Goal: Task Accomplishment & Management: Manage account settings

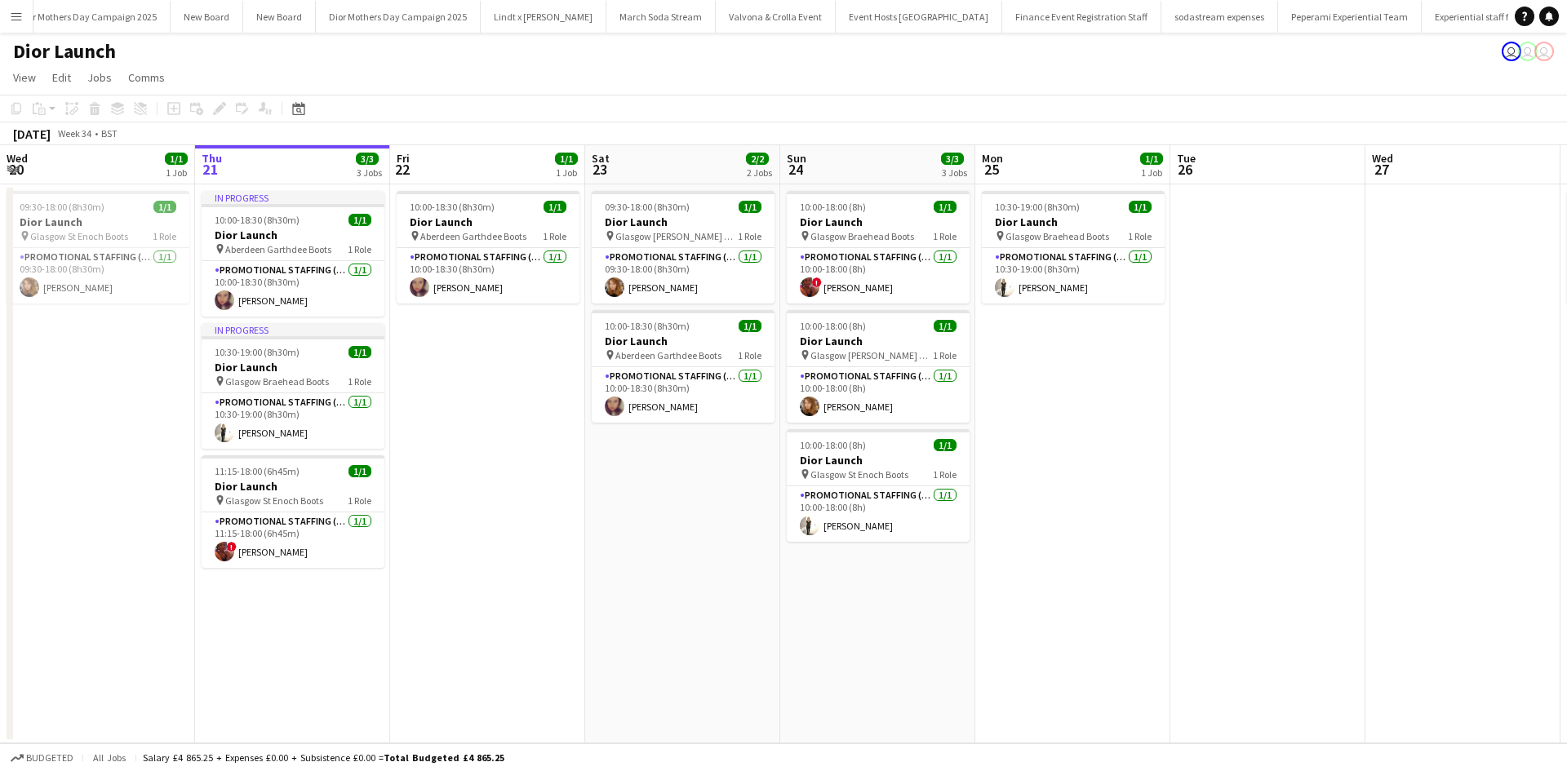
scroll to position [0, 14459]
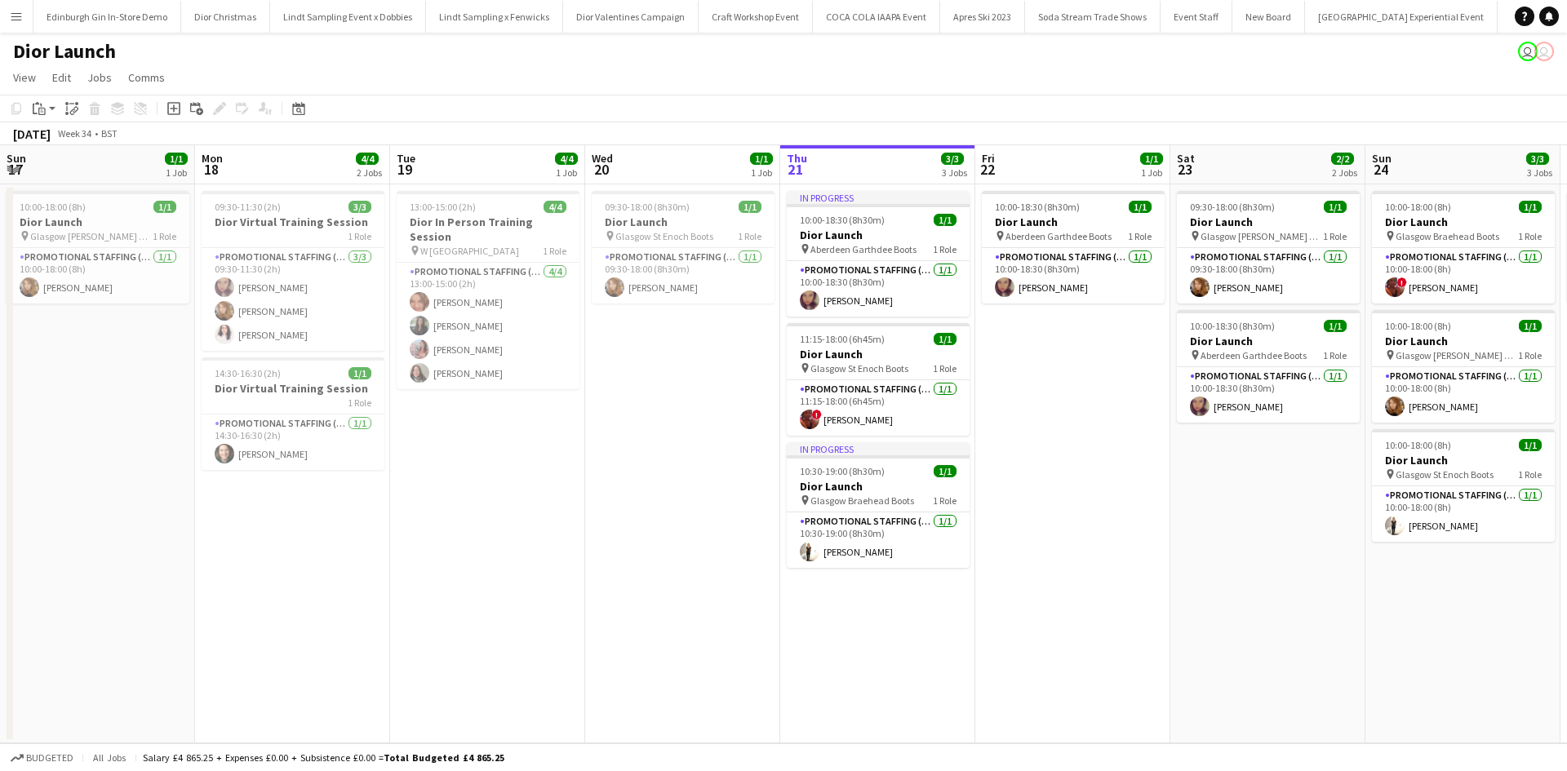
scroll to position [0, 371]
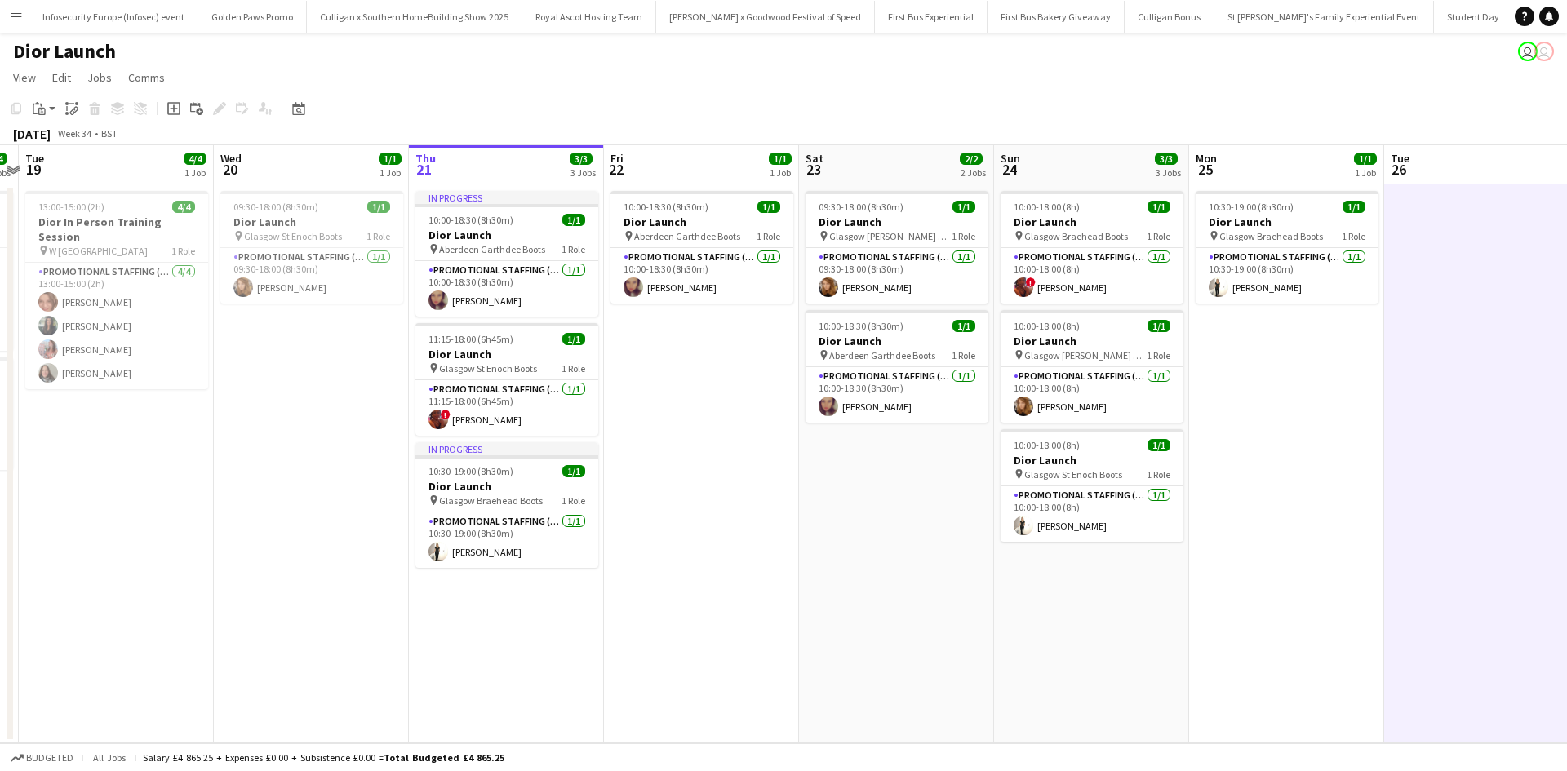
click at [15, 12] on app-icon "Menu" at bounding box center [16, 16] width 13 height 13
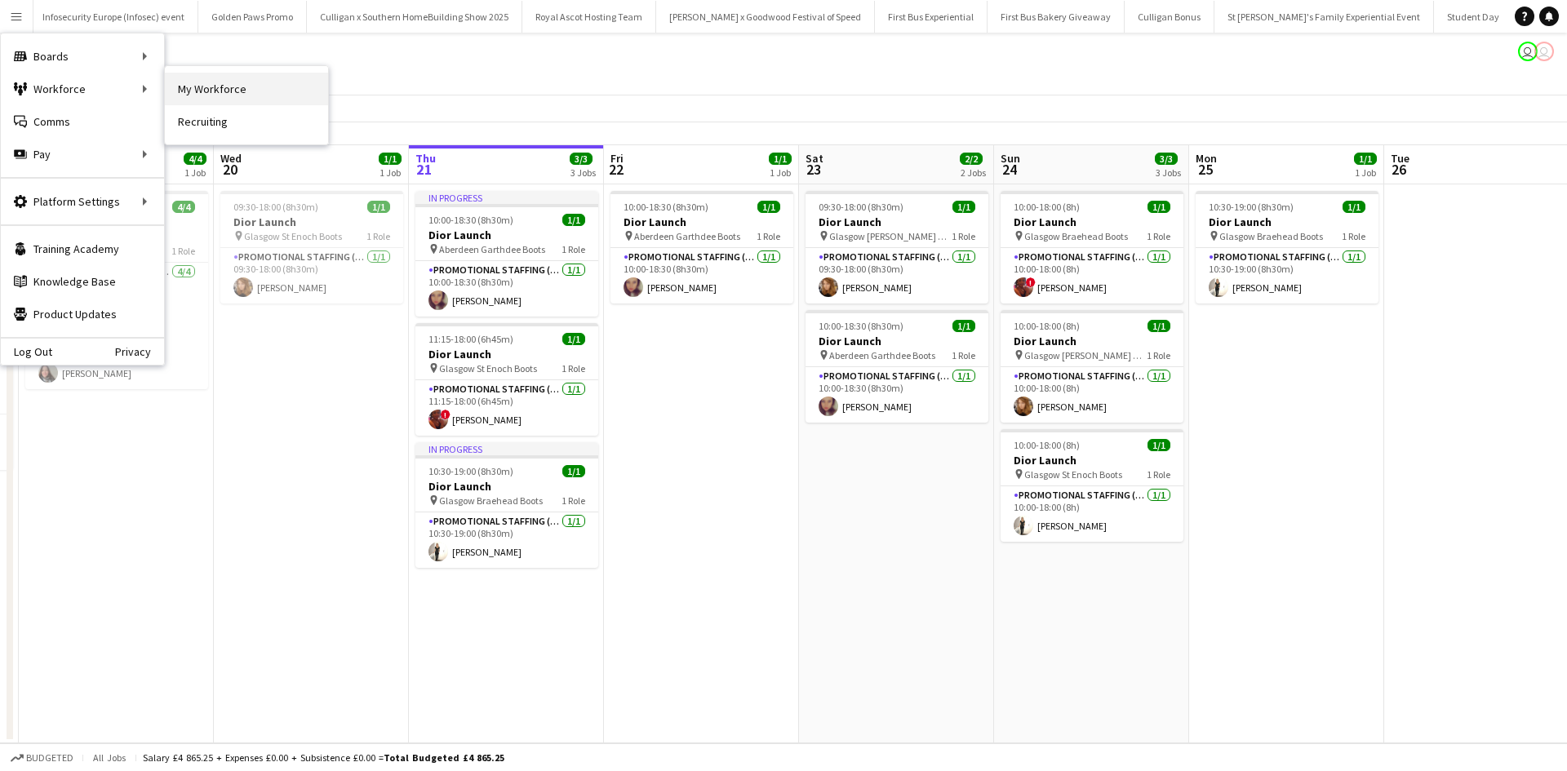
click at [187, 77] on link "My Workforce" at bounding box center [246, 89] width 163 height 33
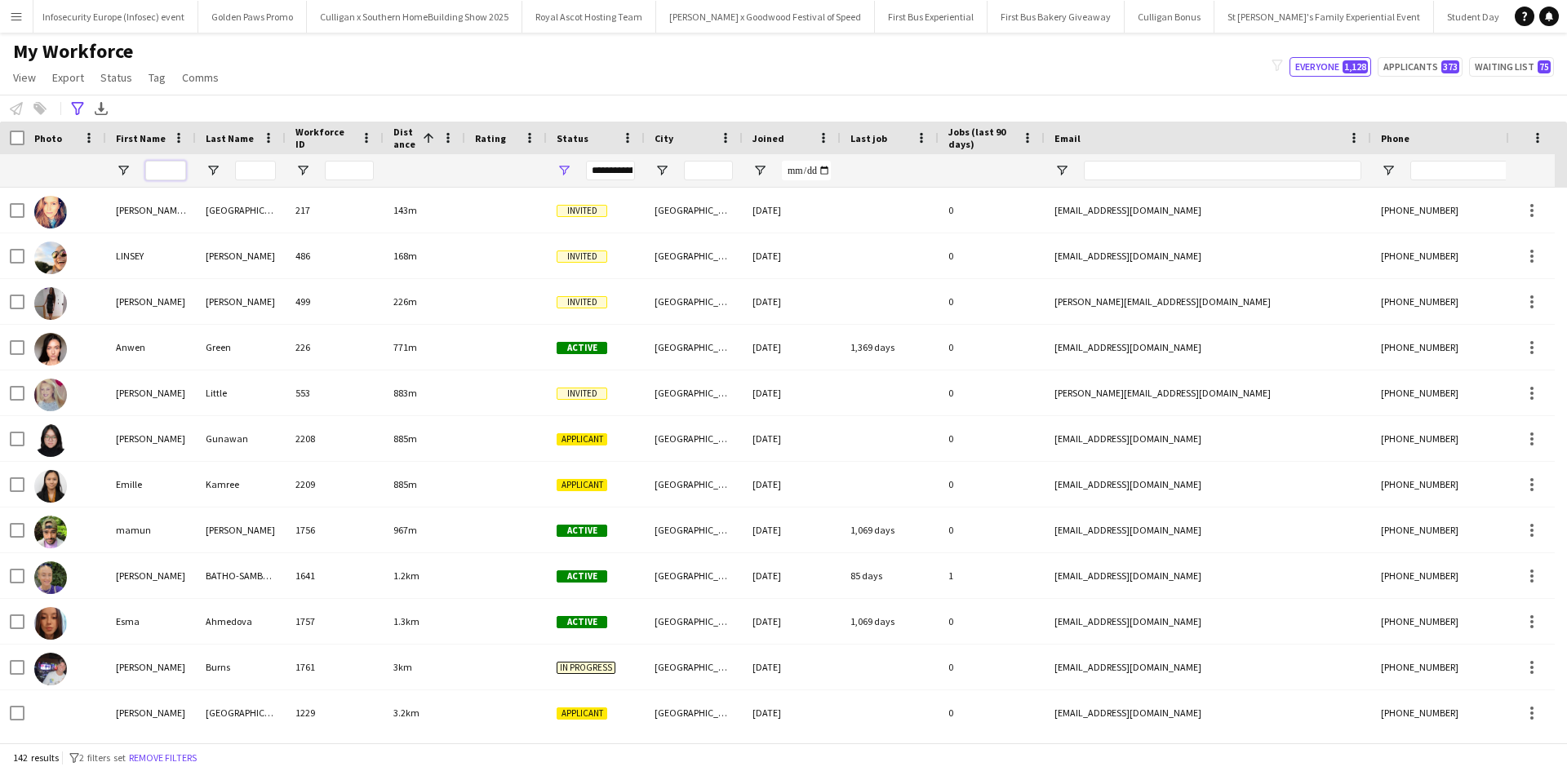
click at [171, 165] on input "First Name Filter Input" at bounding box center [165, 171] width 41 height 20
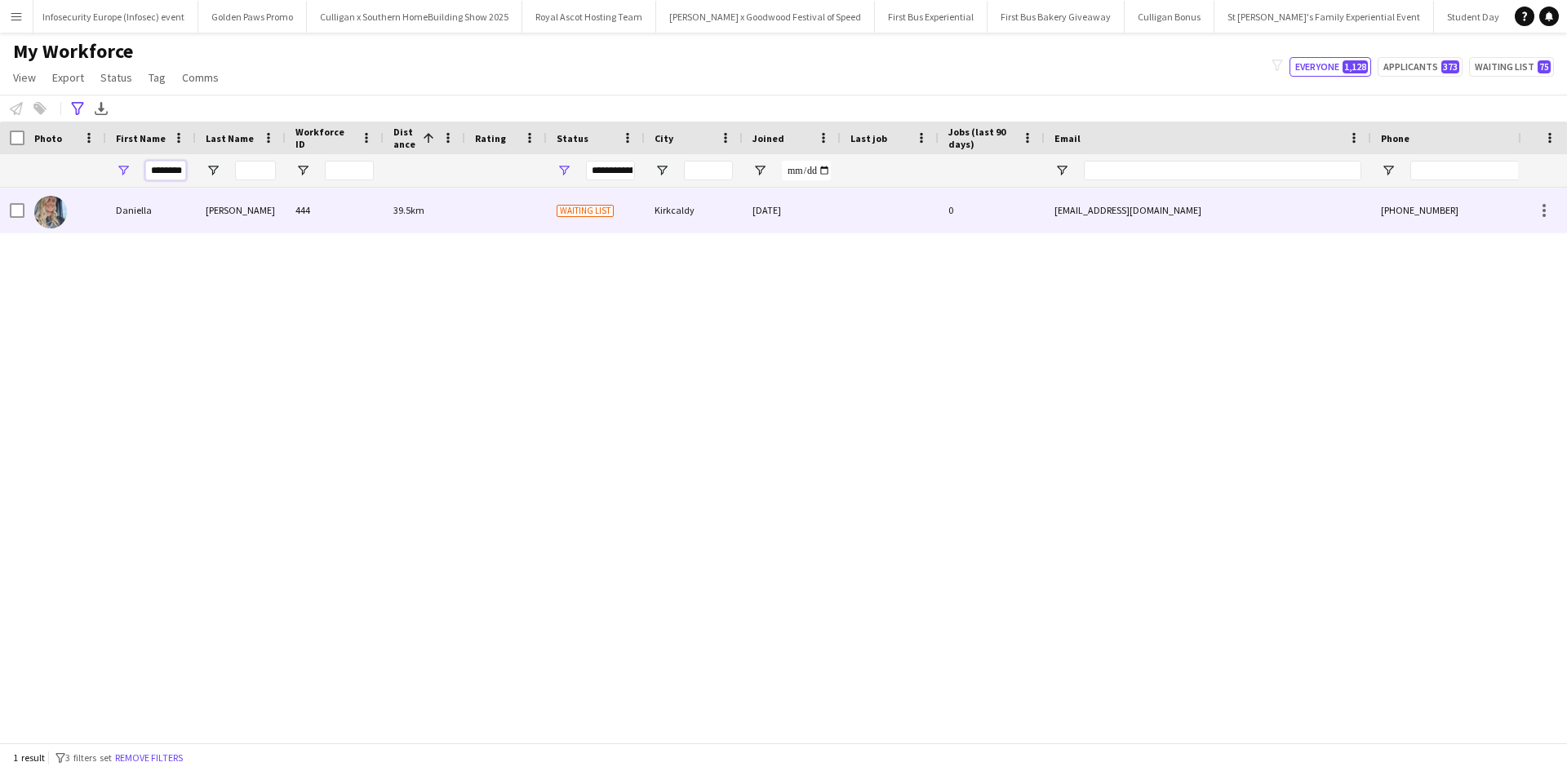
type input "********"
click at [149, 206] on div "Daniella" at bounding box center [151, 210] width 90 height 45
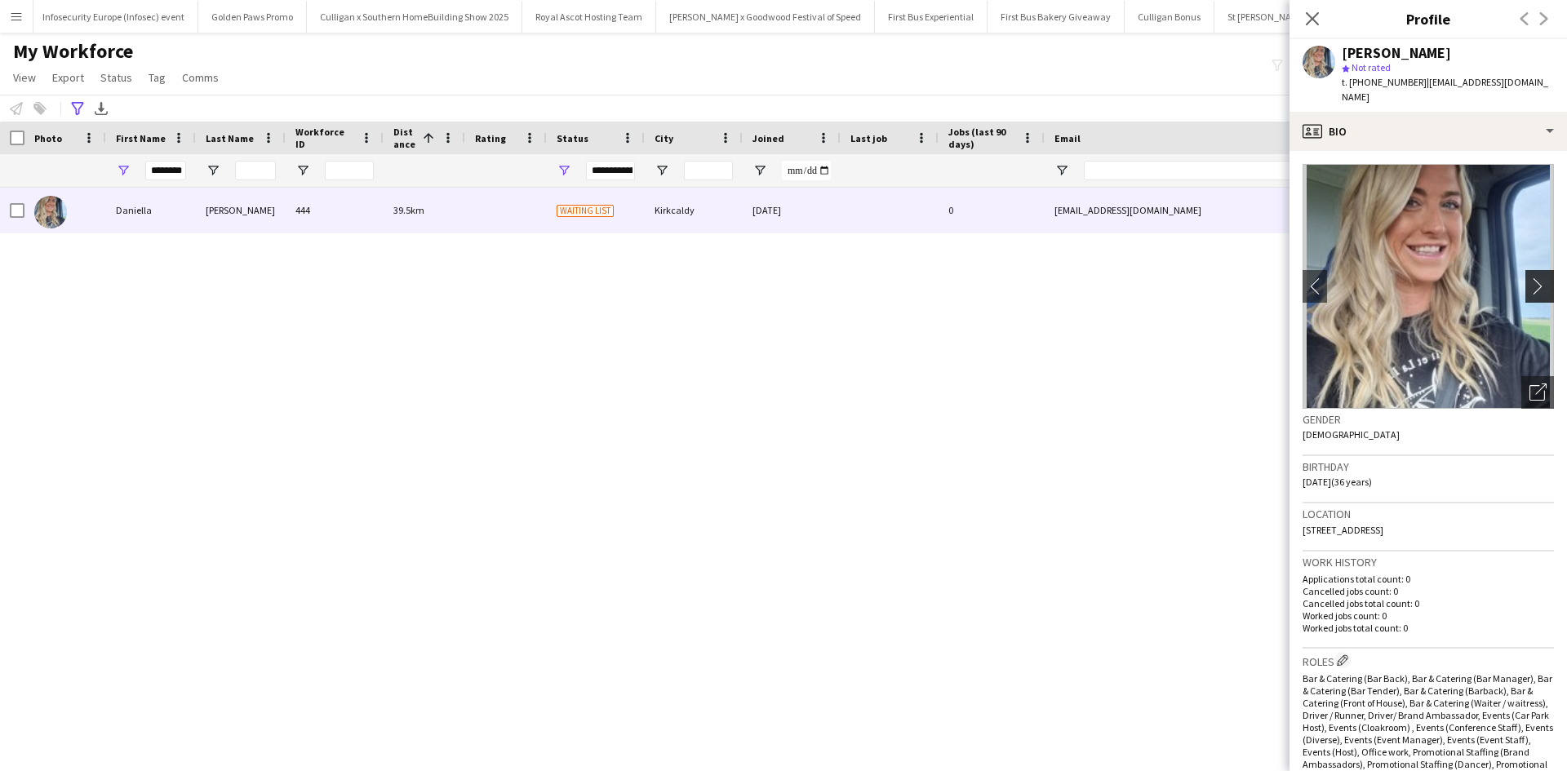
click at [1532, 277] on app-icon "chevron-right" at bounding box center [1541, 285] width 25 height 17
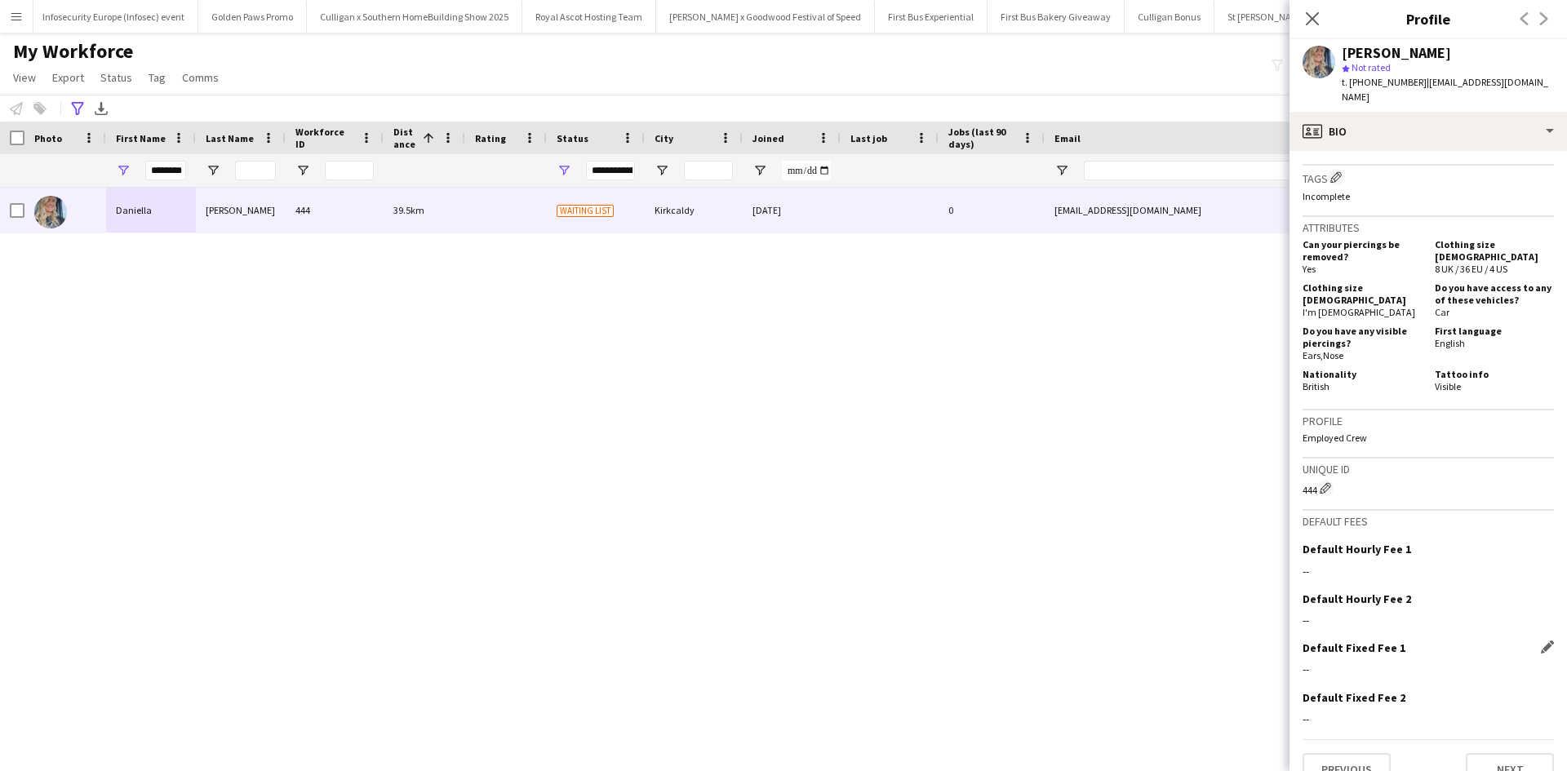
scroll to position [809, 0]
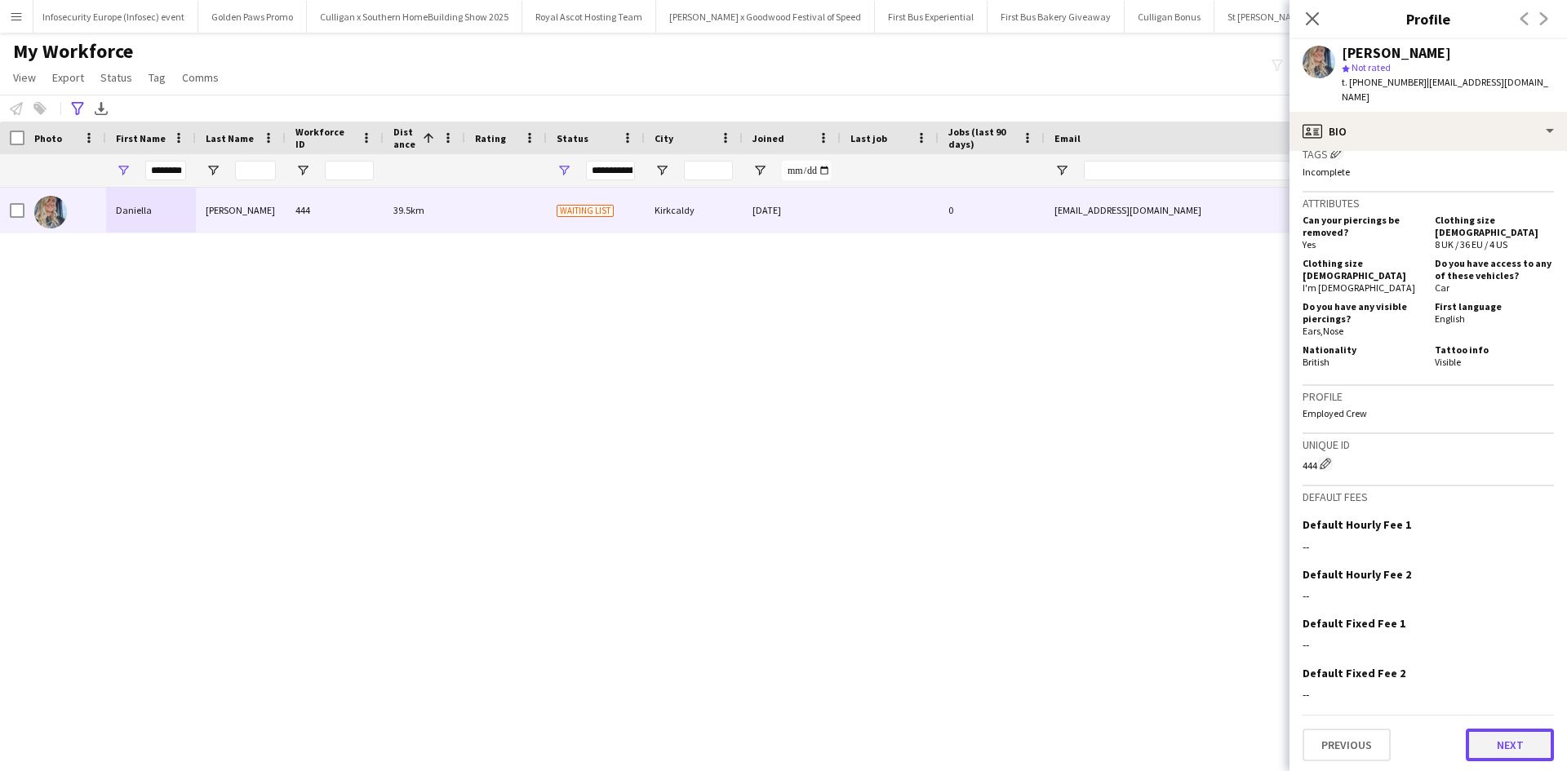
click at [1499, 734] on button "Next" at bounding box center [1510, 745] width 88 height 33
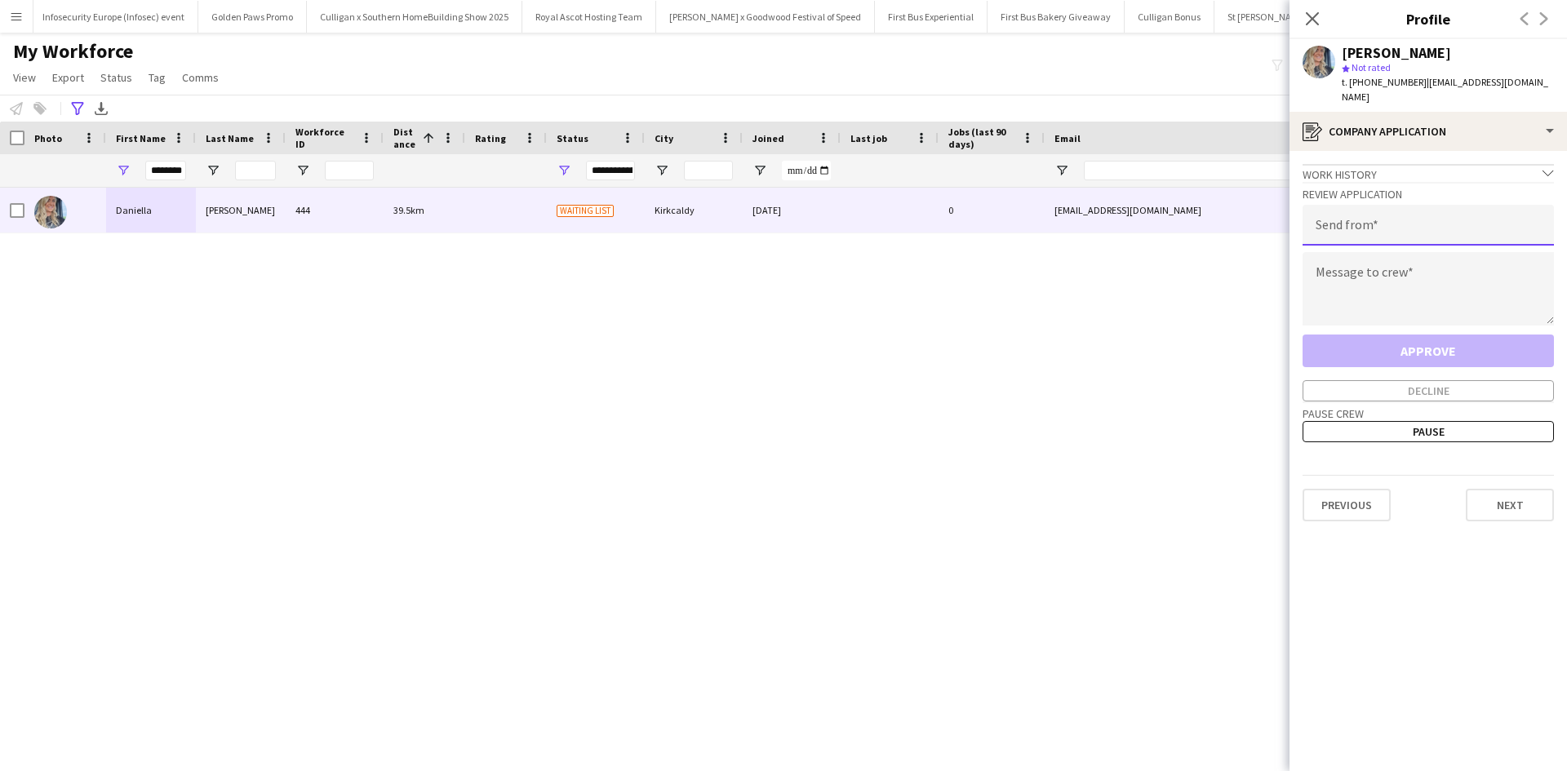
click at [1435, 228] on input "email" at bounding box center [1427, 225] width 251 height 41
type input "**********"
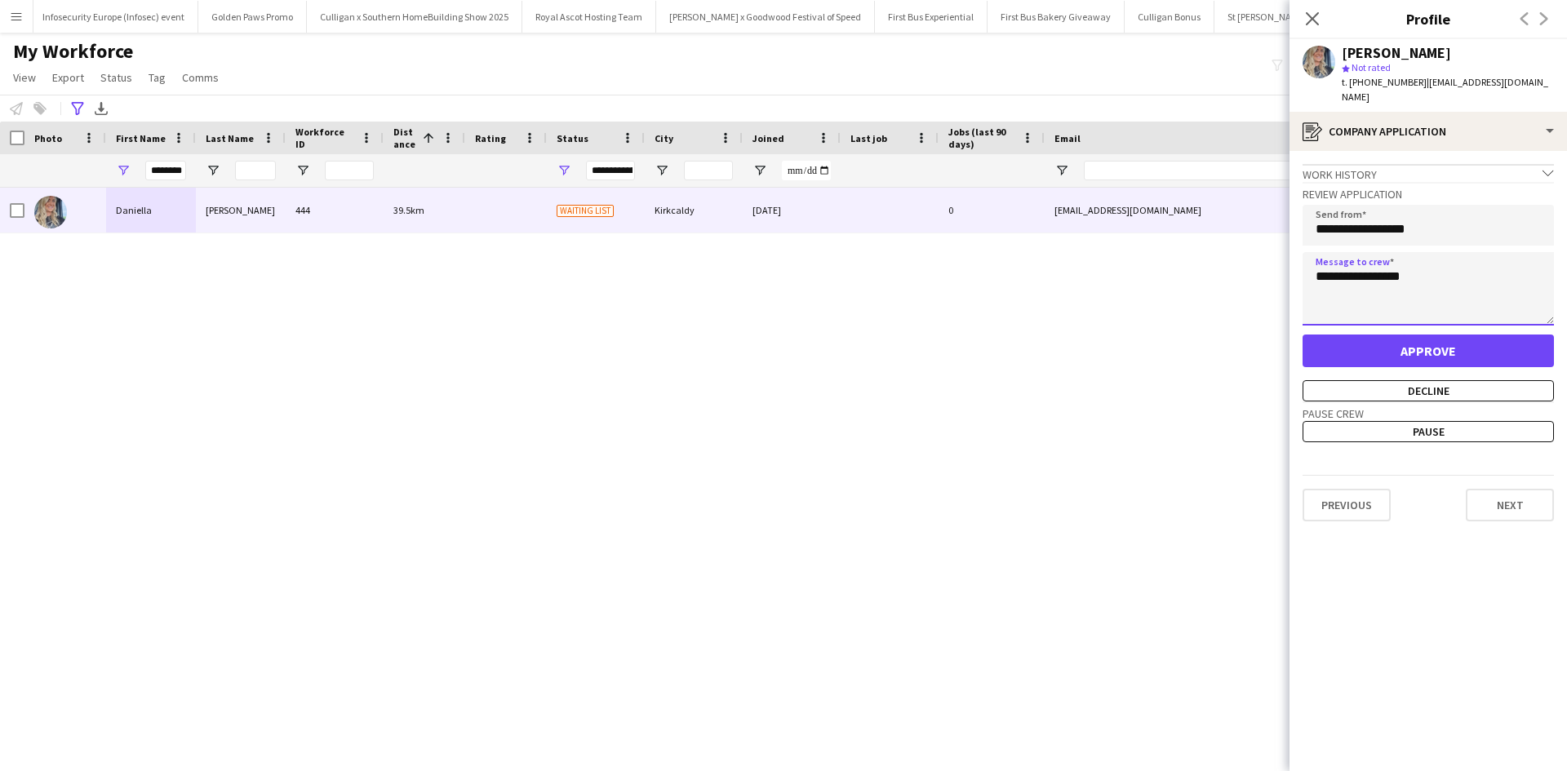
type textarea "**********"
click at [1470, 335] on button "Approve" at bounding box center [1427, 351] width 251 height 33
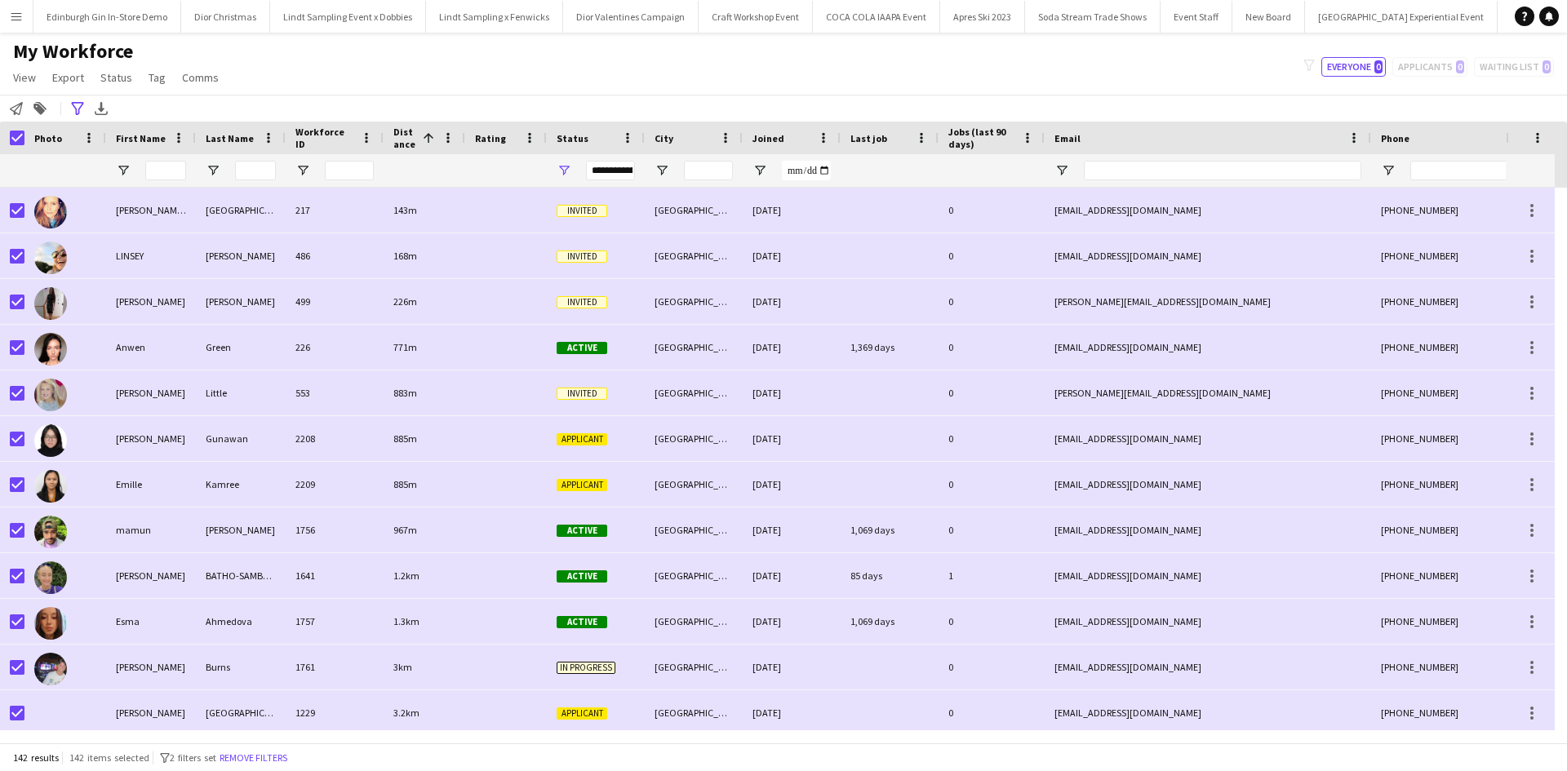
scroll to position [0, 14933]
click at [156, 165] on input "First Name Filter Input" at bounding box center [165, 171] width 41 height 20
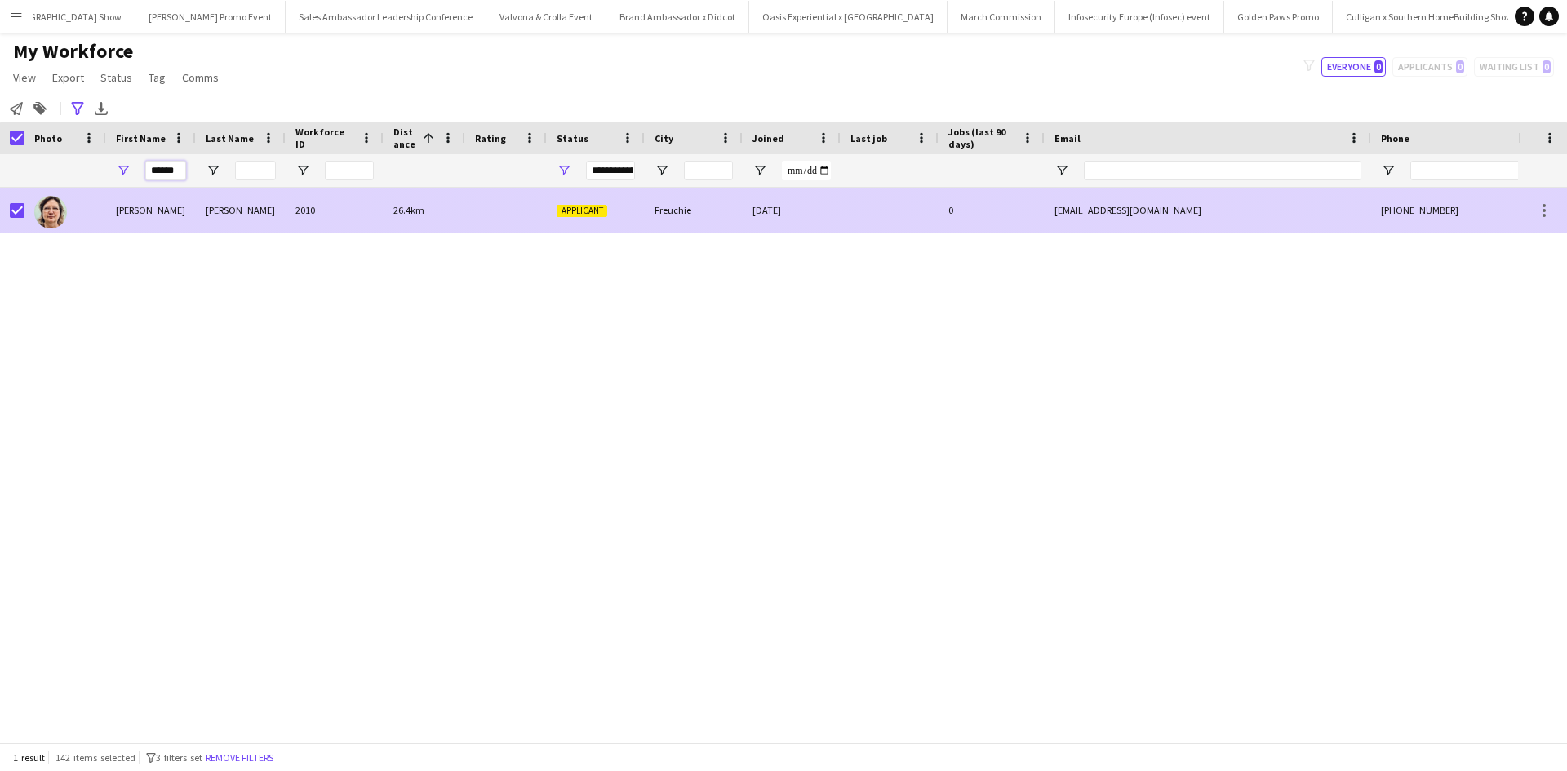
type input "******"
click at [123, 206] on div "Alicia" at bounding box center [151, 210] width 90 height 45
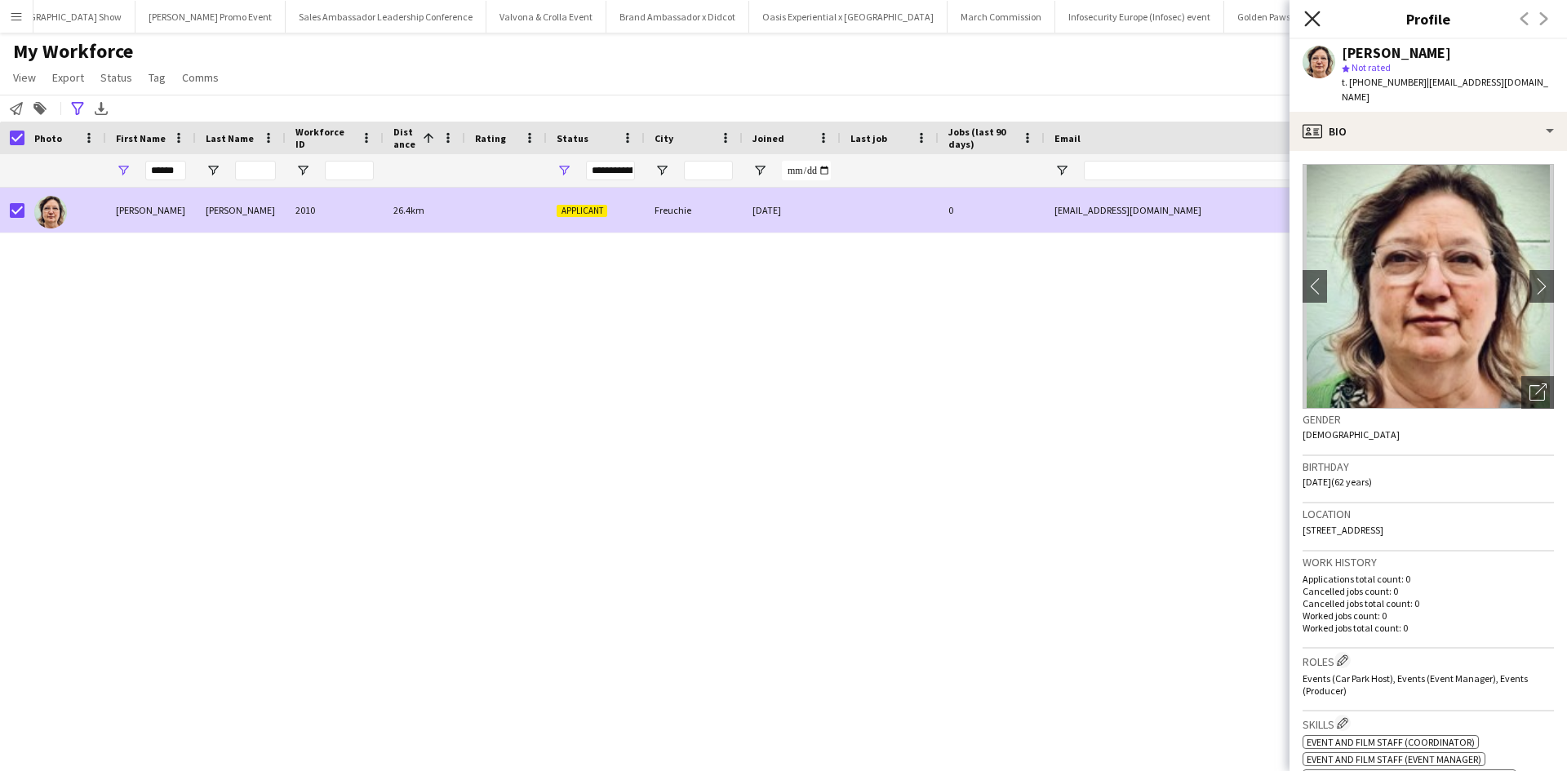
click at [1309, 16] on icon at bounding box center [1312, 19] width 16 height 16
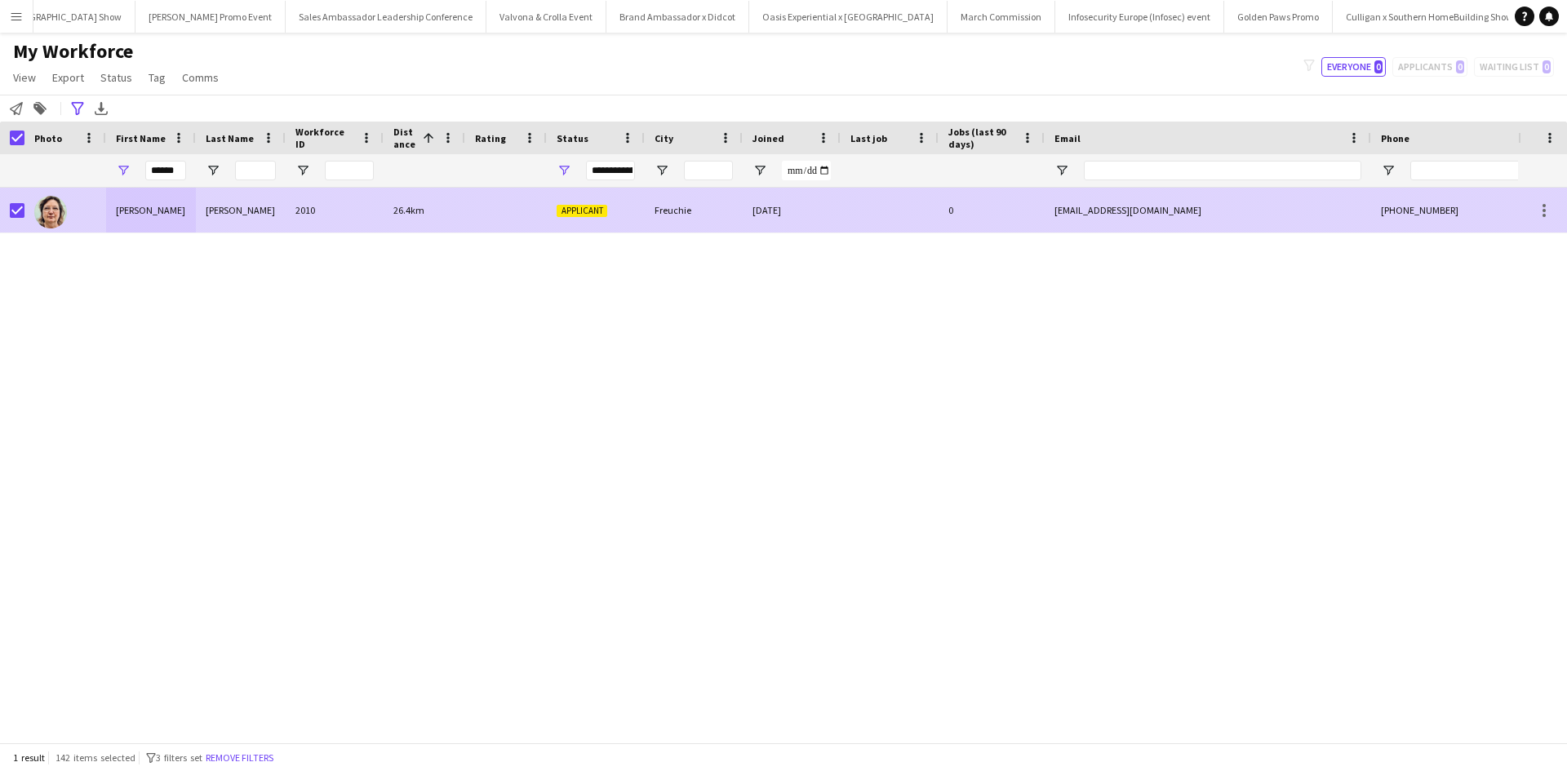
click at [134, 214] on div "Alicia" at bounding box center [151, 210] width 90 height 45
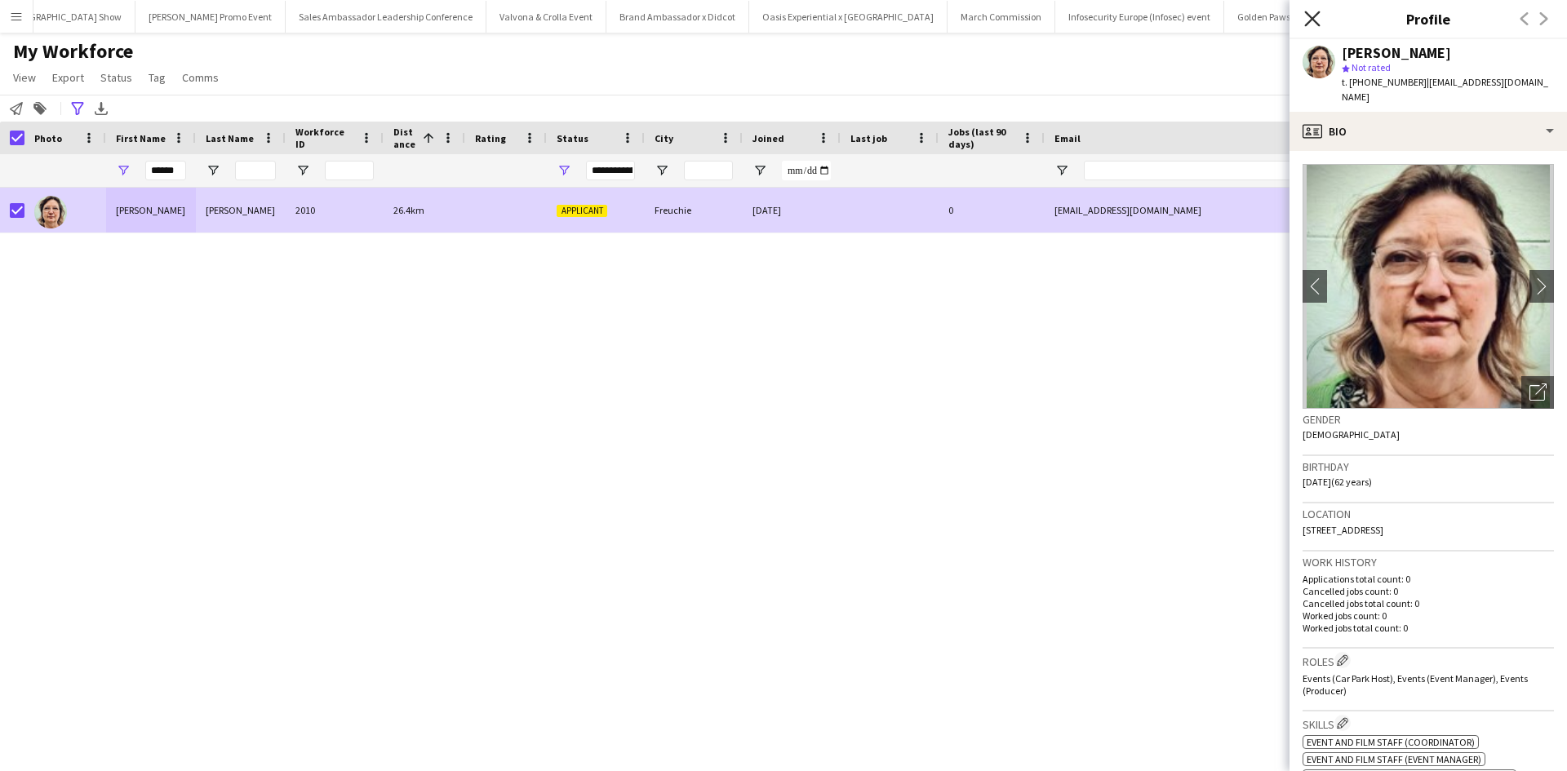
click at [1315, 19] on icon "Close pop-in" at bounding box center [1312, 19] width 16 height 16
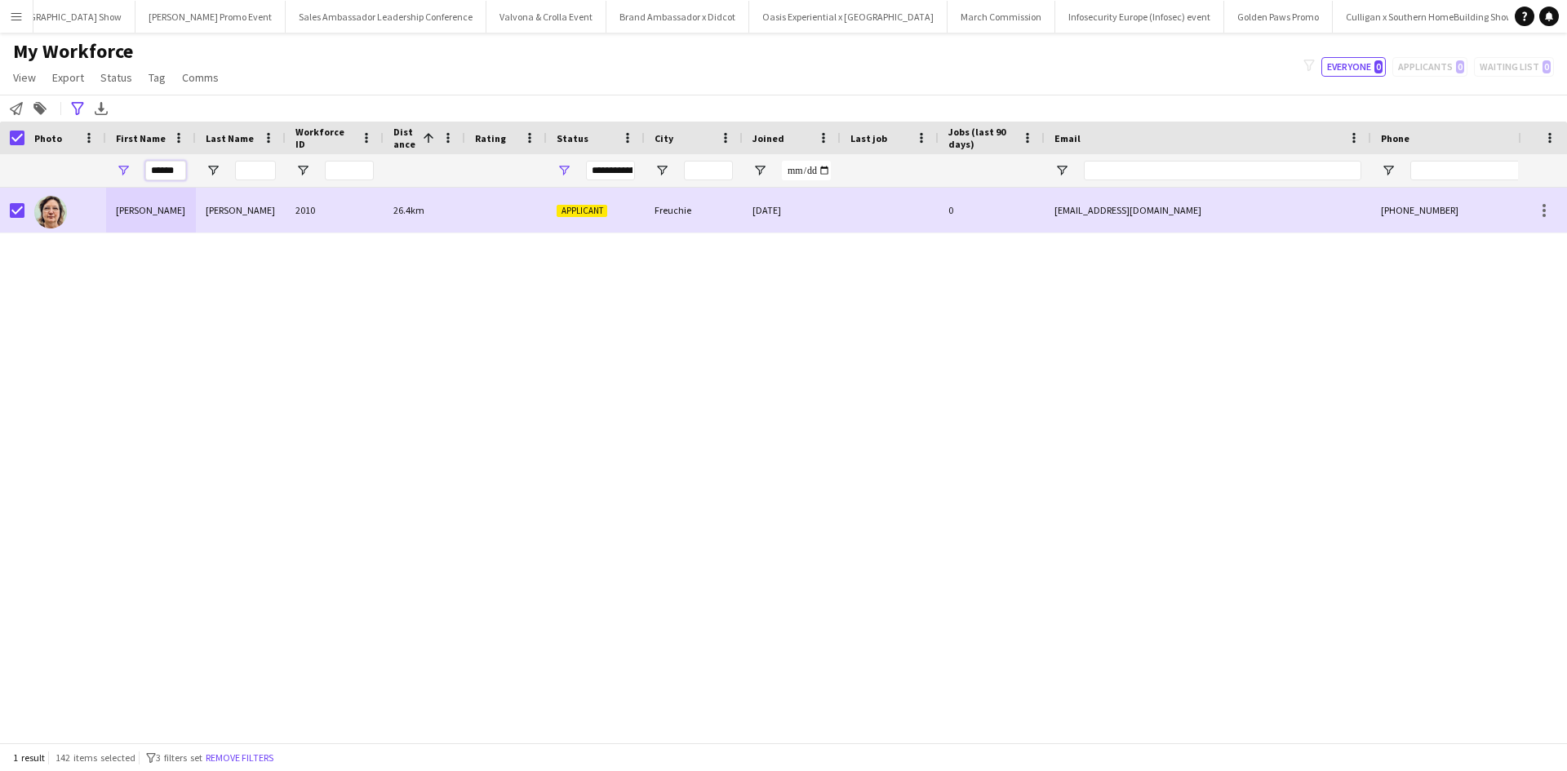
drag, startPoint x: 184, startPoint y: 175, endPoint x: 140, endPoint y: 173, distance: 44.1
click at [140, 173] on div "******" at bounding box center [151, 170] width 90 height 33
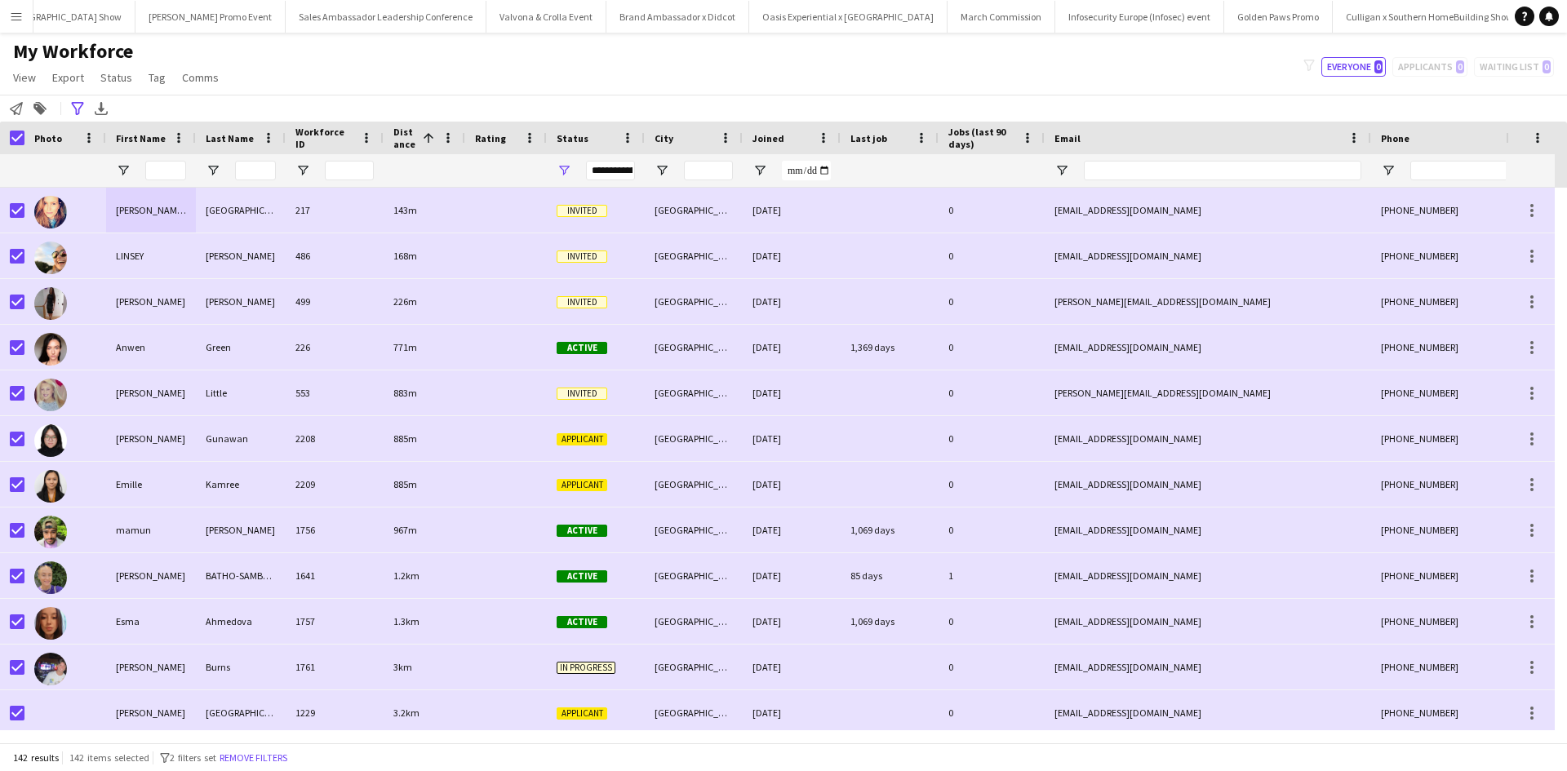
click at [11, 11] on app-icon "Menu" at bounding box center [16, 16] width 13 height 13
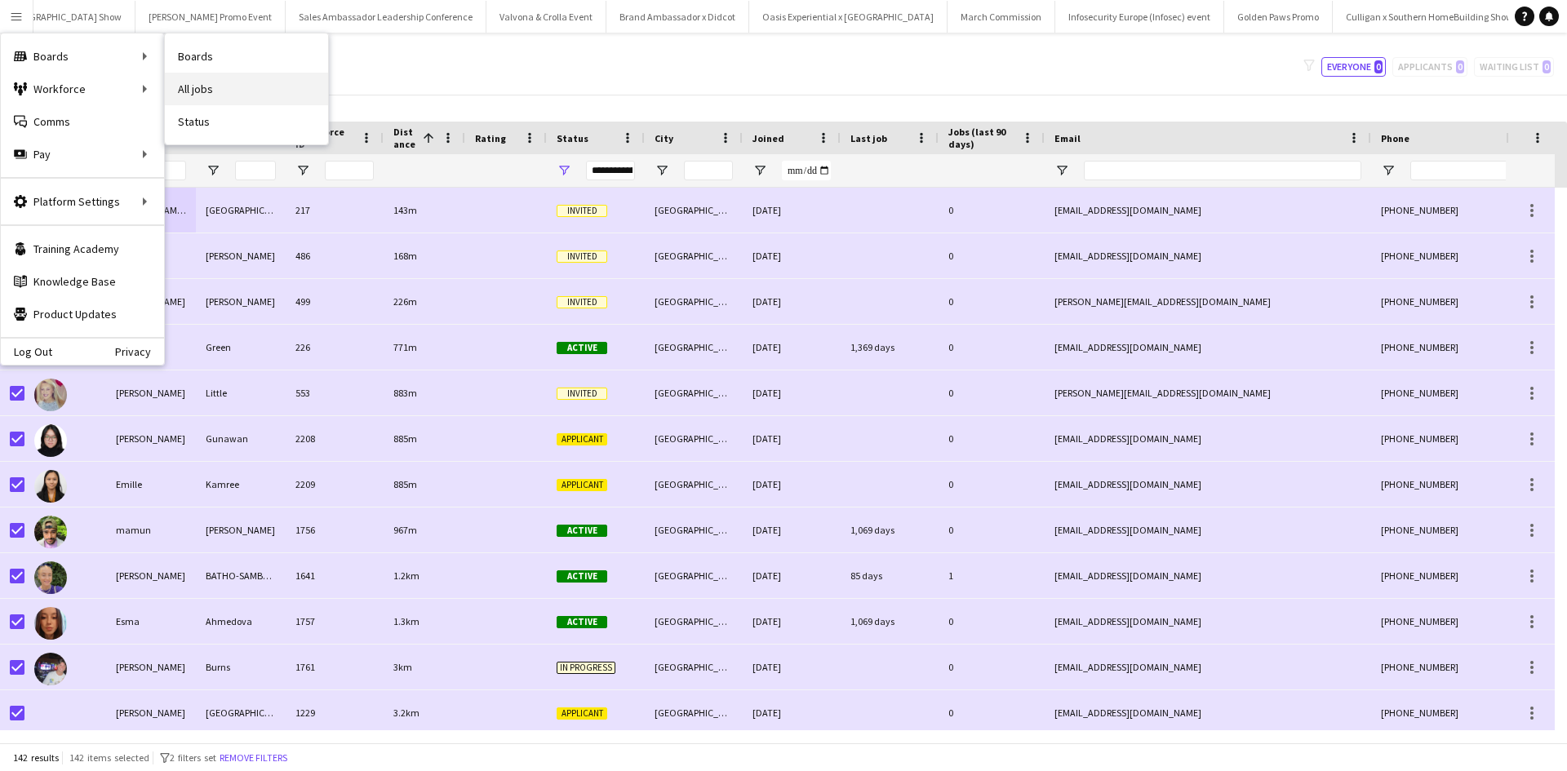
click at [220, 85] on link "All jobs" at bounding box center [246, 89] width 163 height 33
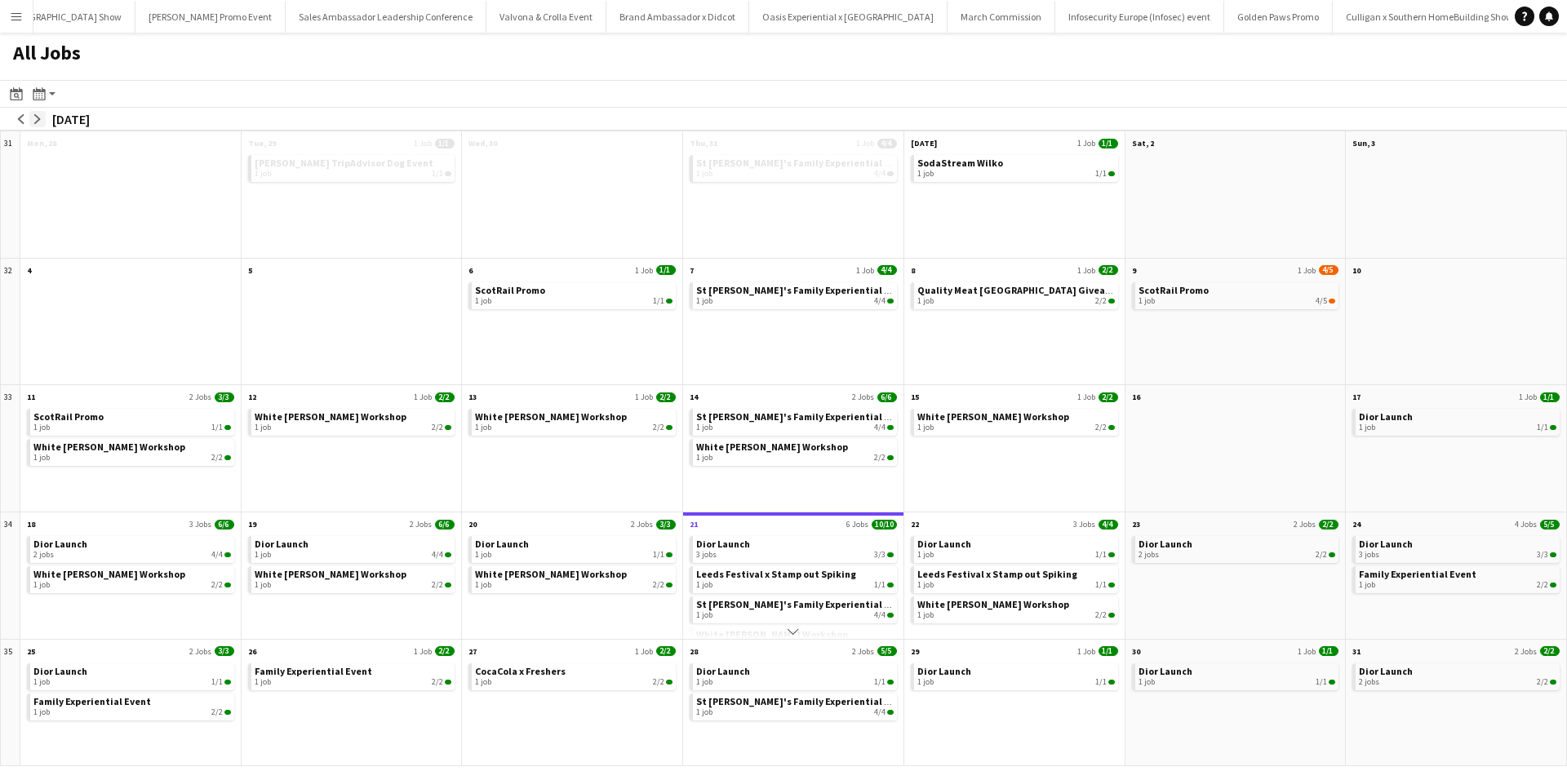
click at [38, 116] on app-icon "arrow-right" at bounding box center [38, 119] width 10 height 10
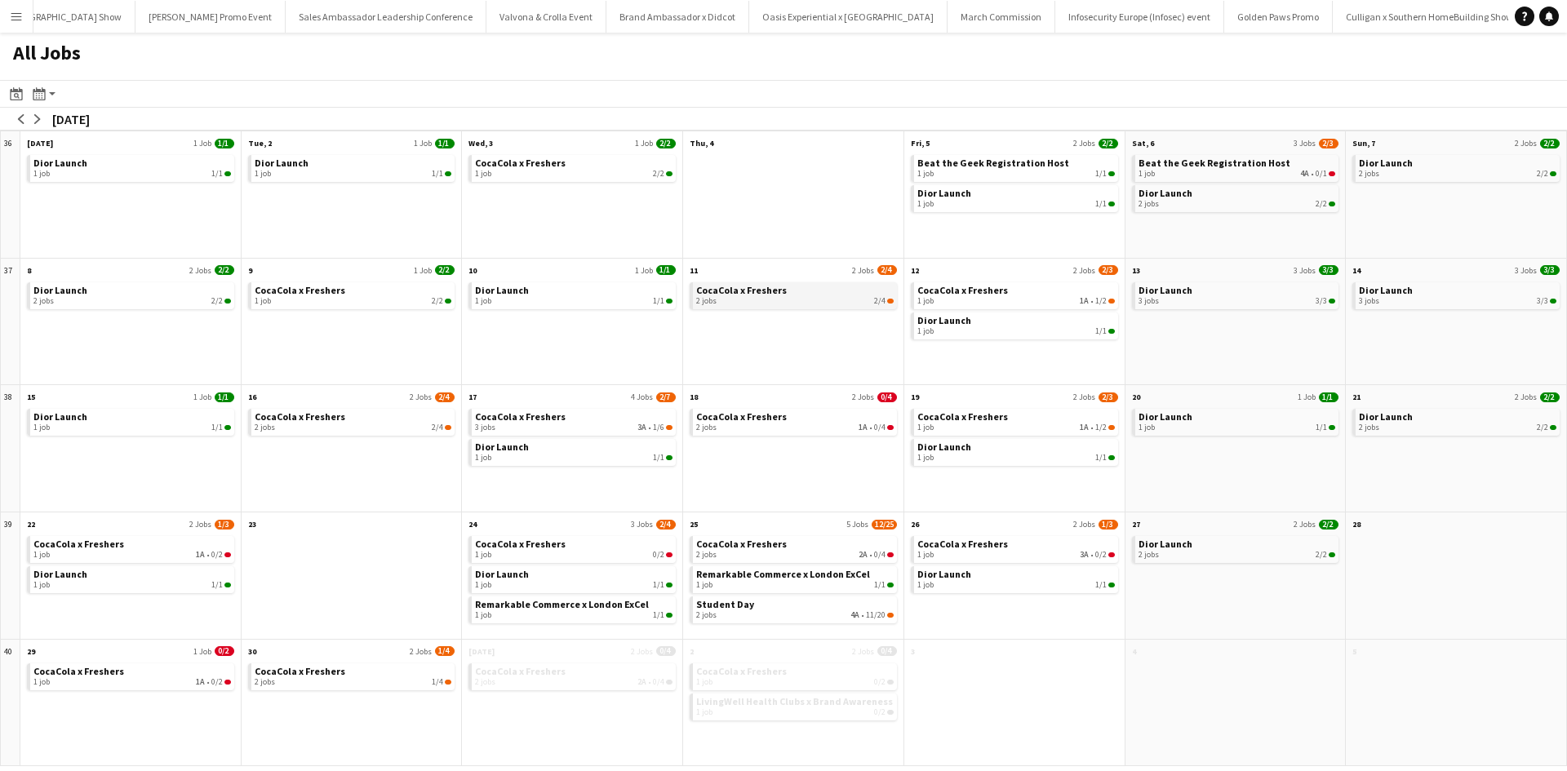
click at [804, 302] on div "2 jobs 2/4" at bounding box center [794, 301] width 197 height 10
click at [20, 112] on button "arrow-left" at bounding box center [21, 119] width 16 height 16
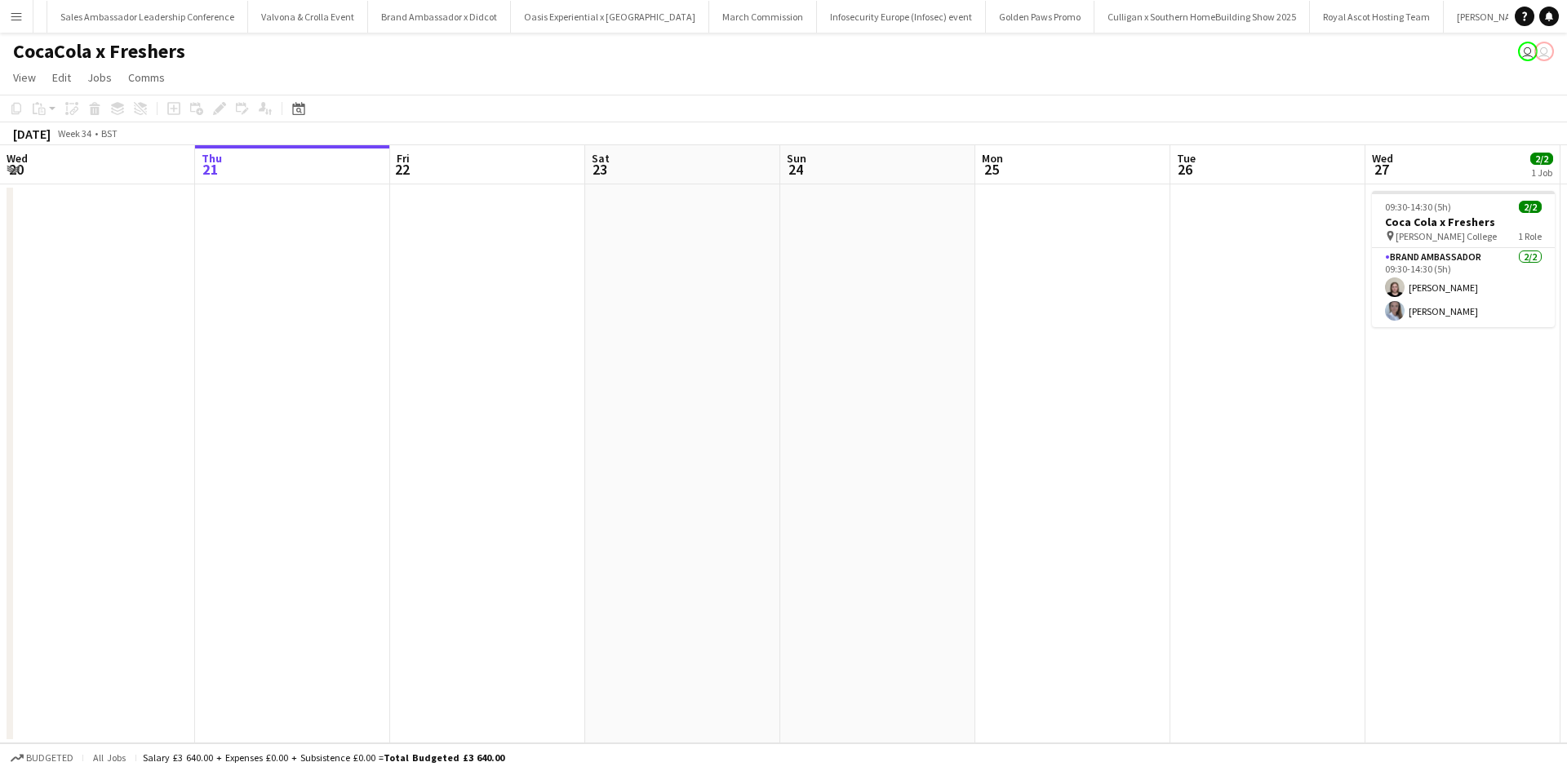
scroll to position [0, 15610]
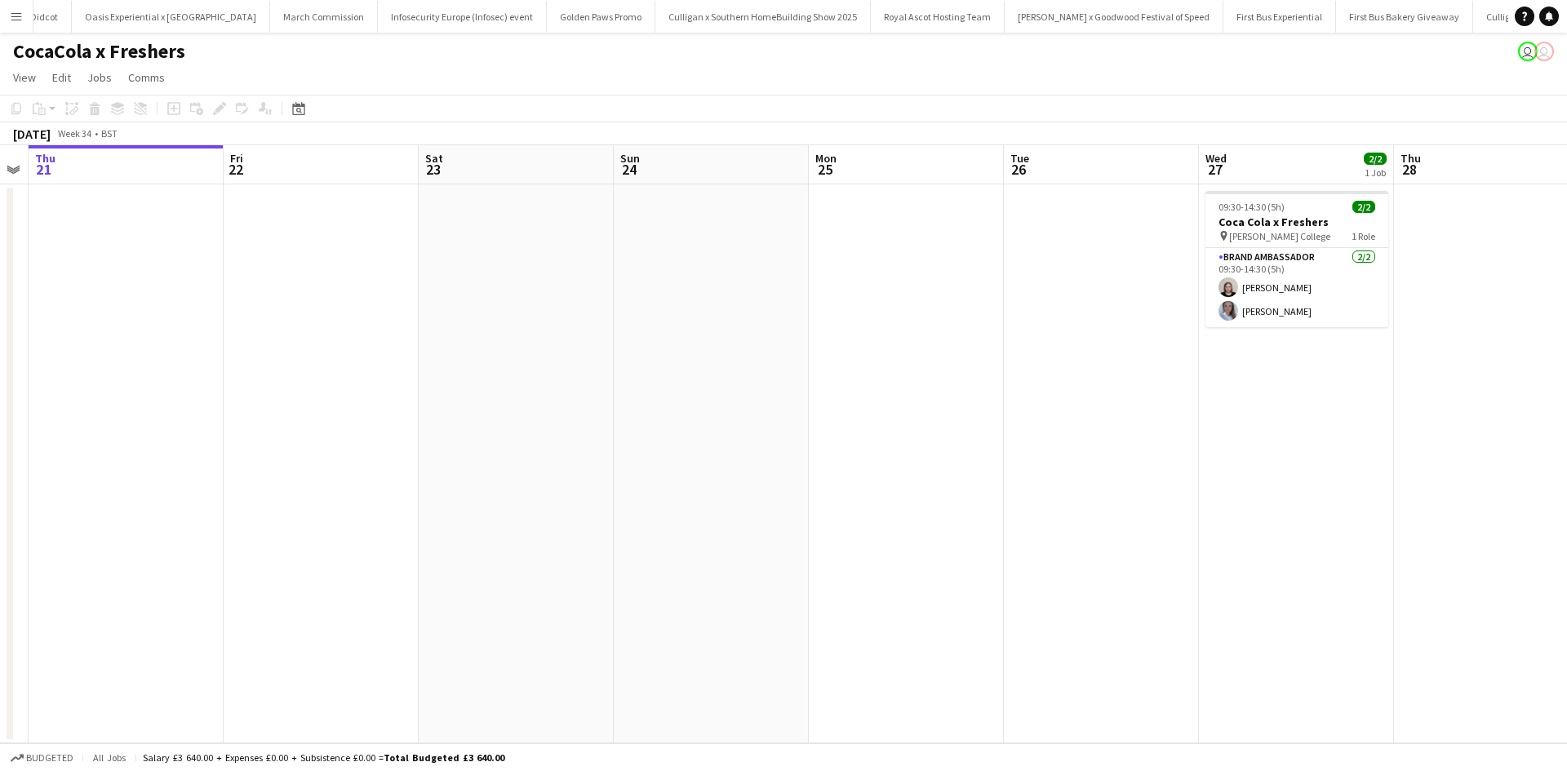
drag, startPoint x: 1147, startPoint y: 438, endPoint x: 681, endPoint y: 478, distance: 468.5
click at [450, 402] on app-calendar-viewport "Mon 18 Tue 19 Wed 20 Thu 21 Fri 22 Sat 23 Sun 24 Mon 25 Tue 26 Wed 27 2/2 1 Job…" at bounding box center [783, 444] width 1567 height 598
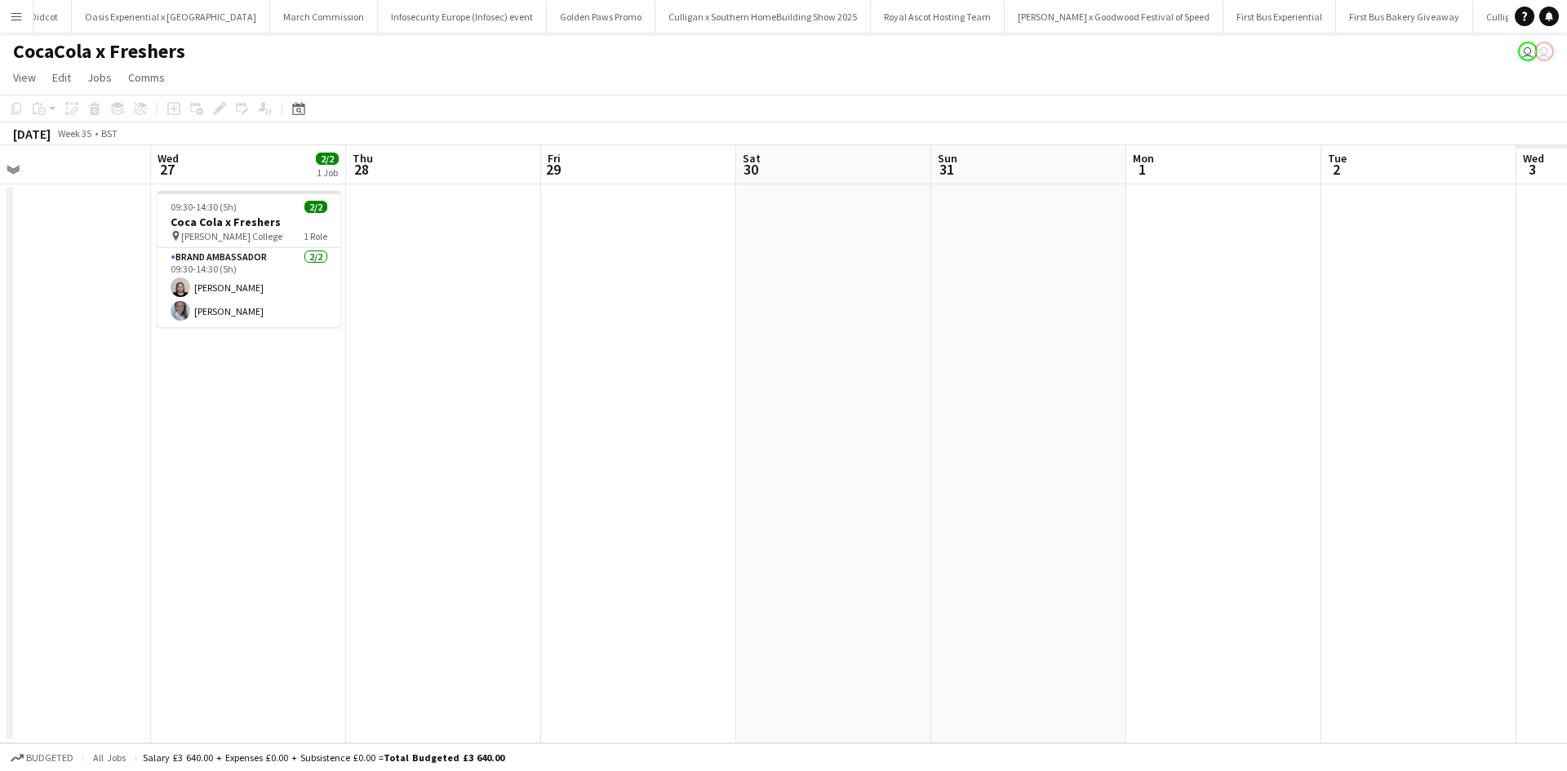
drag, startPoint x: 947, startPoint y: 521, endPoint x: 378, endPoint y: 436, distance: 575.2
click at [379, 436] on app-calendar-viewport "Sat 23 Sun 24 Mon 25 Tue 26 Wed 27 2/2 1 Job Thu 28 Fri 29 Sat 30 Sun 31 Mon 1 …" at bounding box center [783, 444] width 1567 height 598
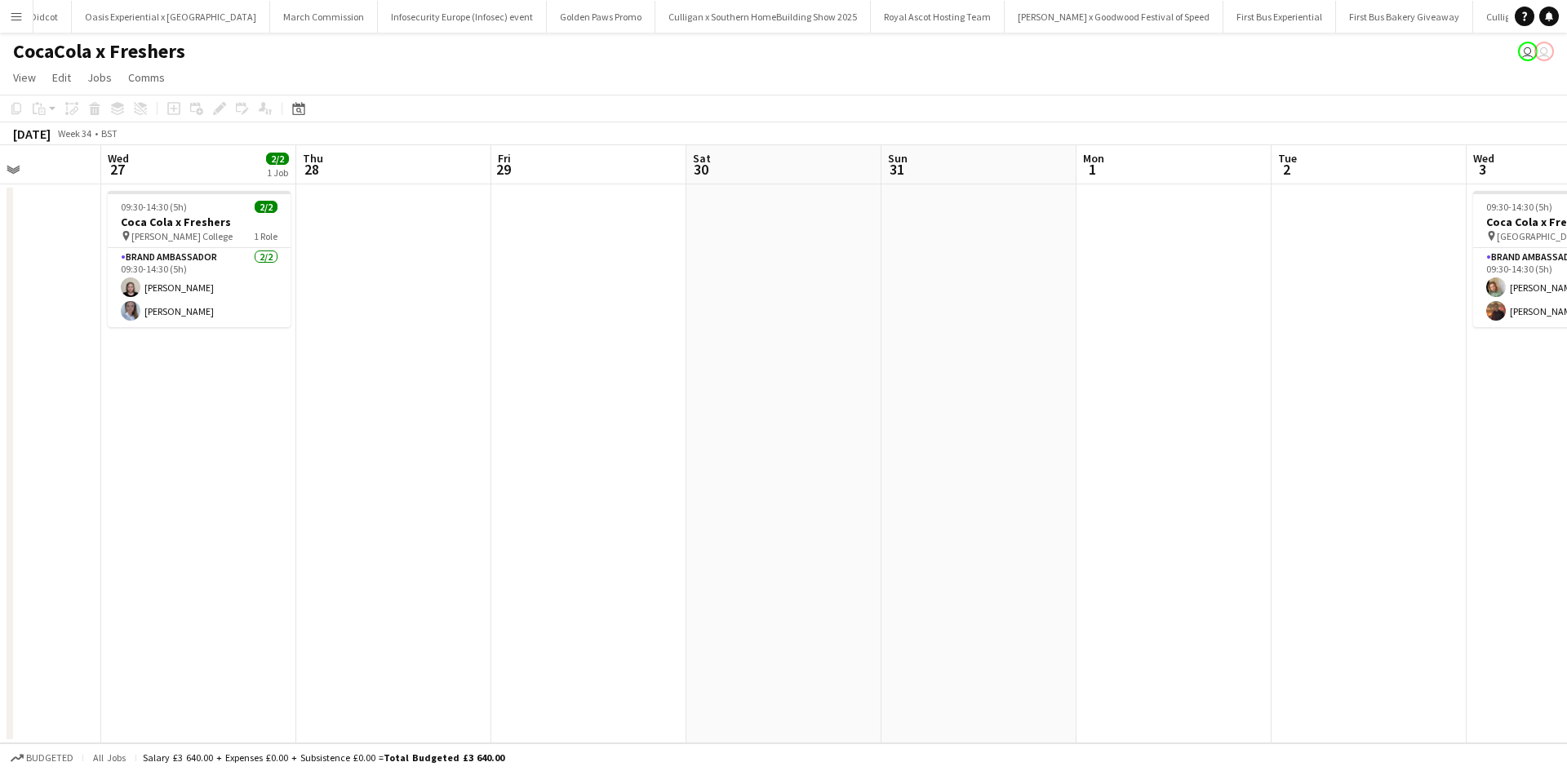
drag, startPoint x: 962, startPoint y: 551, endPoint x: 450, endPoint y: 473, distance: 517.5
click at [443, 464] on app-calendar-viewport "Sat 23 Sun 24 Mon 25 Tue 26 Wed 27 2/2 1 Job Thu 28 Fri 29 Sat 30 Sun 31 Mon 1 …" at bounding box center [783, 444] width 1567 height 598
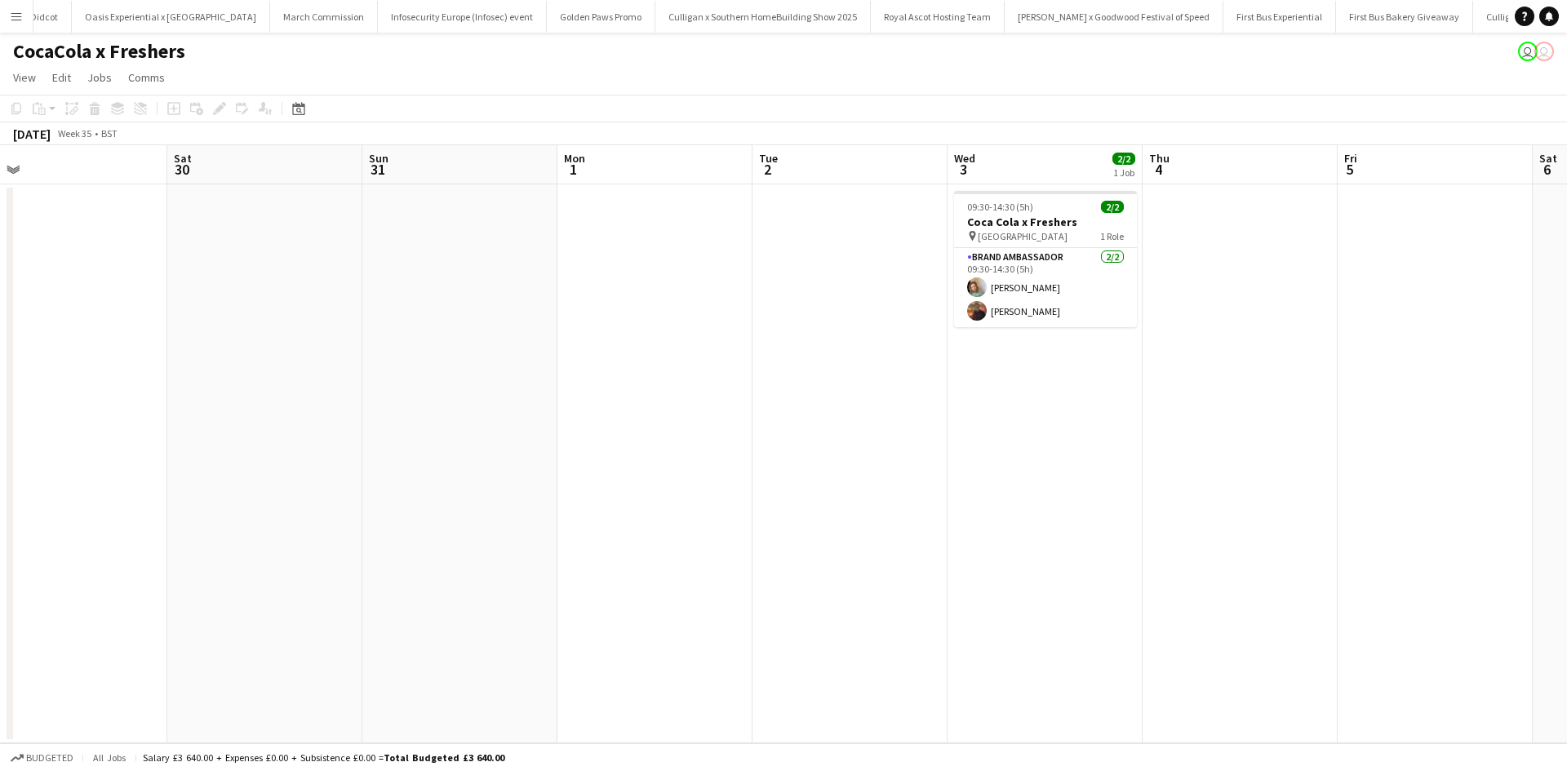
drag, startPoint x: 993, startPoint y: 552, endPoint x: 836, endPoint y: 530, distance: 158.2
click at [837, 530] on app-calendar-viewport "Tue 26 Wed 27 2/2 1 Job Thu 28 Fri 29 Sat 30 Sun 31 Mon 1 Tue 2 Wed 3 2/2 1 Job…" at bounding box center [783, 444] width 1567 height 598
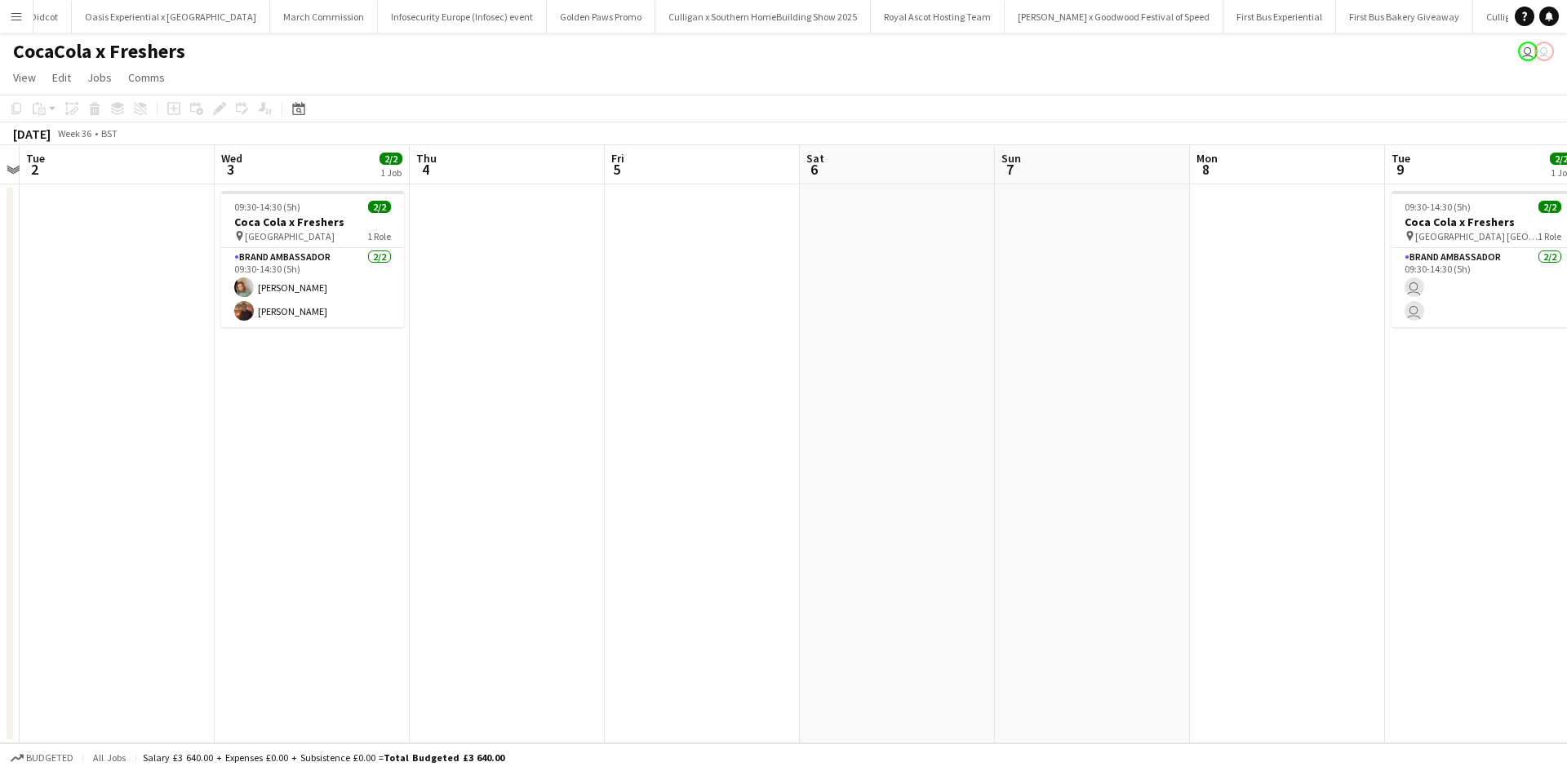
drag, startPoint x: 636, startPoint y: 499, endPoint x: 535, endPoint y: 495, distance: 100.5
click at [473, 477] on app-calendar-viewport "Sat 30 Sun 31 Mon 1 Tue 2 Wed 3 2/2 1 Job Thu 4 Fri 5 Sat 6 Sun 7 Mon 8 Tue 9 2…" at bounding box center [783, 444] width 1567 height 598
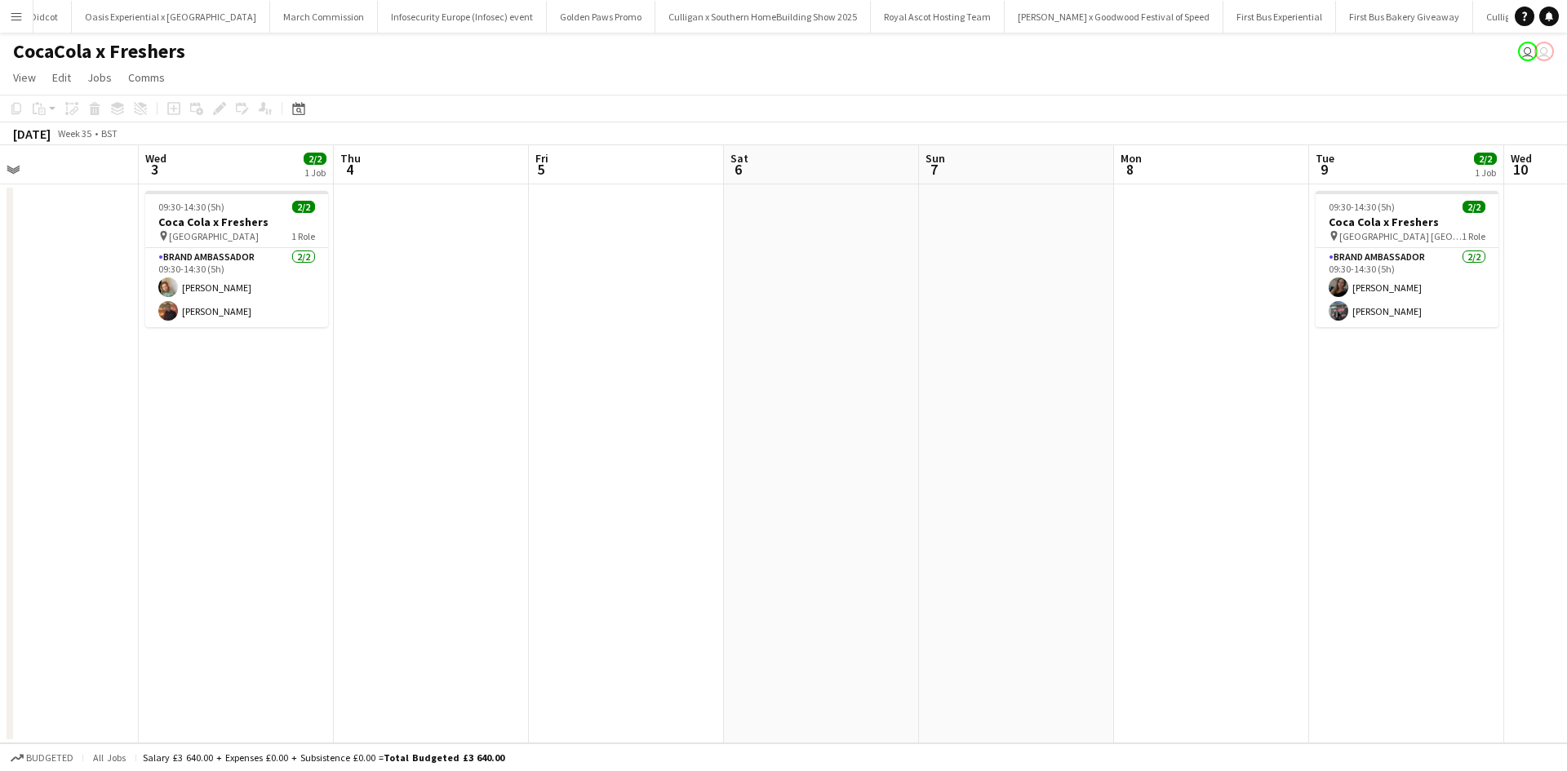
drag, startPoint x: 961, startPoint y: 554, endPoint x: 508, endPoint y: 489, distance: 457.6
click at [512, 488] on app-calendar-viewport "Sat 30 Sun 31 Mon 1 Tue 2 Wed 3 2/2 1 Job Thu 4 Fri 5 Sat 6 Sun 7 Mon 8 Tue 9 2…" at bounding box center [783, 444] width 1567 height 598
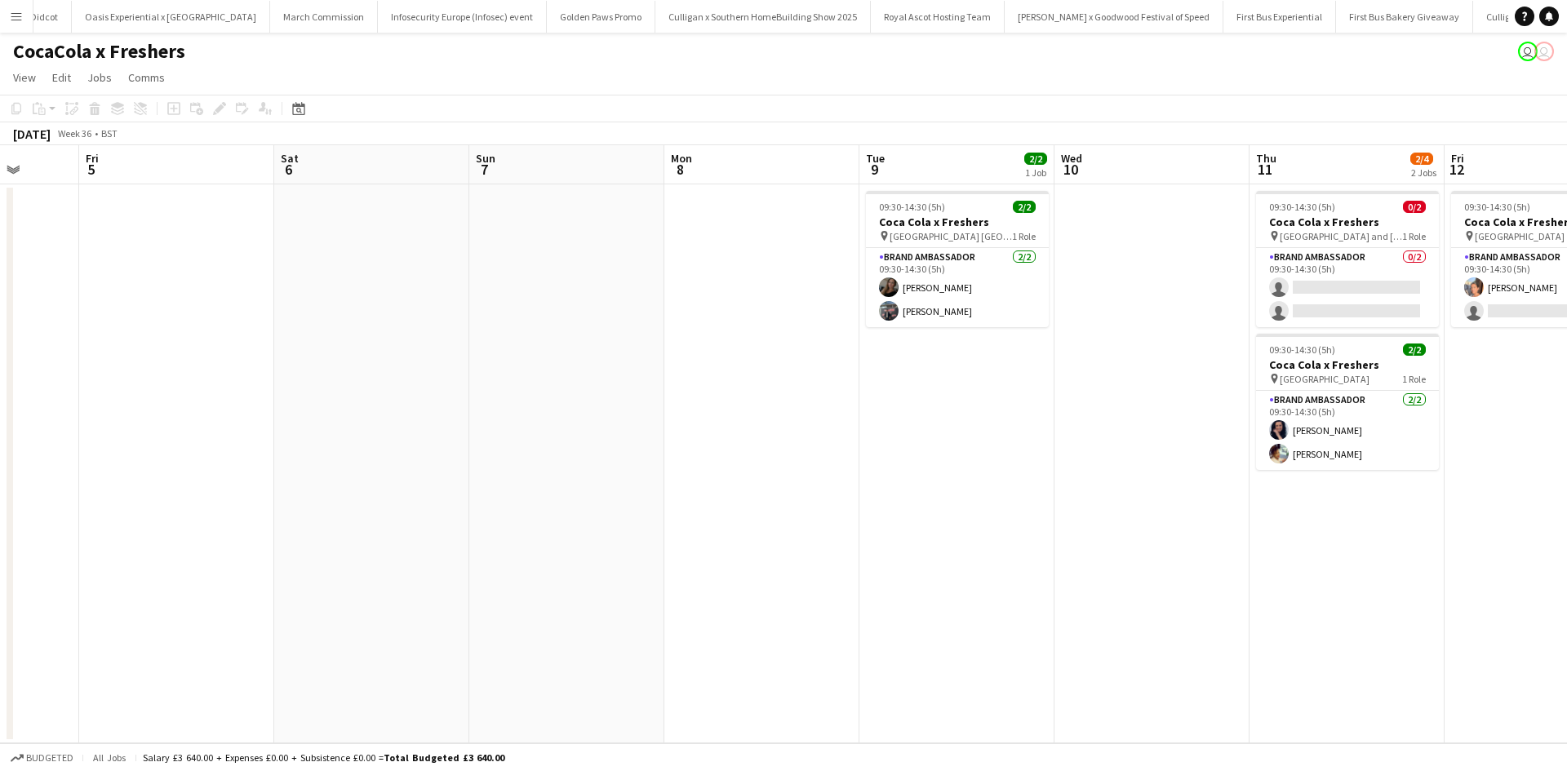
drag, startPoint x: 1053, startPoint y: 584, endPoint x: 693, endPoint y: 516, distance: 366.3
click at [693, 516] on app-calendar-viewport "Tue 2 Wed 3 2/2 1 Job Thu 4 Fri 5 Sat 6 Sun 7 Mon 8 Tue 9 2/2 1 Job Wed 10 Thu …" at bounding box center [783, 444] width 1567 height 598
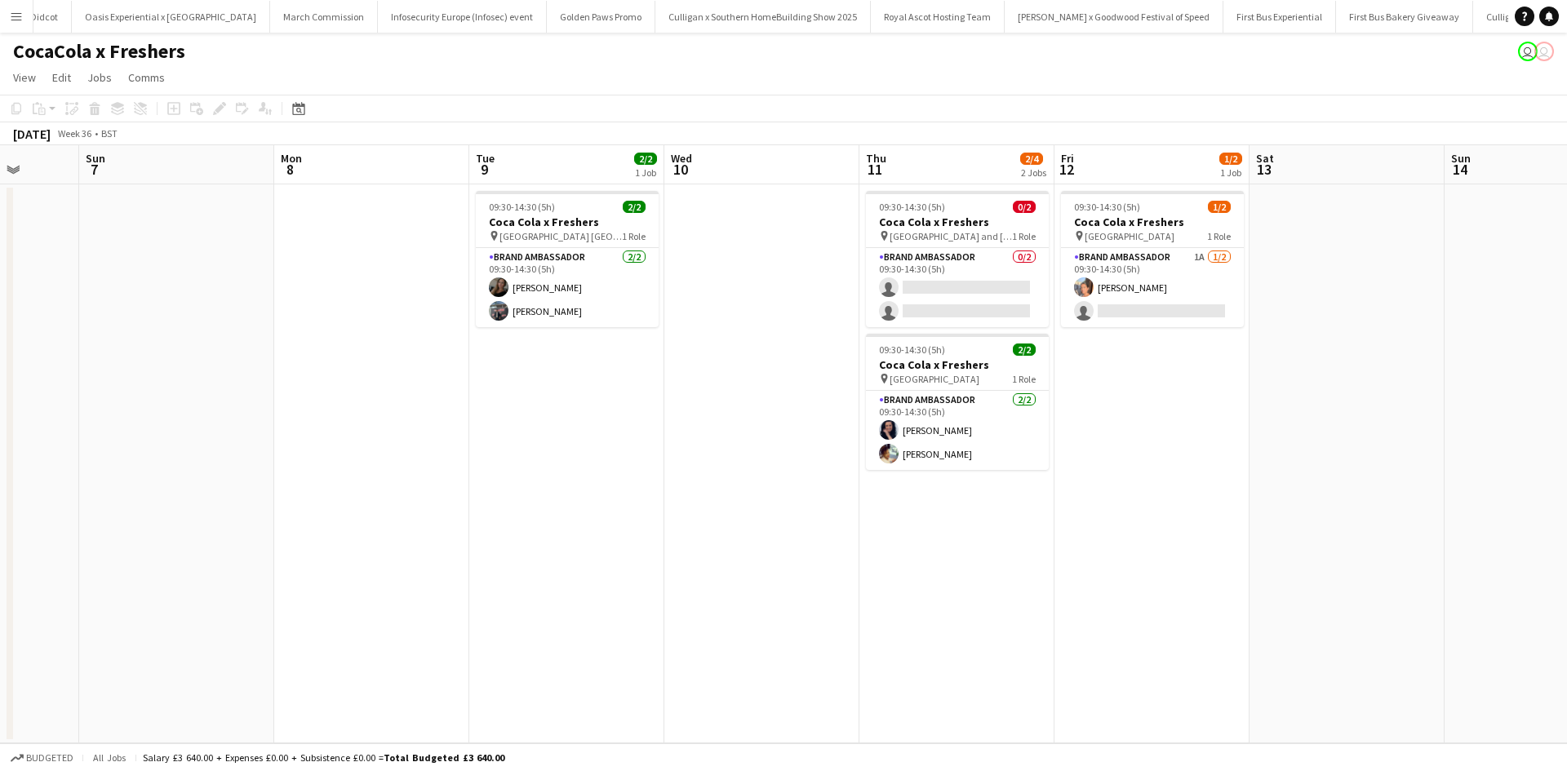
scroll to position [0, 476]
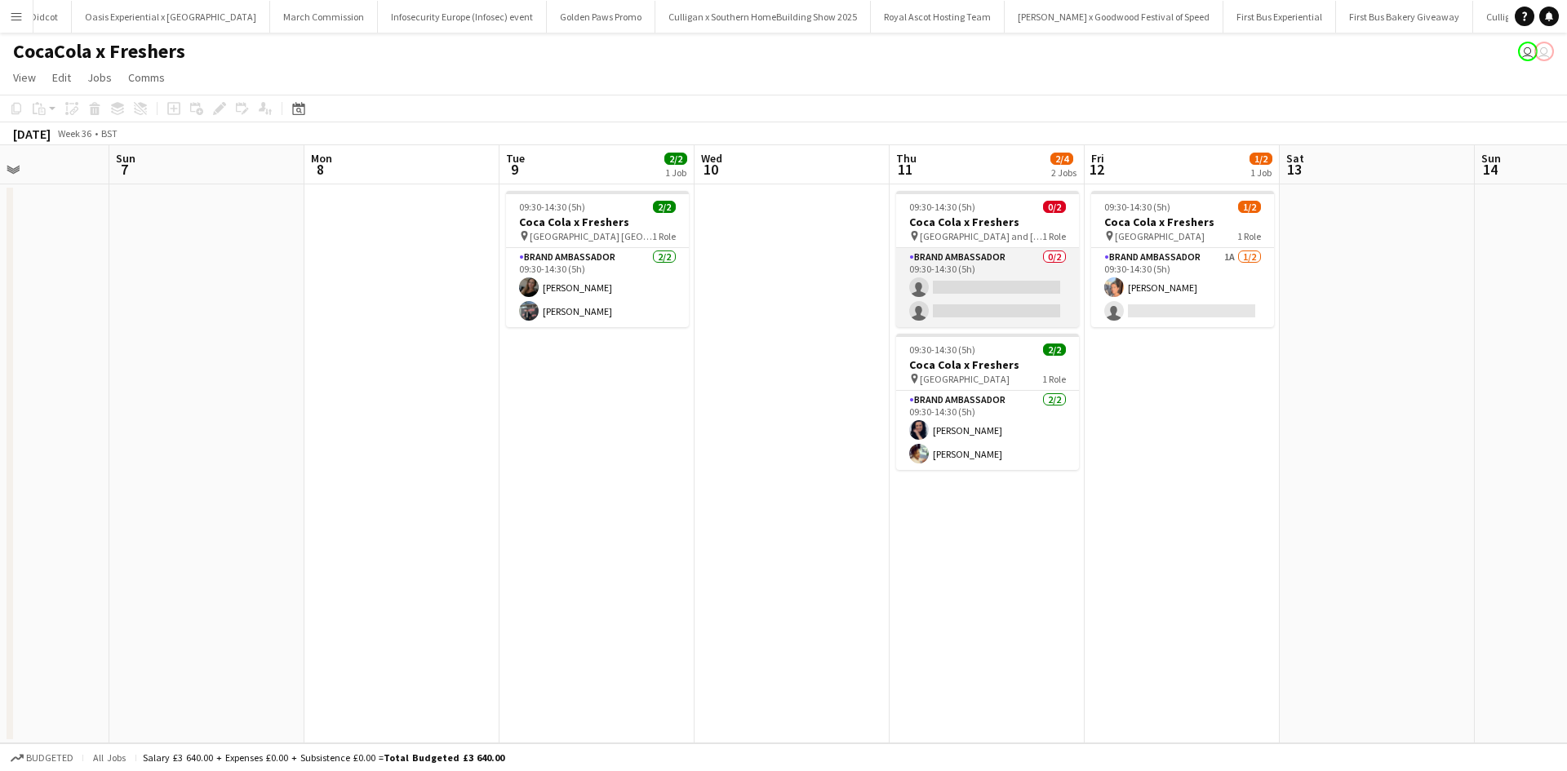
click at [1023, 273] on app-card-role "Brand Ambassador 0/2 09:30-14:30 (5h) single-neutral-actions single-neutral-act…" at bounding box center [987, 287] width 183 height 79
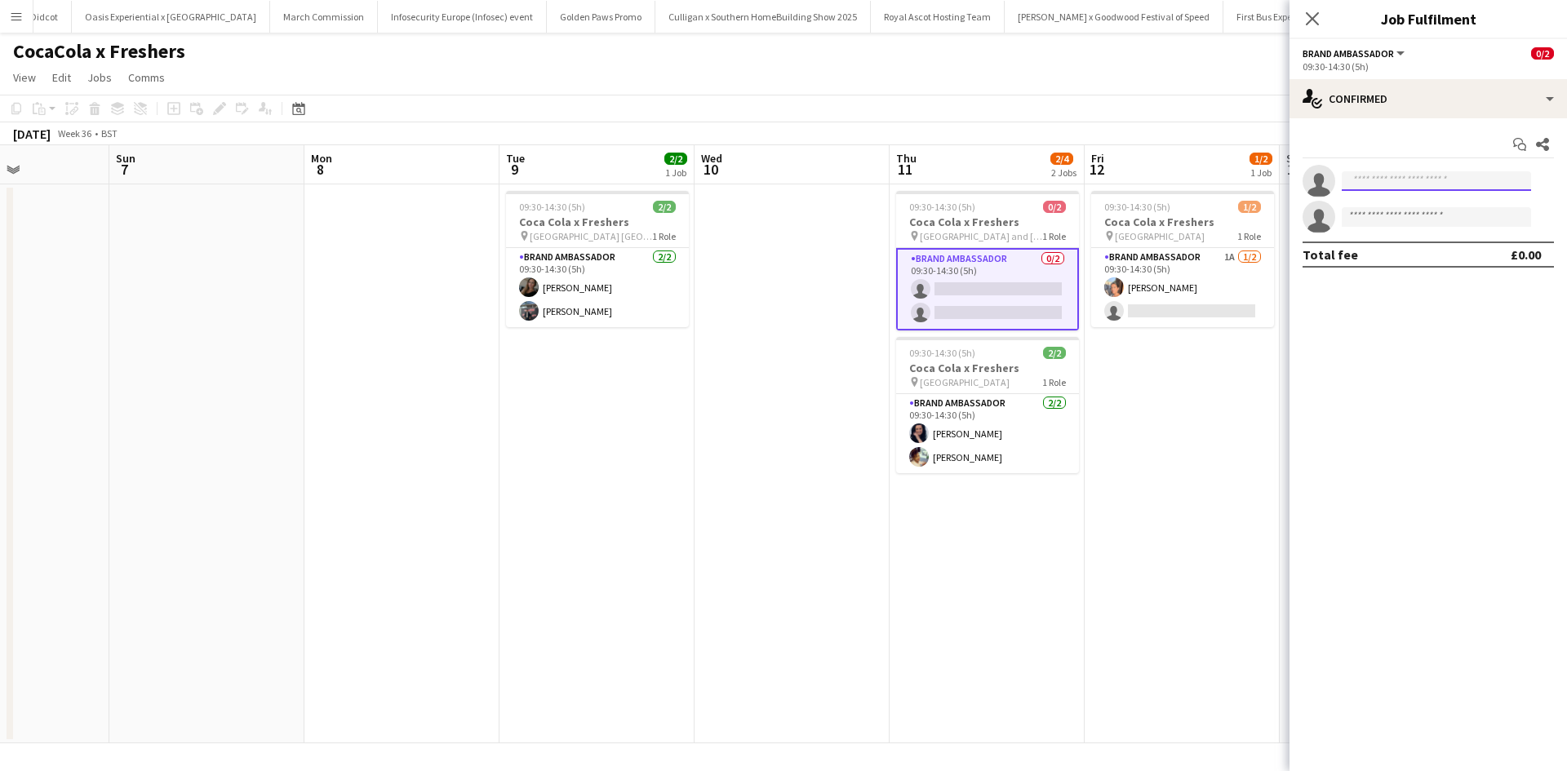
click at [1393, 173] on input at bounding box center [1436, 181] width 189 height 20
type input "*******"
click at [1399, 209] on span "Daniella Barnes" at bounding box center [1402, 204] width 94 height 14
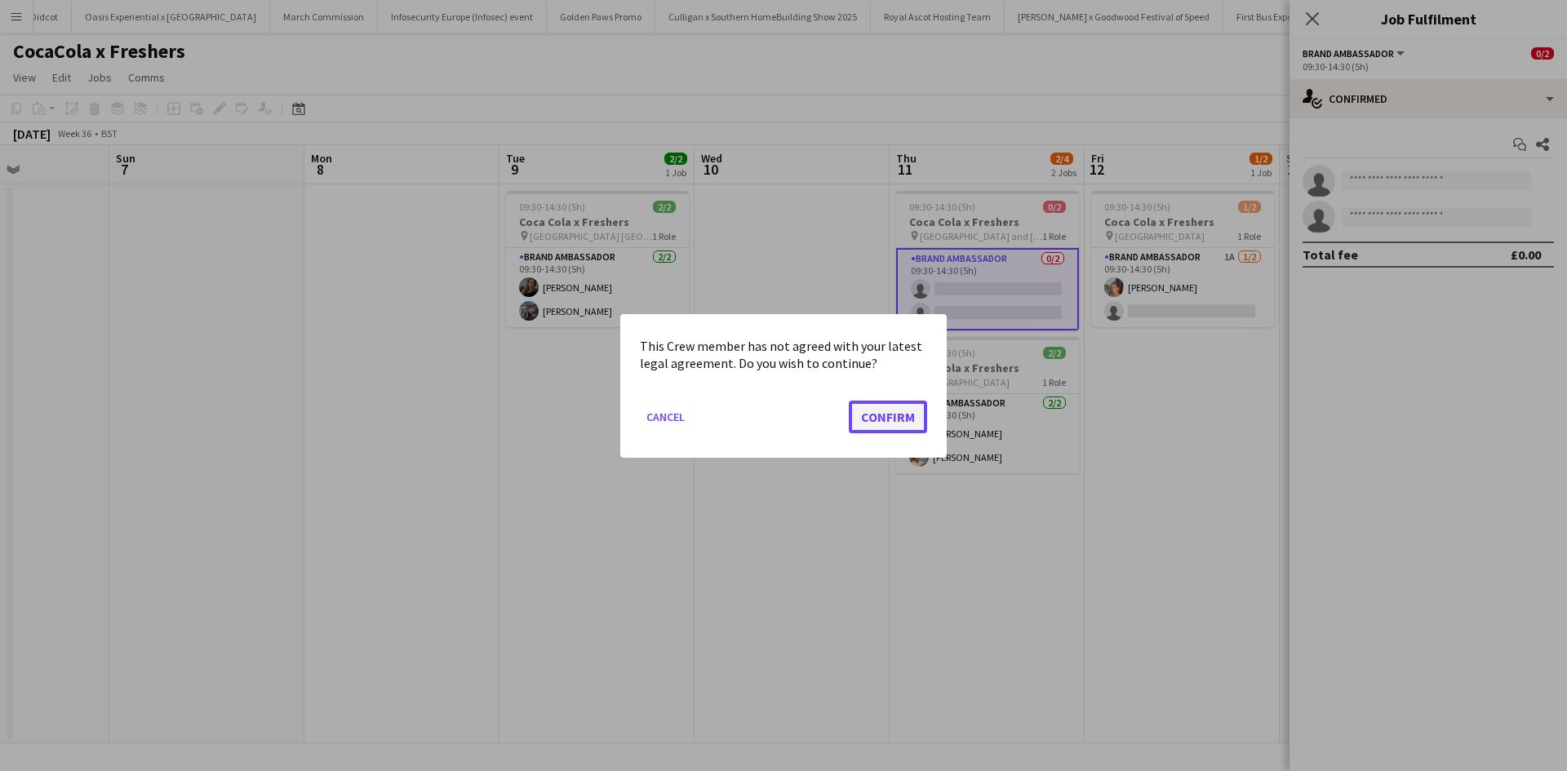
click at [901, 416] on button "Confirm" at bounding box center [888, 416] width 78 height 33
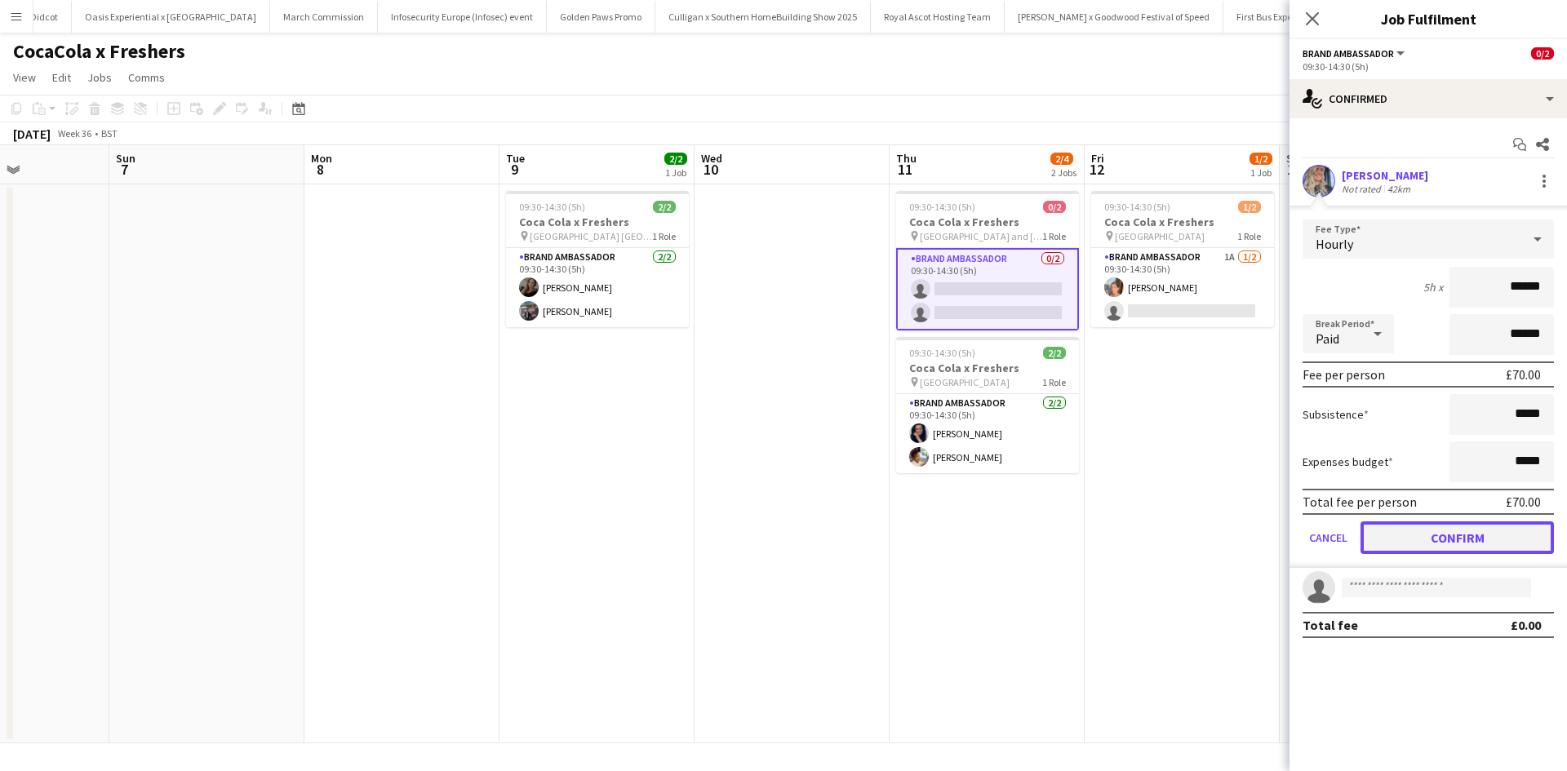
click at [1484, 542] on button "Confirm" at bounding box center [1456, 537] width 193 height 33
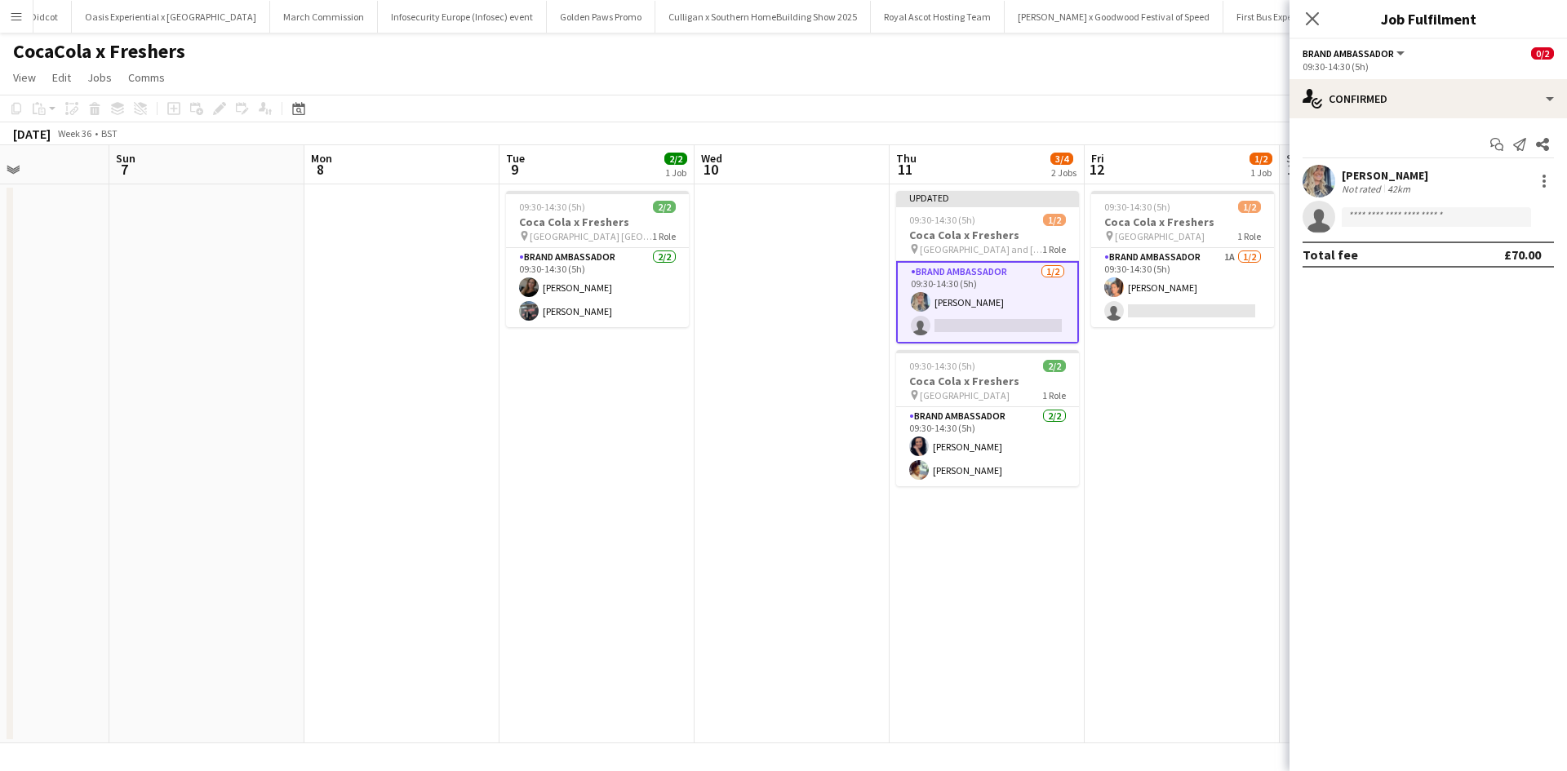
click at [1224, 531] on app-date-cell "09:30-14:30 (5h) 1/2 Coca Cola x Freshers pin Greenwich University 1 Role Brand…" at bounding box center [1182, 463] width 195 height 559
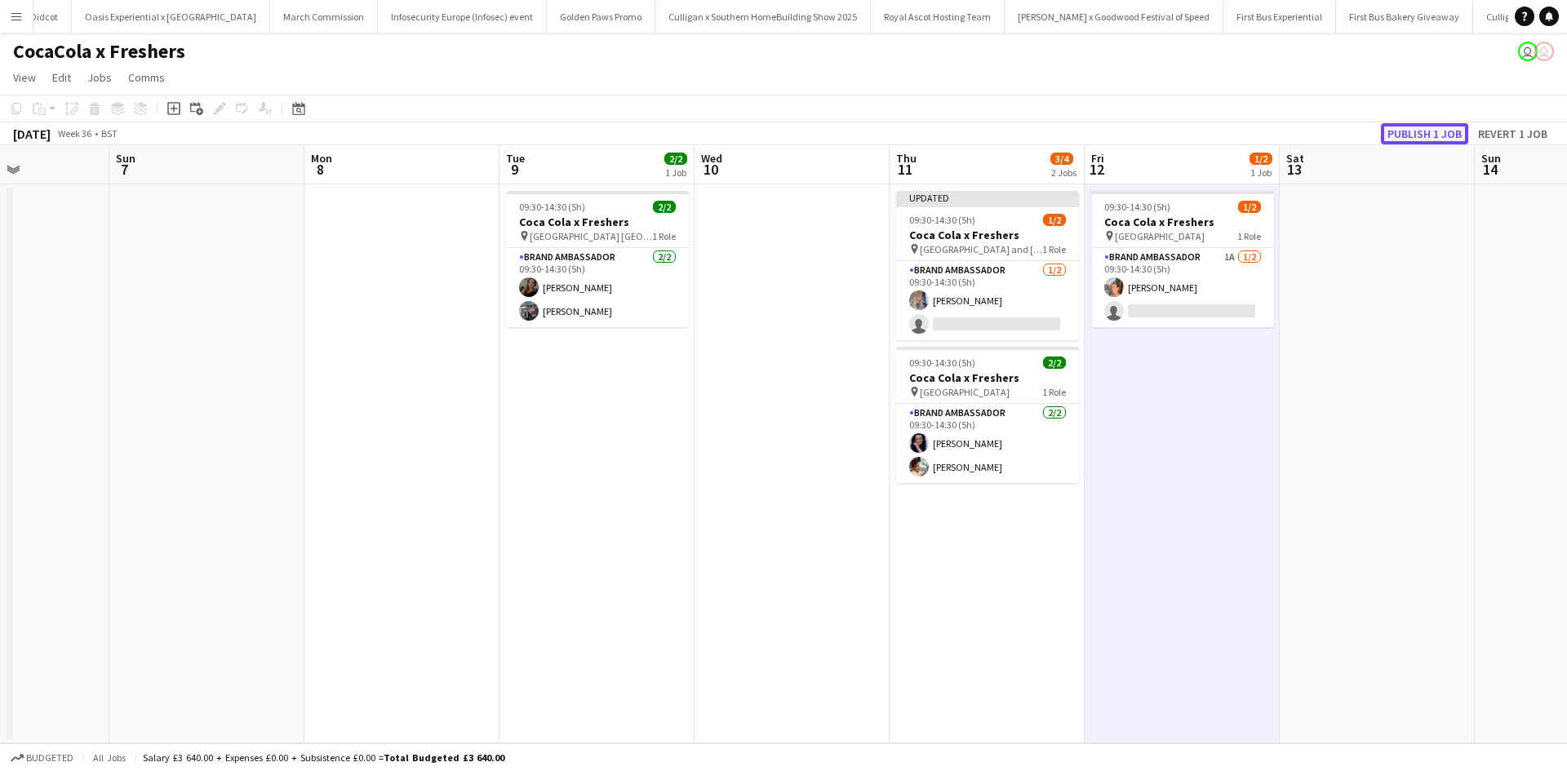
click at [1433, 141] on button "Publish 1 job" at bounding box center [1424, 133] width 87 height 21
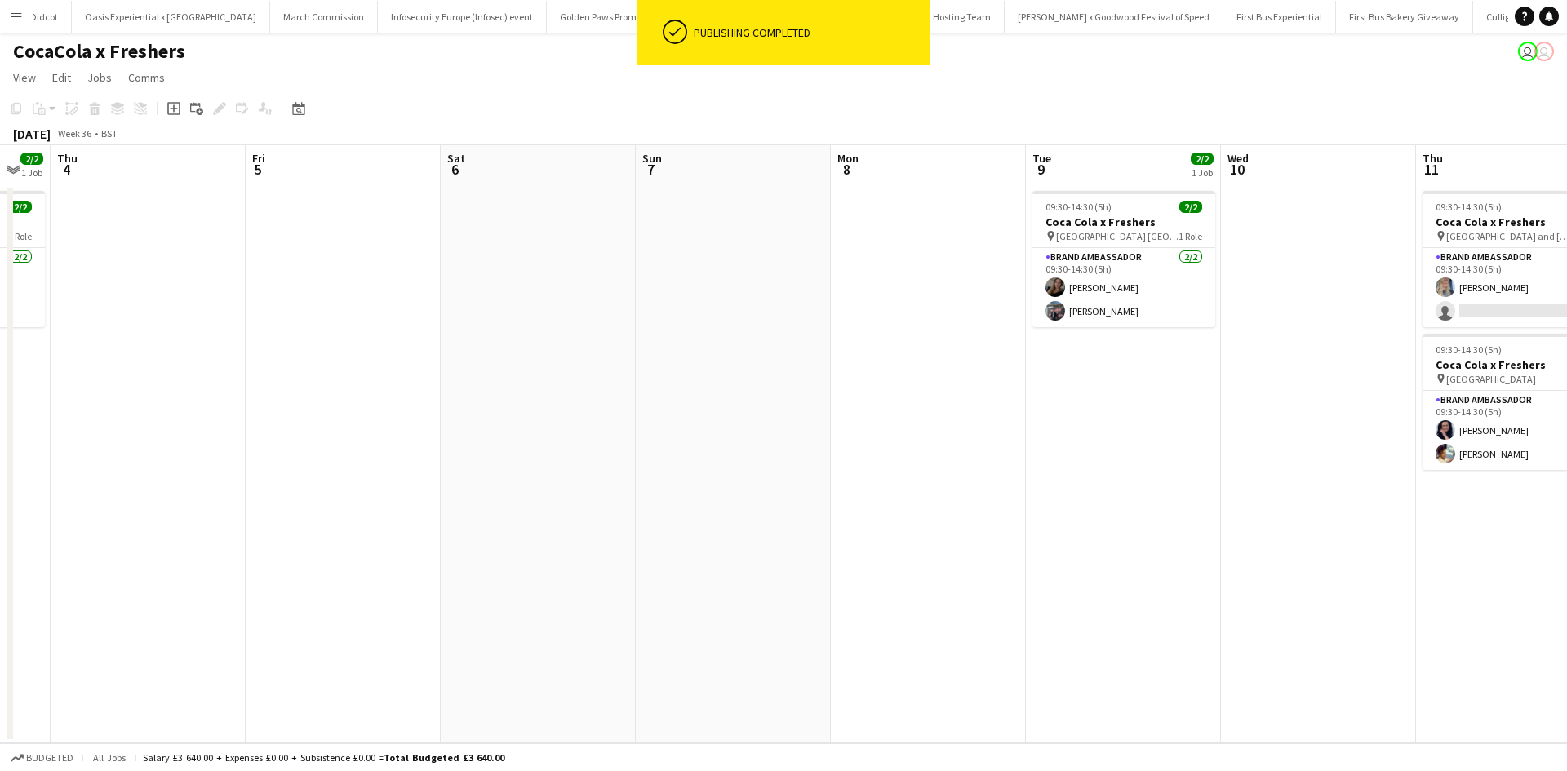
drag, startPoint x: 368, startPoint y: 526, endPoint x: 1183, endPoint y: 495, distance: 815.8
click at [1158, 495] on app-calendar-viewport "Tue 2 Wed 3 2/2 1 Job Thu 4 Fri 5 Sat 6 Sun 7 Mon 8 Tue 9 2/2 1 Job Wed 10 Thu …" at bounding box center [783, 444] width 1567 height 598
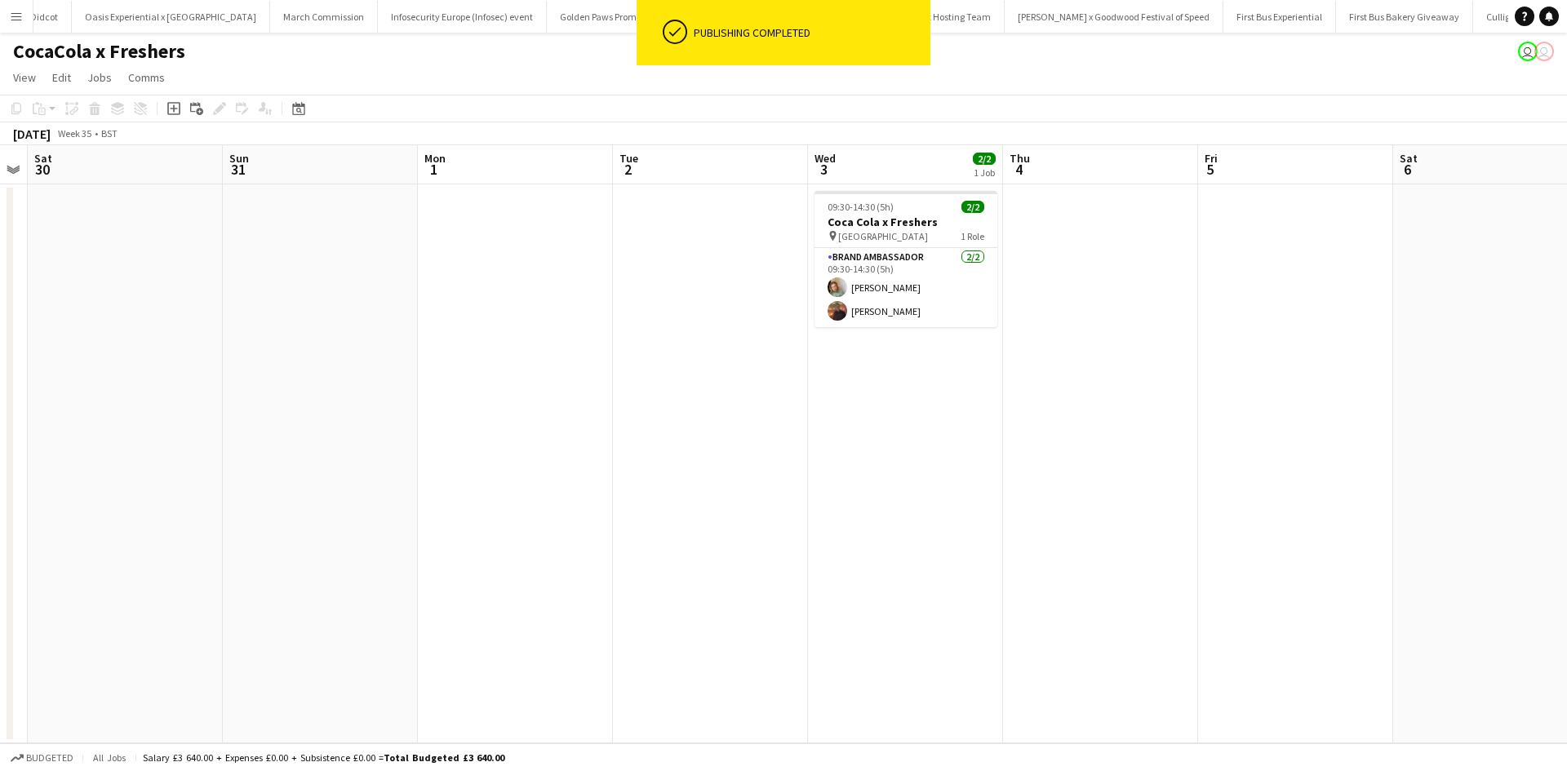
drag, startPoint x: 451, startPoint y: 557, endPoint x: 1171, endPoint y: 555, distance: 719.7
click at [1159, 555] on app-calendar-viewport "Thu 28 Fri 29 Sat 30 Sun 31 Mon 1 Tue 2 Wed 3 2/2 1 Job Thu 4 Fri 5 Sat 6 Sun 7…" at bounding box center [783, 444] width 1567 height 598
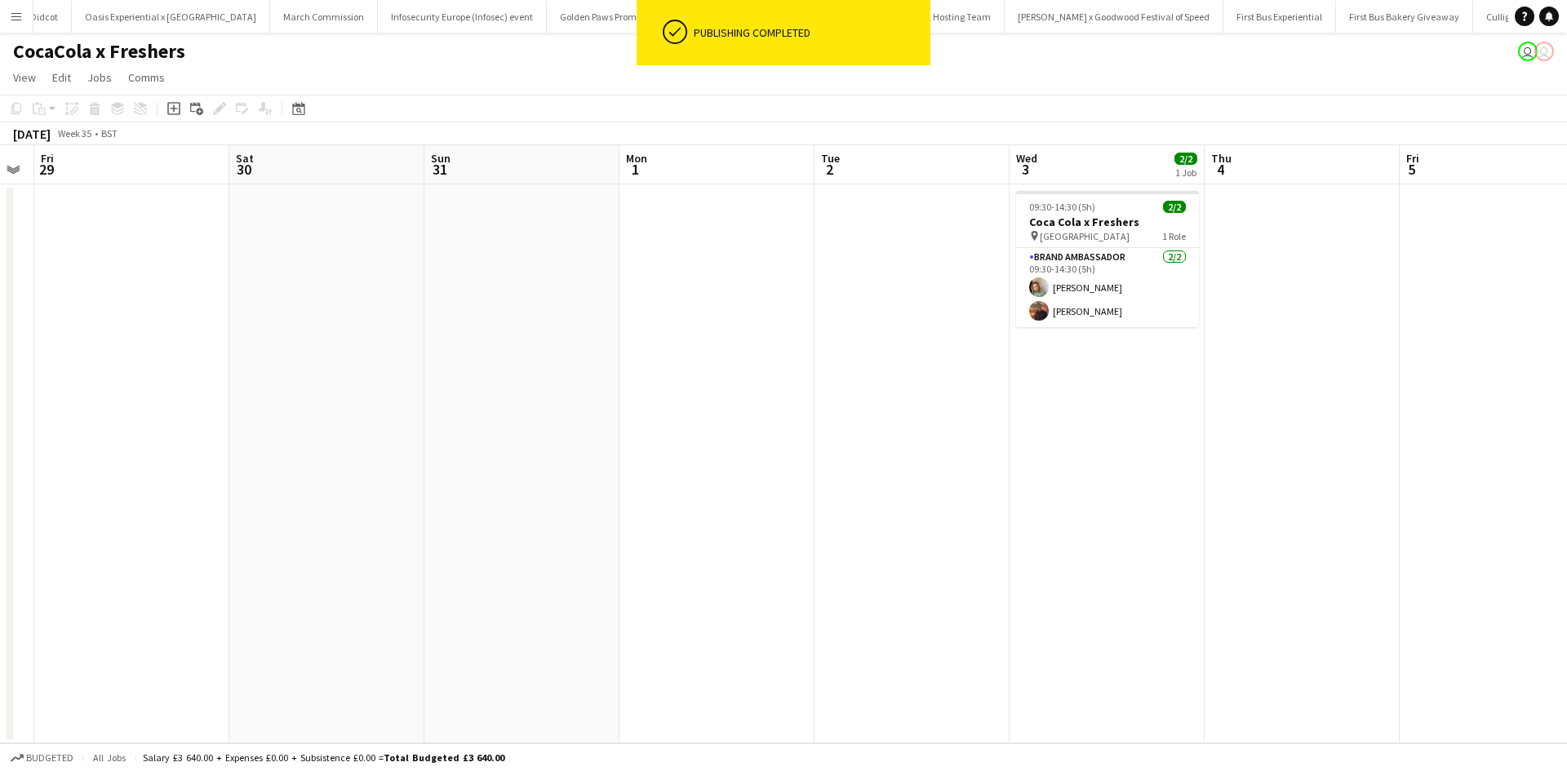
drag, startPoint x: 443, startPoint y: 584, endPoint x: 1289, endPoint y: 552, distance: 846.9
click at [1284, 552] on app-calendar-viewport "Wed 27 2/2 1 Job Thu 28 Fri 29 Sat 30 Sun 31 Mon 1 Tue 2 Wed 3 2/2 1 Job Thu 4 …" at bounding box center [783, 444] width 1567 height 598
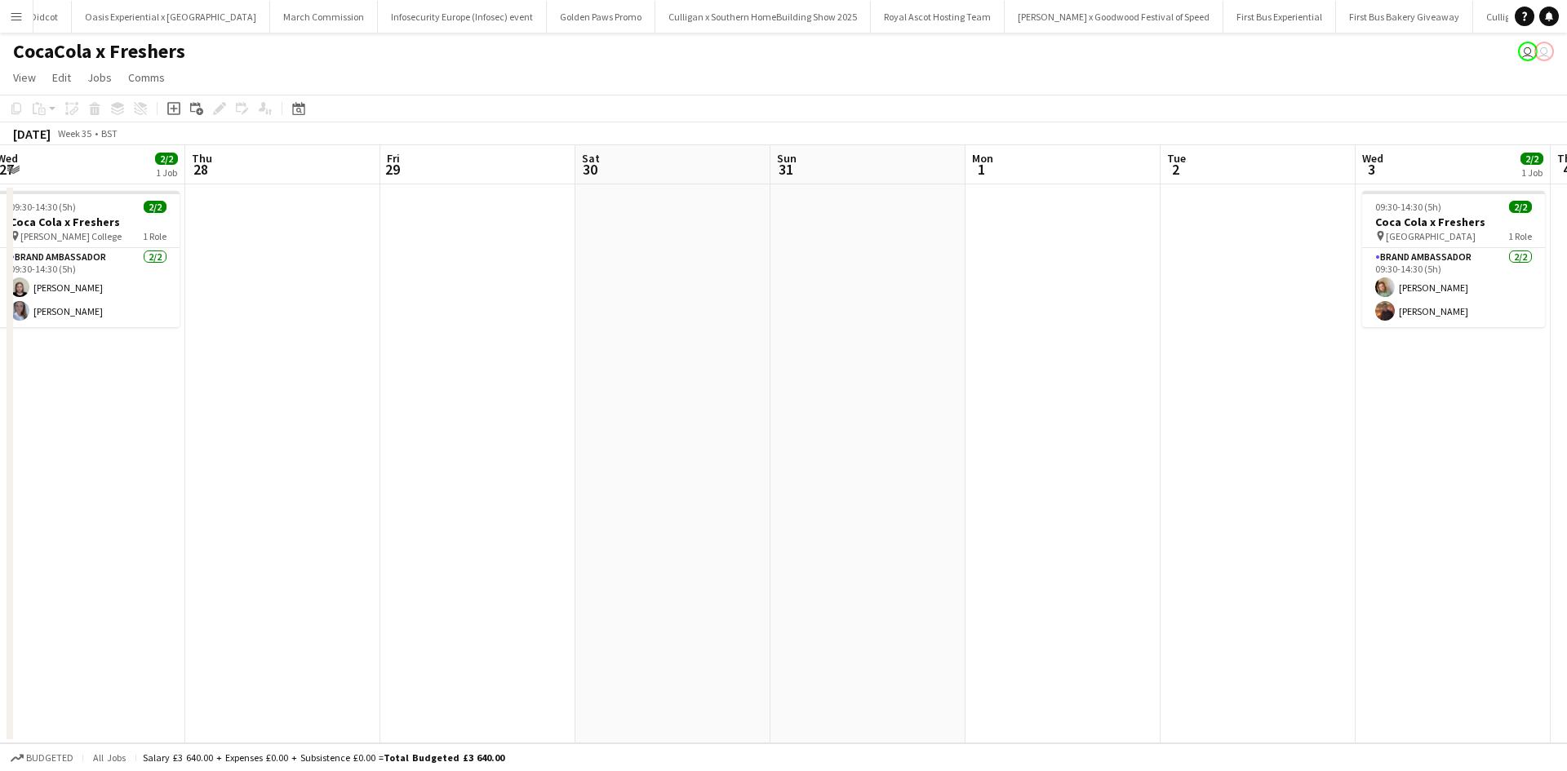
scroll to position [0, 792]
drag, startPoint x: 1057, startPoint y: 469, endPoint x: 353, endPoint y: 424, distance: 705.7
click at [353, 424] on app-calendar-viewport "Sat 23 Sun 24 Mon 25 Tue 26 Wed 27 2/2 1 Job Thu 28 Fri 29 Sat 30 Sun 31 Mon 1 …" at bounding box center [783, 444] width 1567 height 598
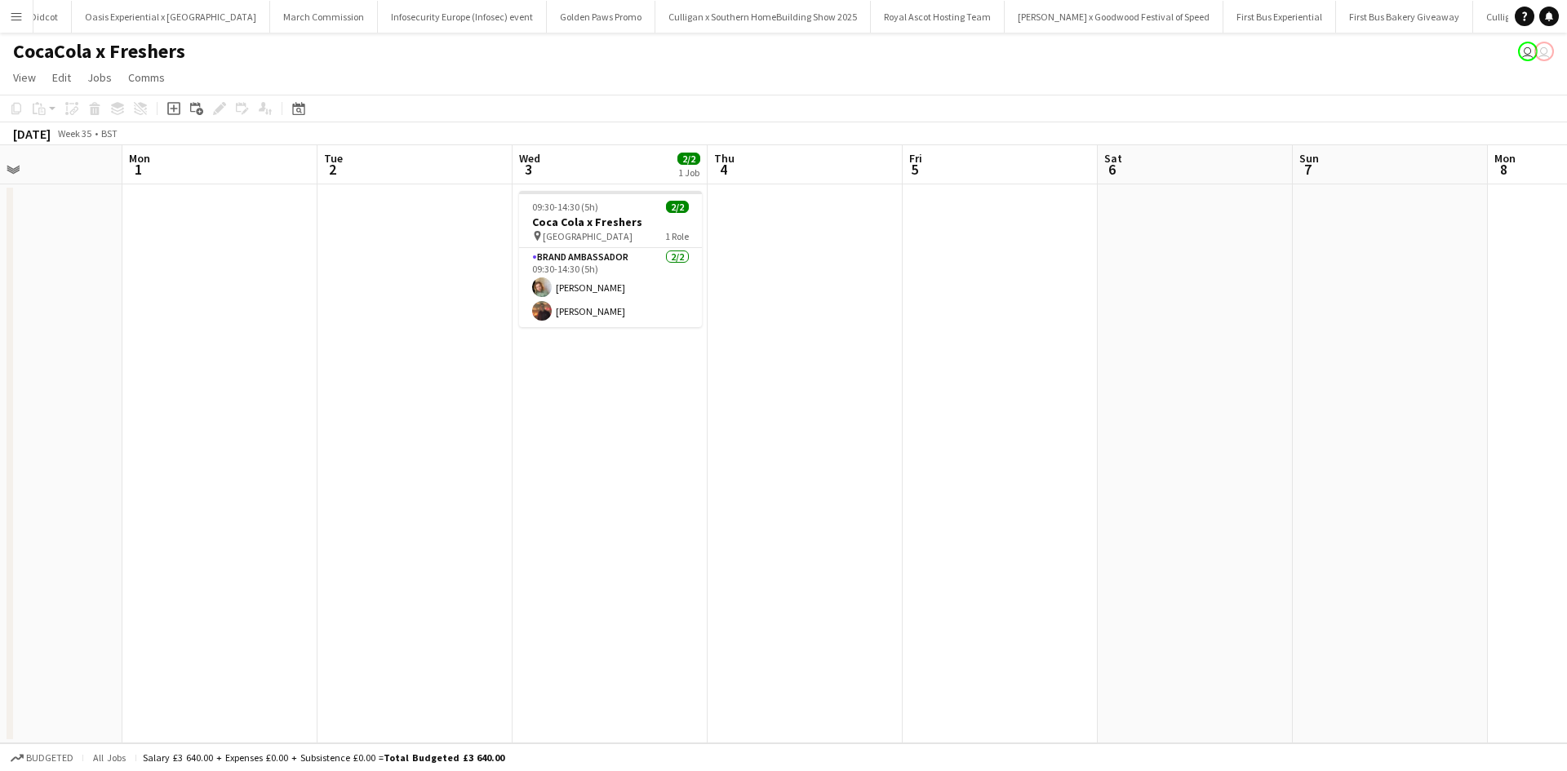
drag, startPoint x: 1032, startPoint y: 467, endPoint x: 543, endPoint y: 420, distance: 491.0
click at [543, 420] on app-calendar-viewport "Wed 27 2/2 1 Job Thu 28 Fri 29 Sat 30 Sun 31 Mon 1 Tue 2 Wed 3 2/2 1 Job Thu 4 …" at bounding box center [783, 444] width 1567 height 598
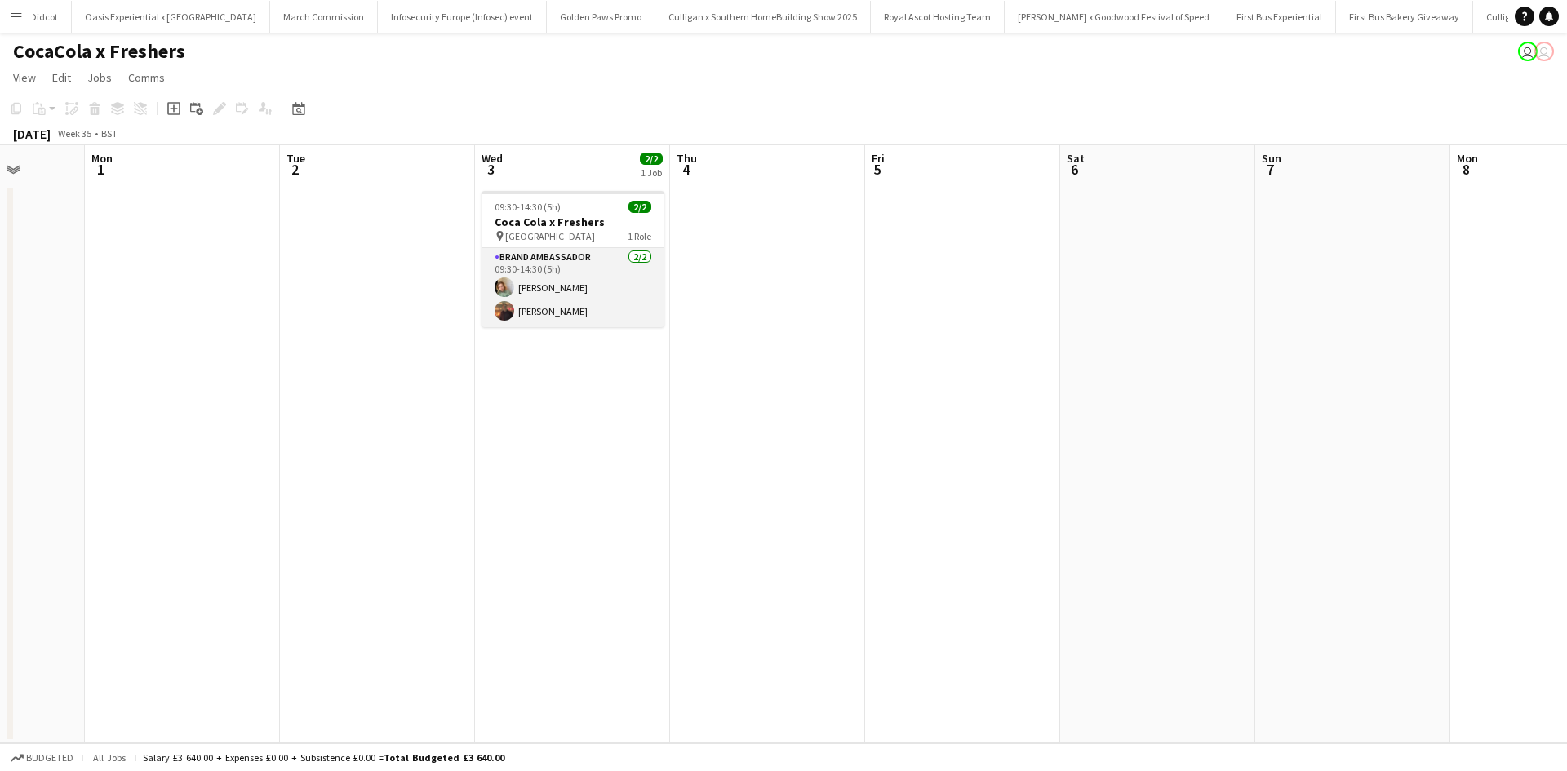
click at [548, 283] on app-card-role "Brand Ambassador 2/2 09:30-14:30 (5h) Kelly Vines Glenn Brighty" at bounding box center [572, 287] width 183 height 79
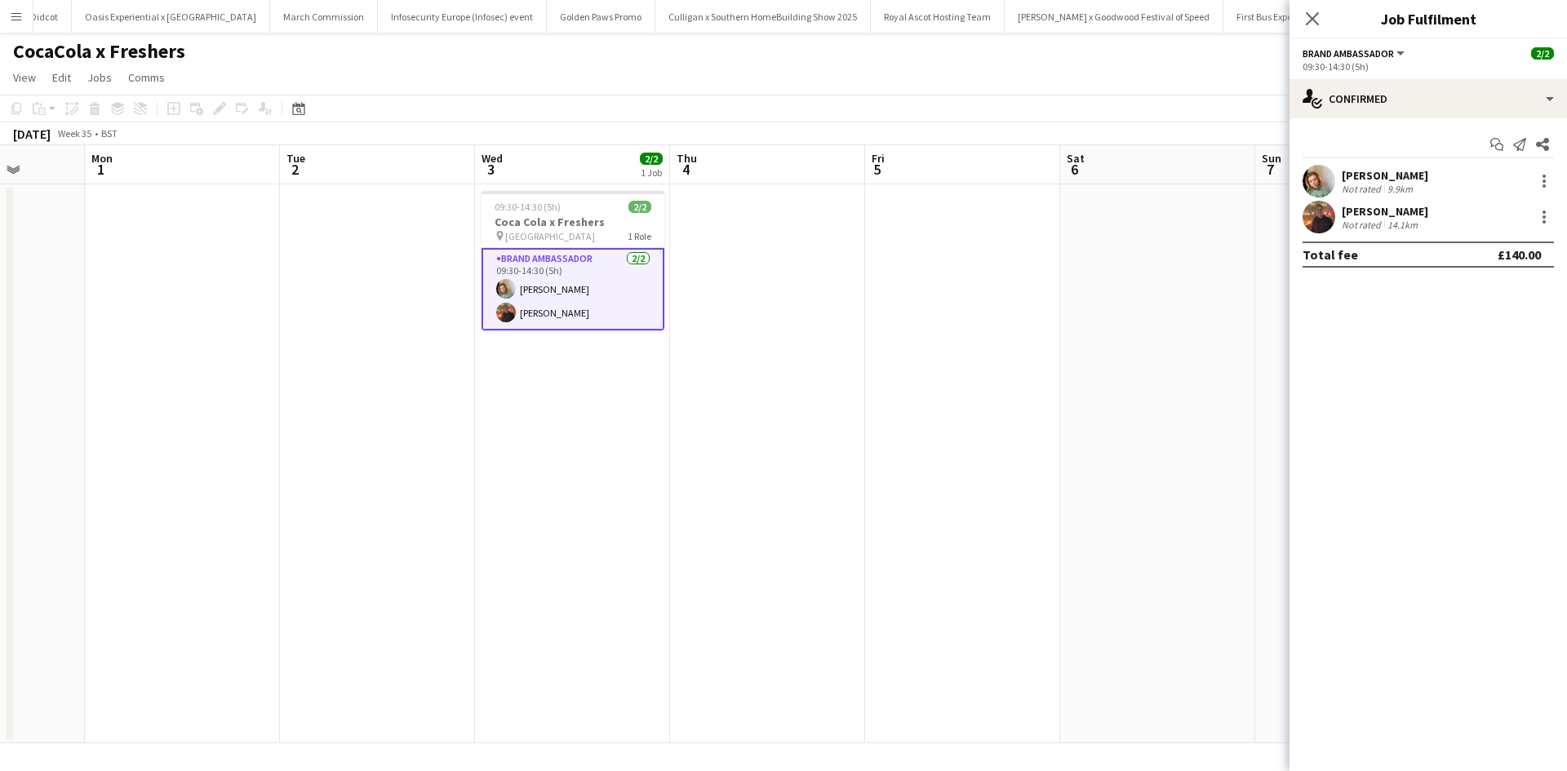
click at [1379, 173] on div "Kelly Vines" at bounding box center [1385, 175] width 86 height 15
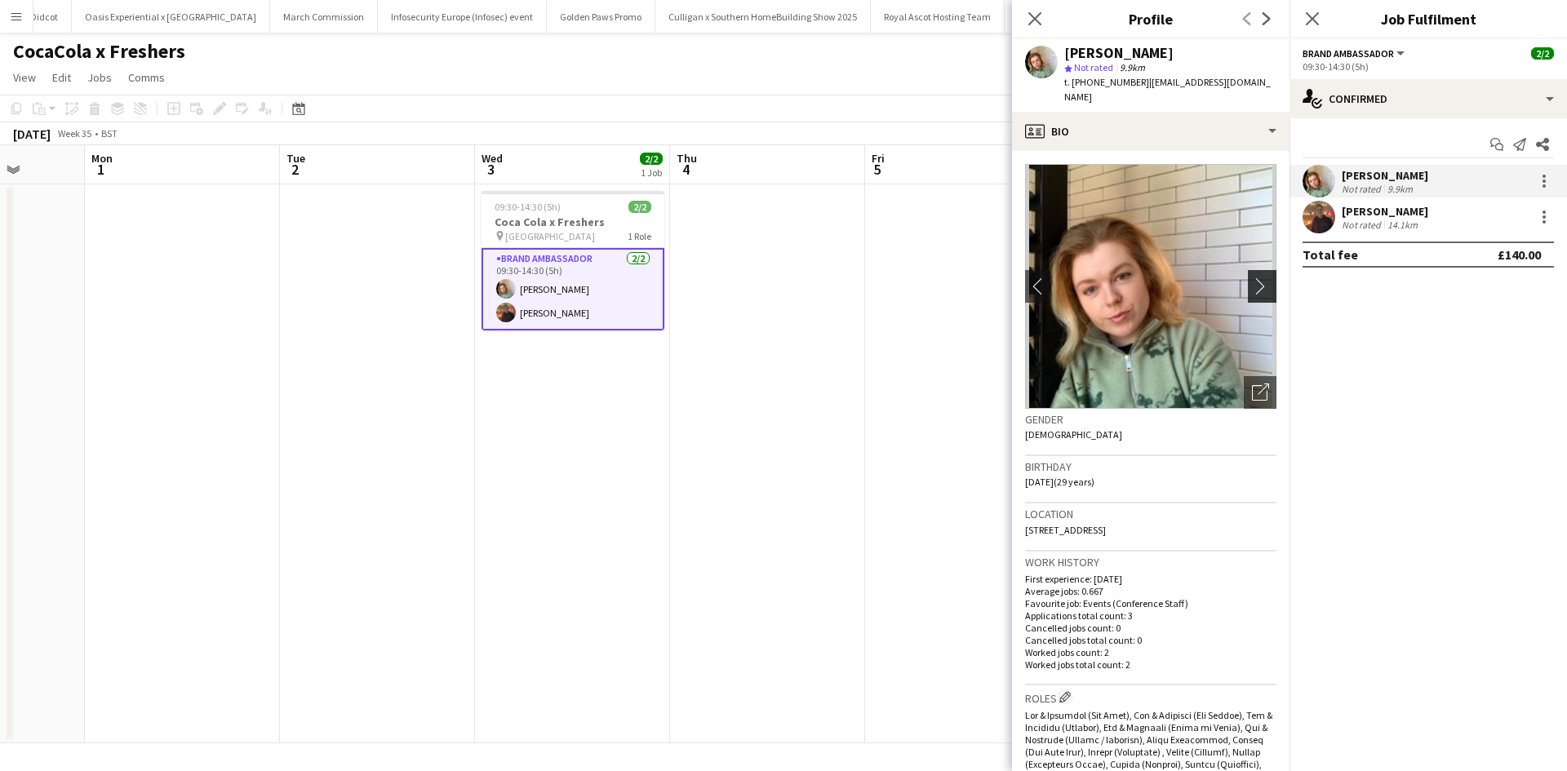
click at [1252, 277] on app-icon "chevron-right" at bounding box center [1264, 285] width 25 height 17
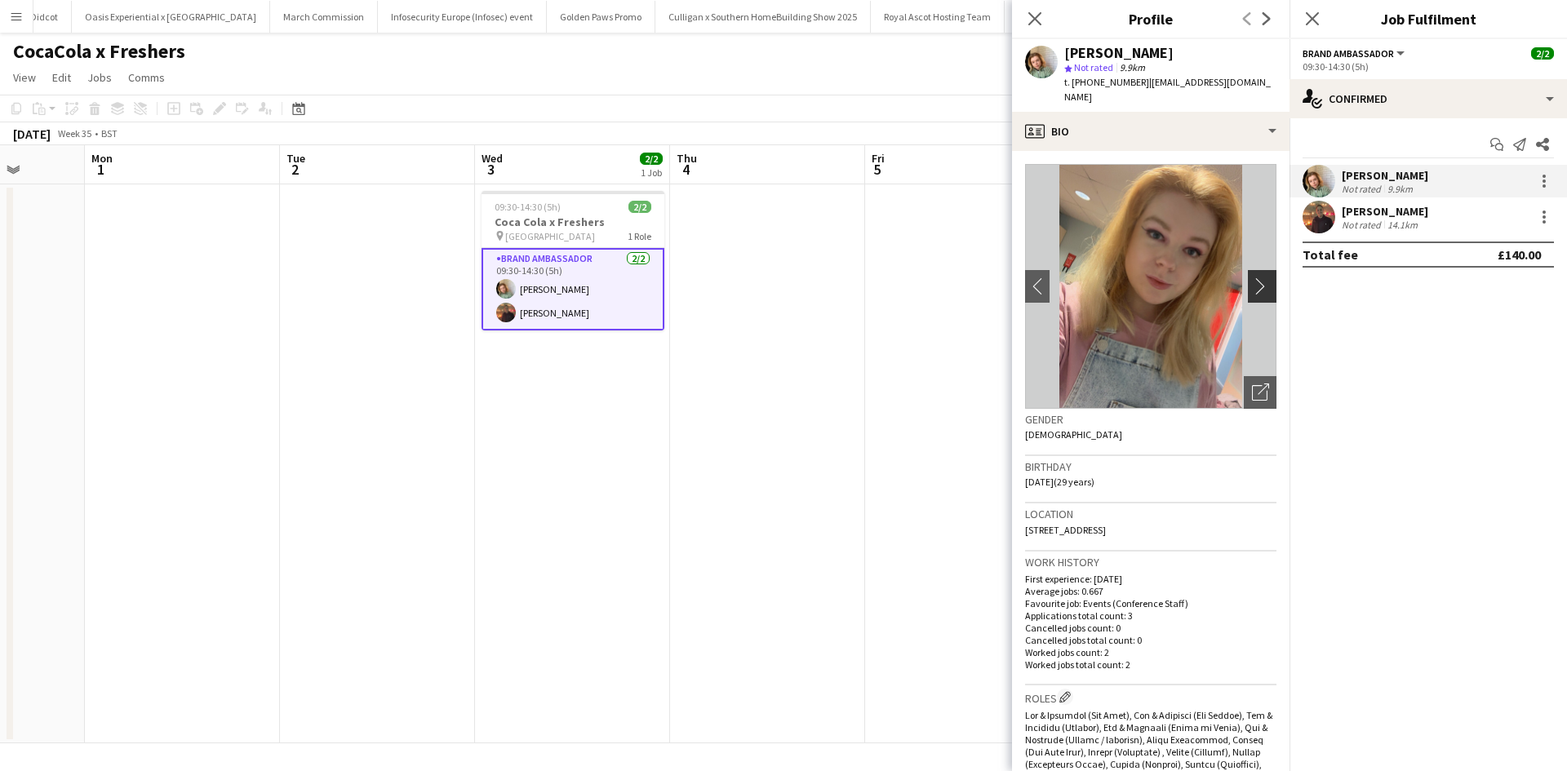
click at [1252, 277] on app-icon "chevron-right" at bounding box center [1264, 285] width 25 height 17
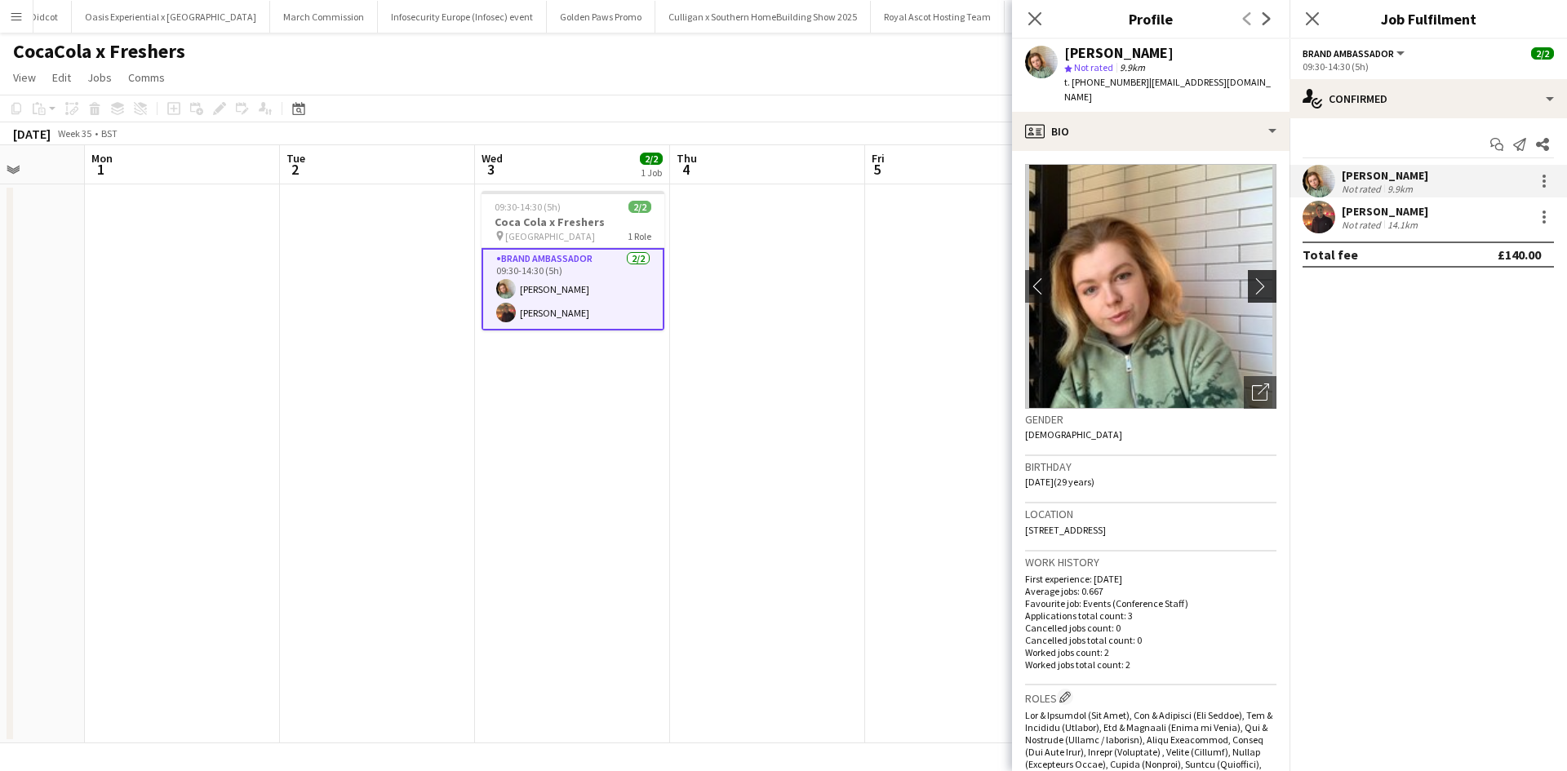
click at [1252, 277] on app-icon "chevron-right" at bounding box center [1264, 285] width 25 height 17
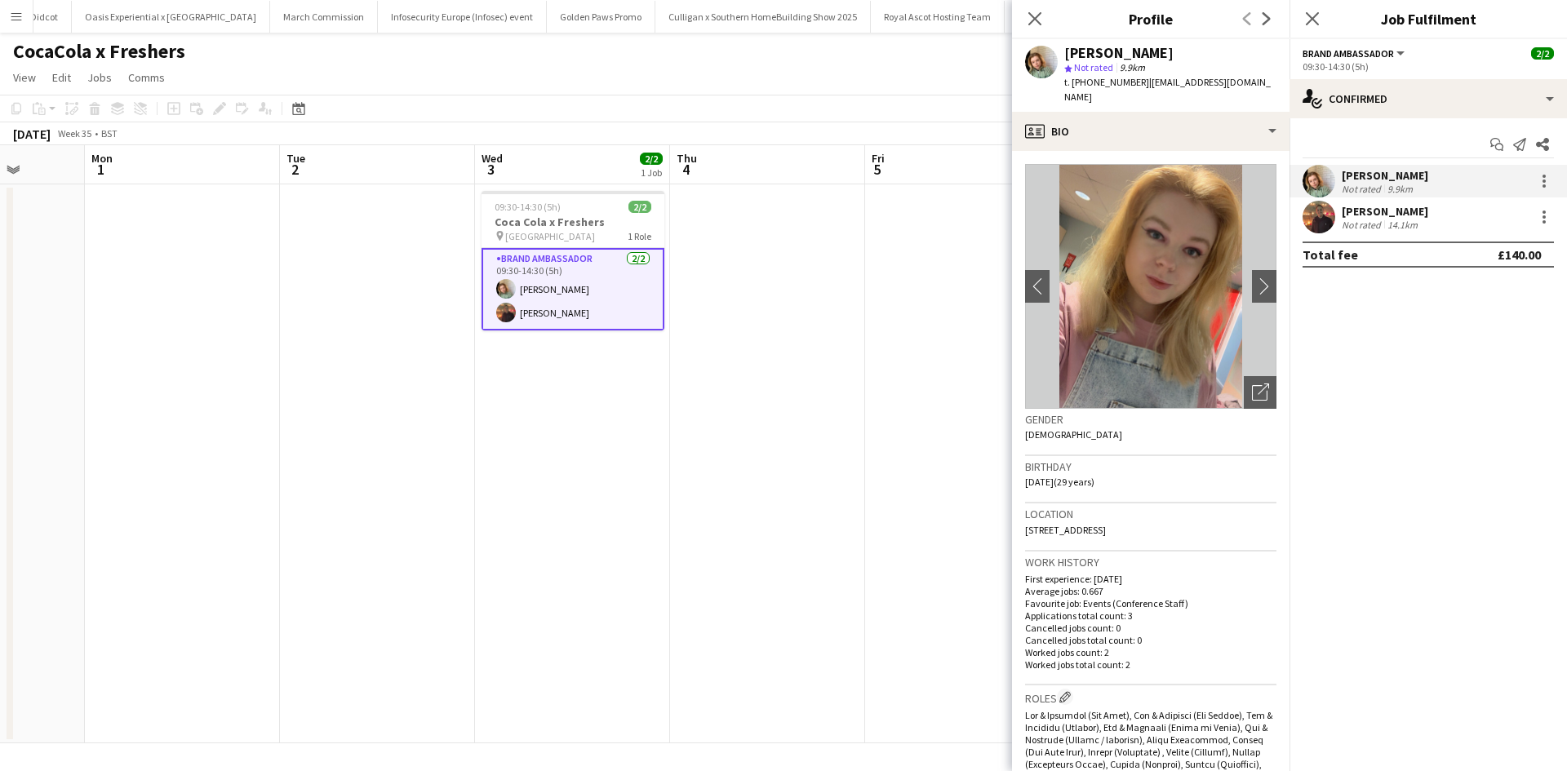
click at [570, 314] on app-card-role "Brand Ambassador 2/2 09:30-14:30 (5h) Kelly Vines Glenn Brighty" at bounding box center [572, 289] width 183 height 82
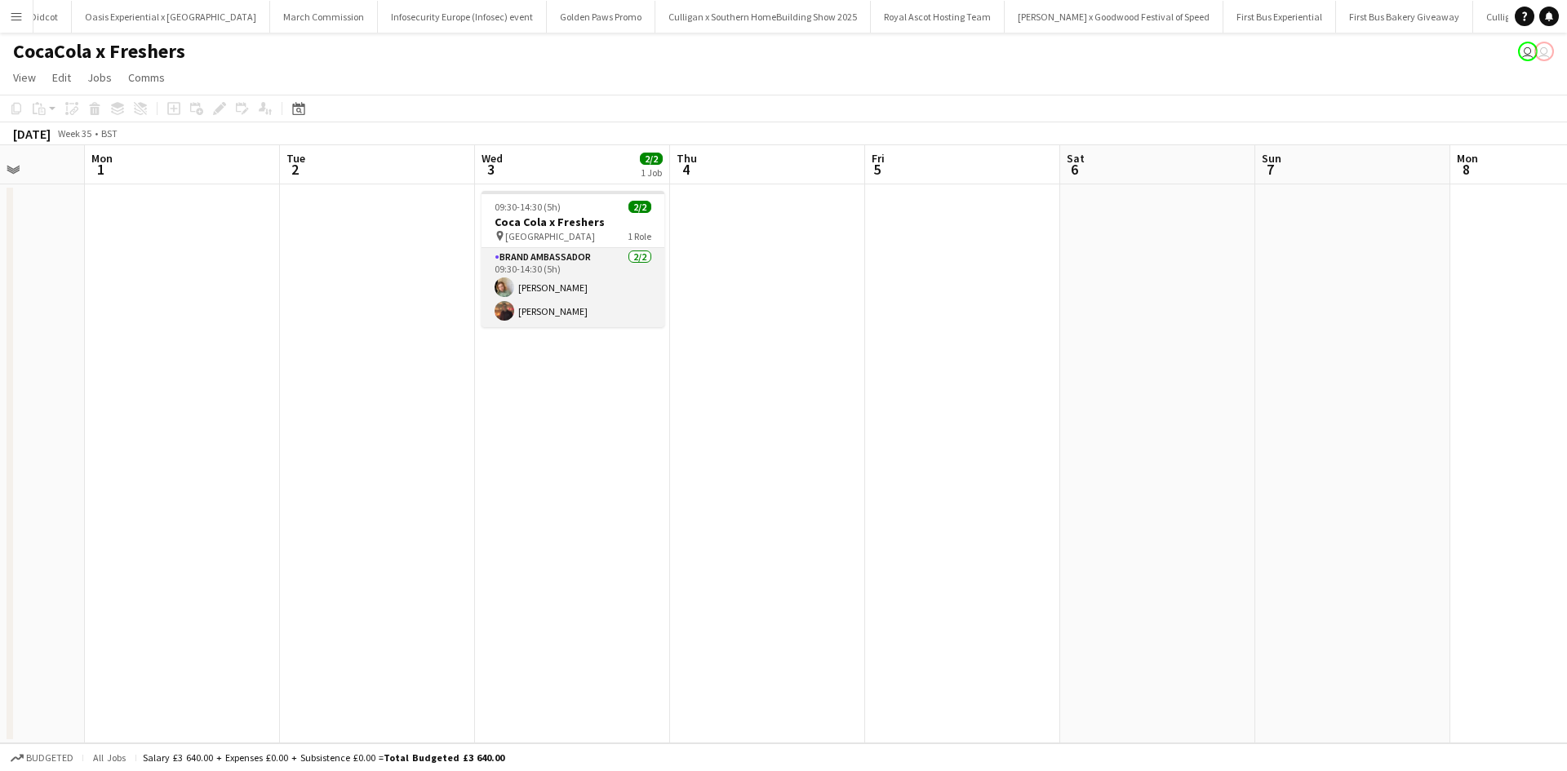
click at [570, 314] on app-card-role "Brand Ambassador 2/2 09:30-14:30 (5h) Kelly Vines Glenn Brighty" at bounding box center [572, 287] width 183 height 79
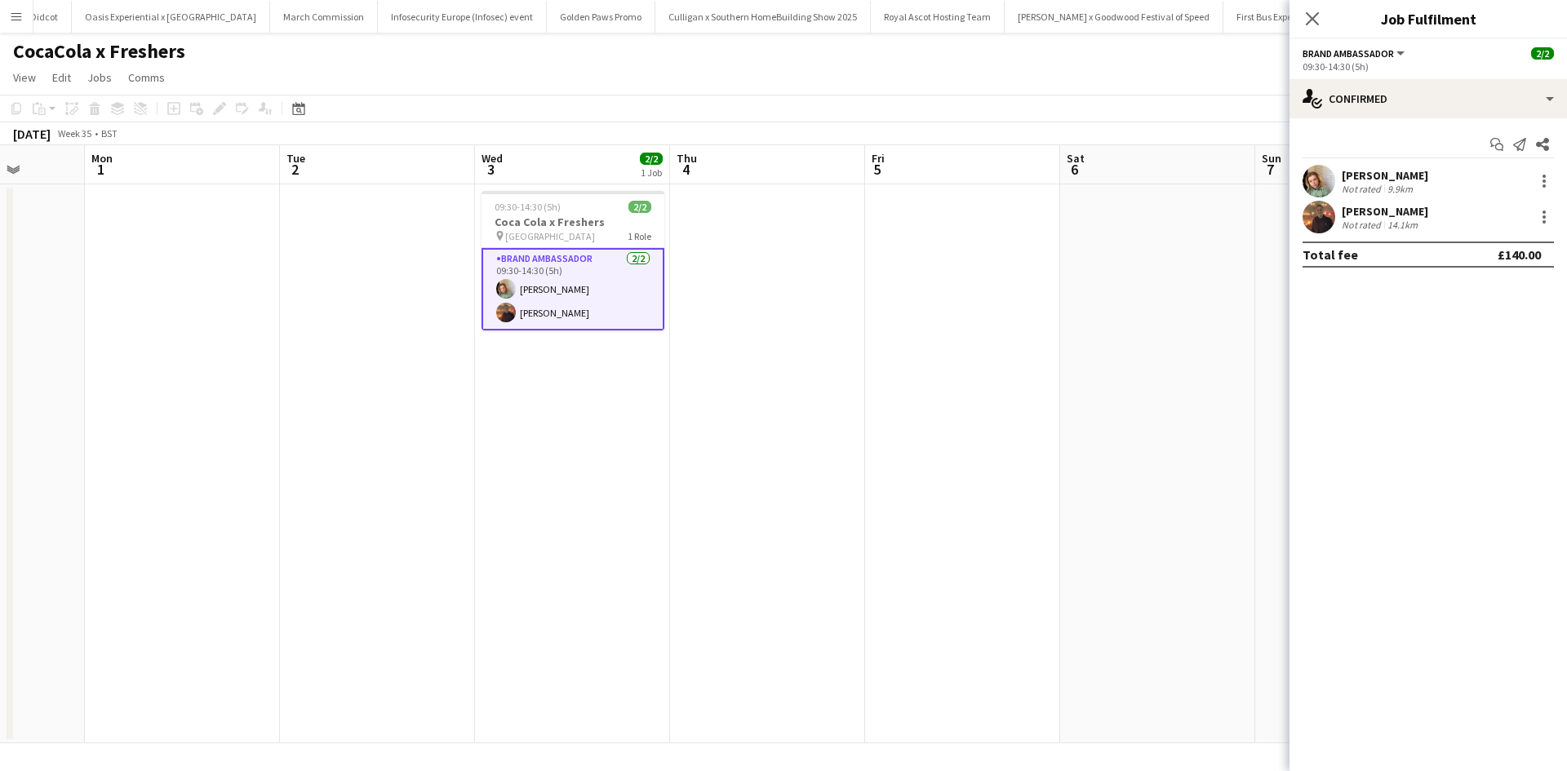
click at [1357, 208] on div "Glenn Brighty" at bounding box center [1385, 211] width 86 height 15
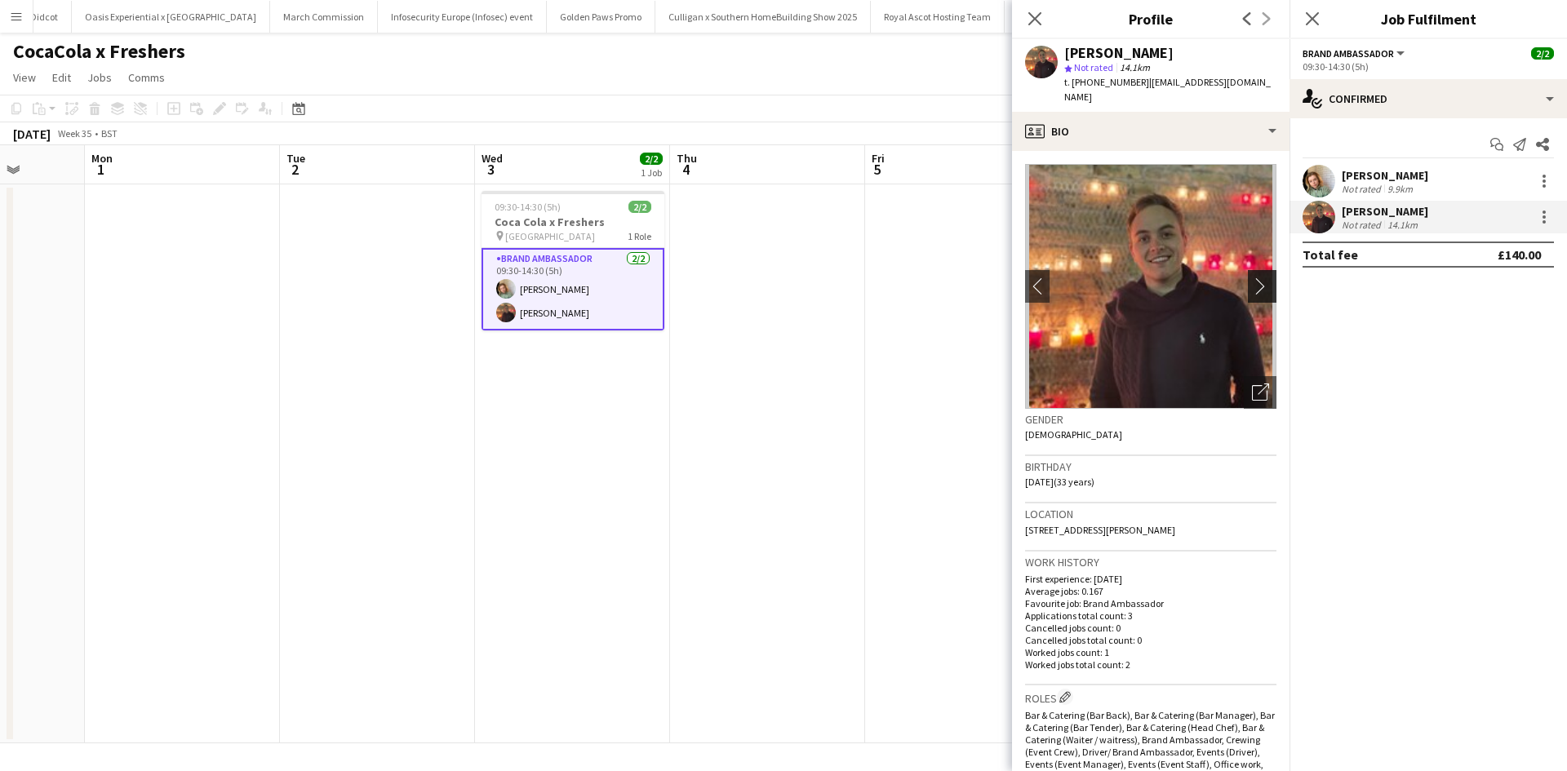
click at [1258, 277] on app-icon "chevron-right" at bounding box center [1264, 285] width 25 height 17
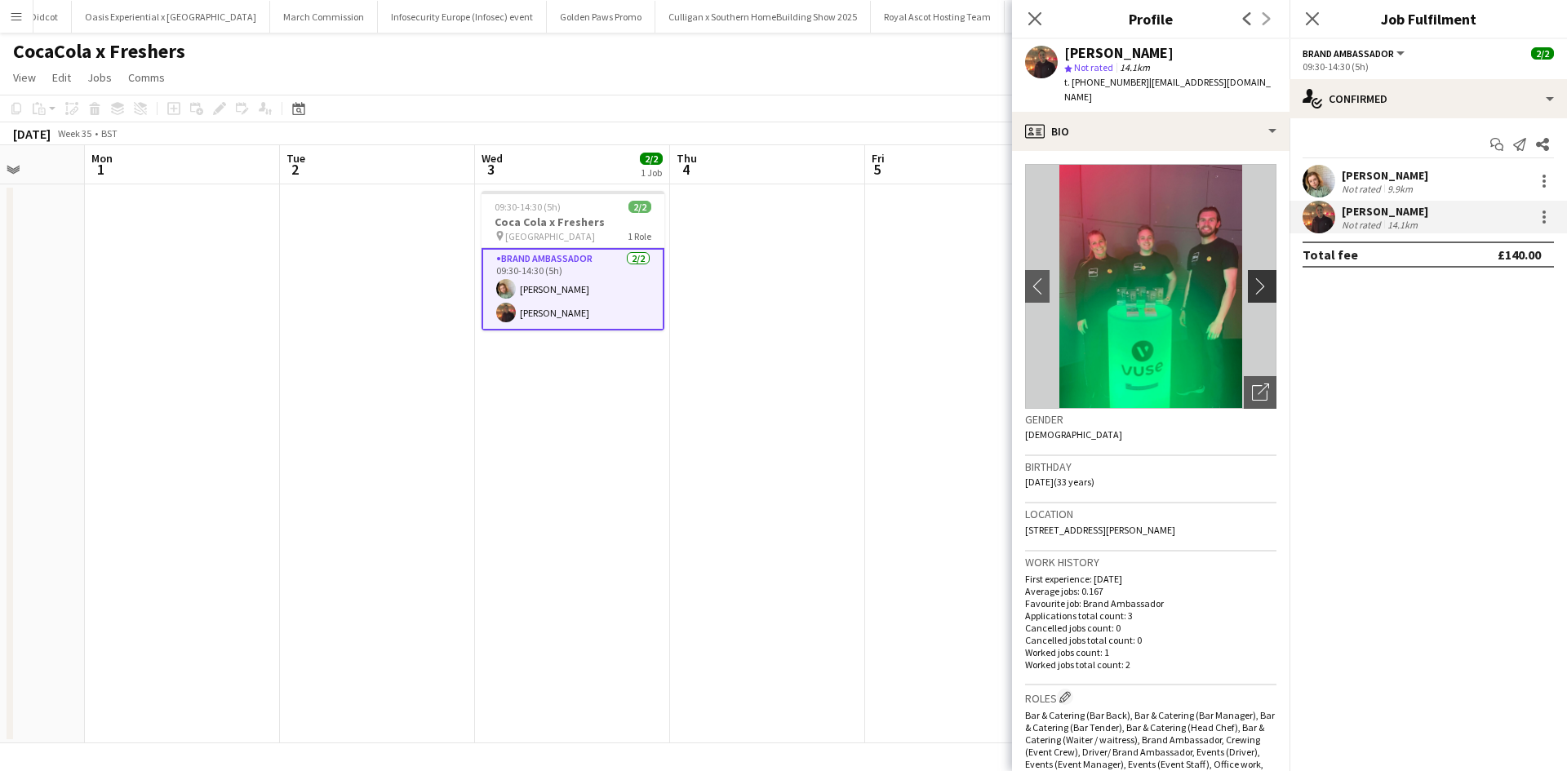
click at [1253, 277] on app-icon "chevron-right" at bounding box center [1264, 285] width 25 height 17
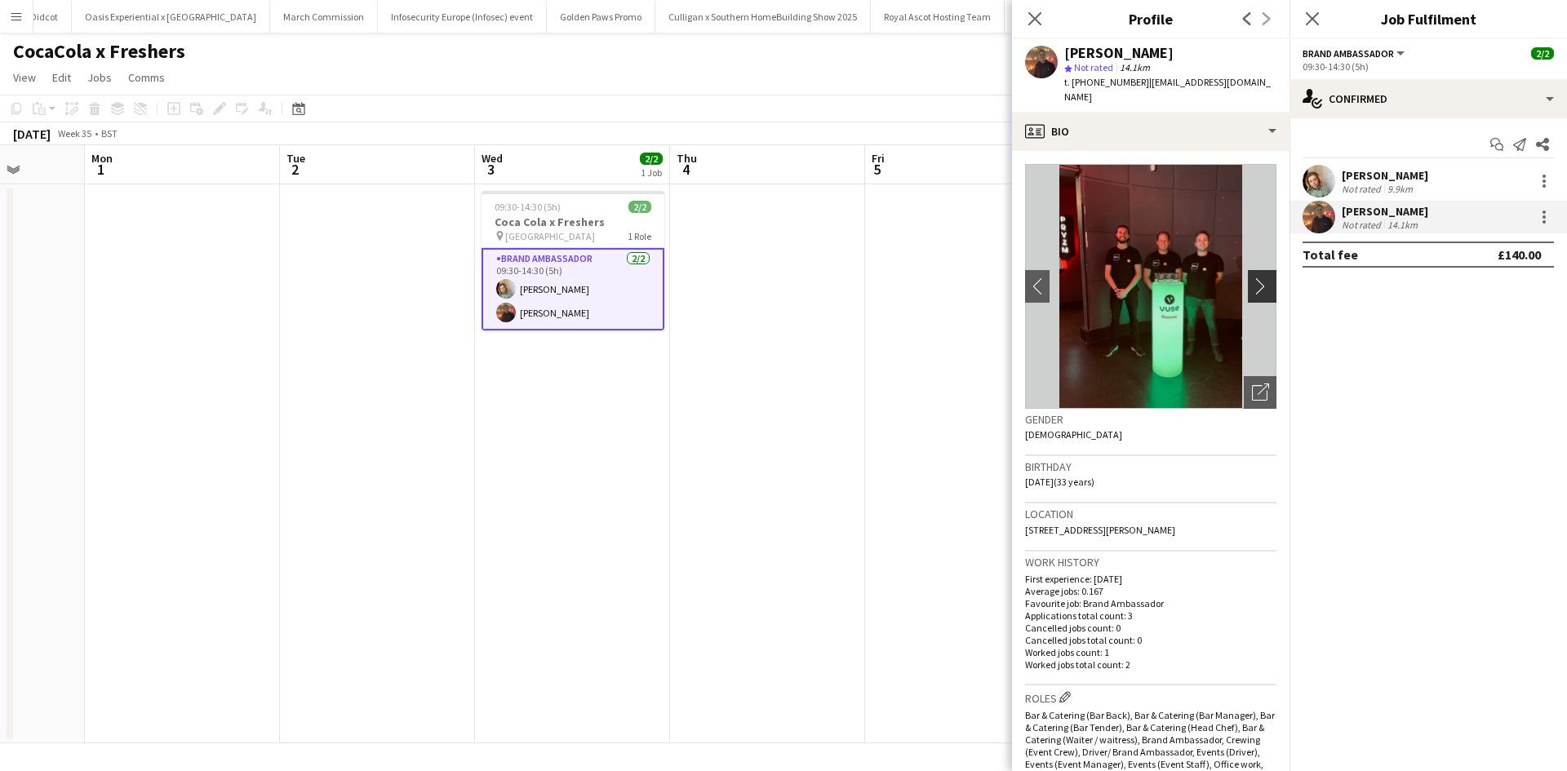
click at [1253, 277] on app-icon "chevron-right" at bounding box center [1264, 285] width 25 height 17
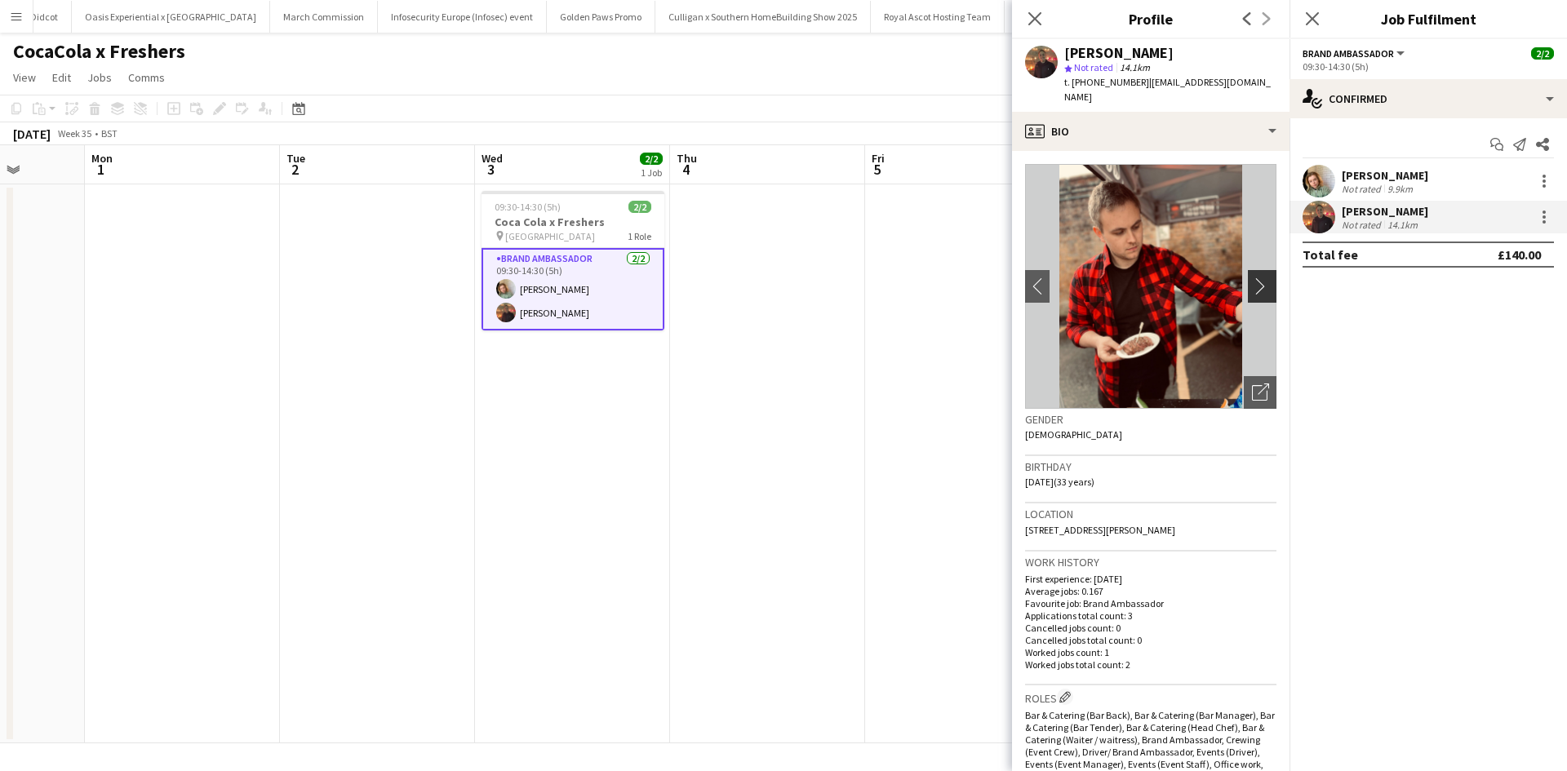
click at [1253, 277] on app-icon "chevron-right" at bounding box center [1264, 285] width 25 height 17
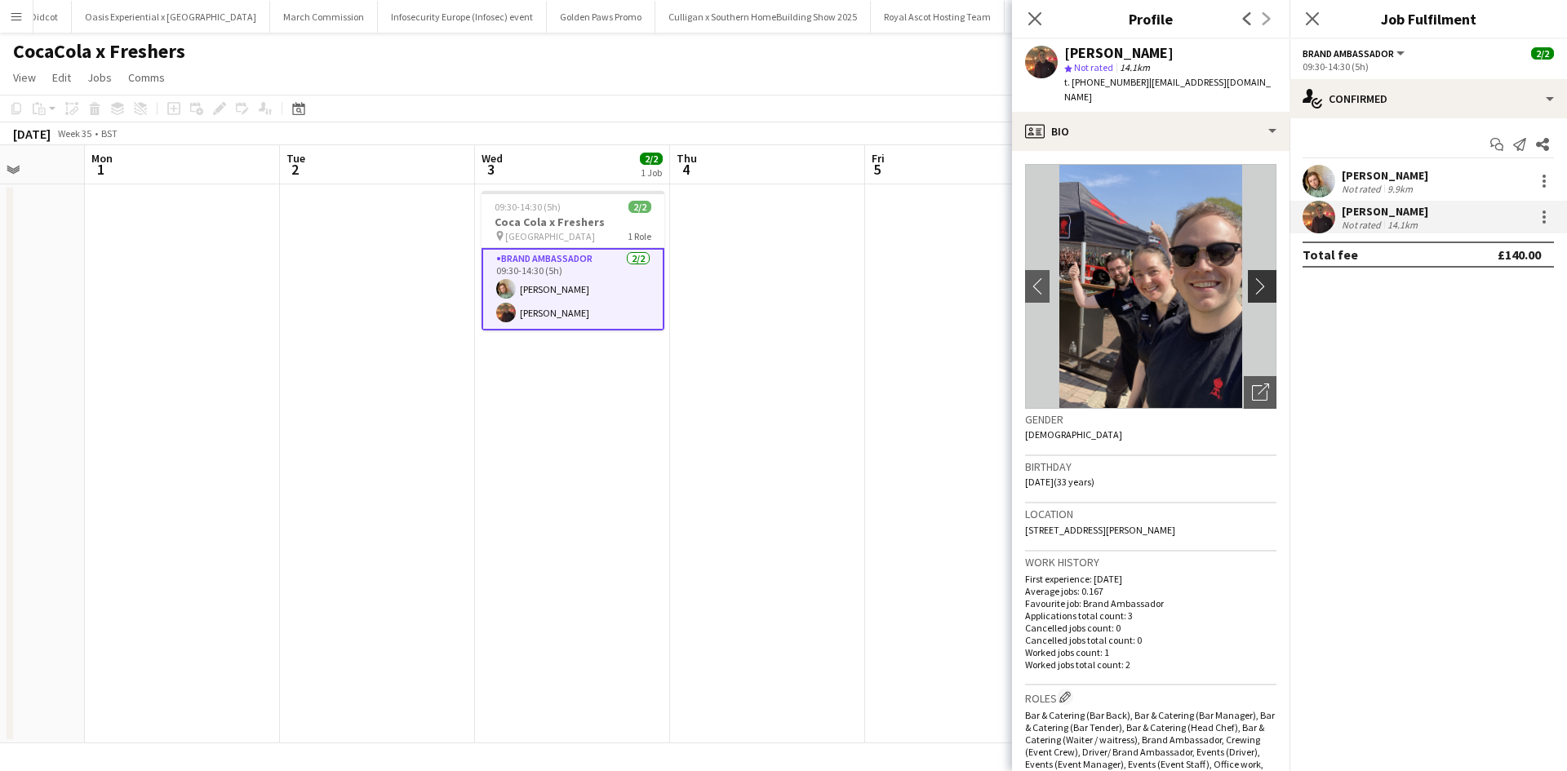
click at [1253, 277] on app-icon "chevron-right" at bounding box center [1264, 285] width 25 height 17
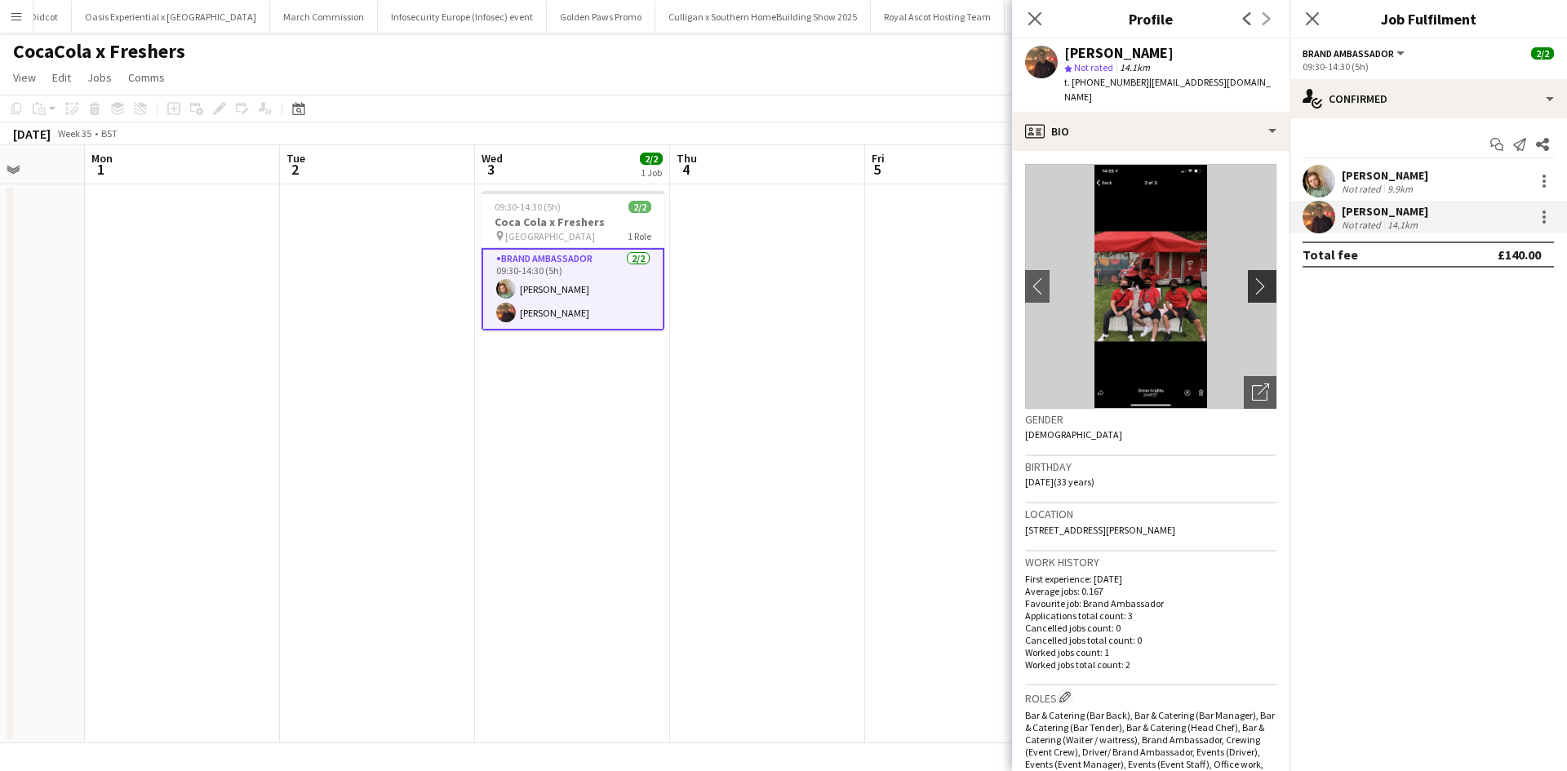
click at [1253, 277] on app-icon "chevron-right" at bounding box center [1264, 285] width 25 height 17
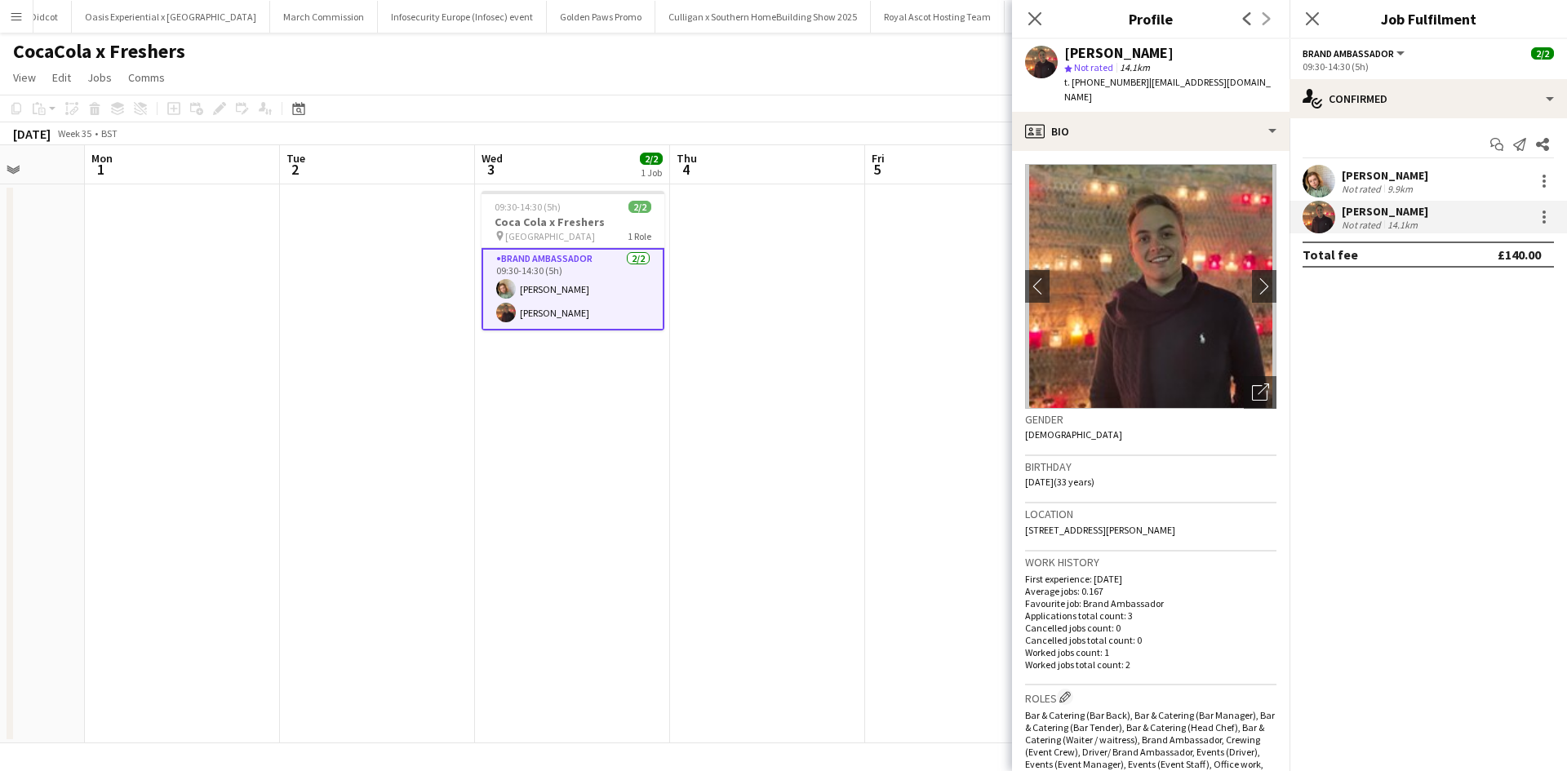
click at [834, 365] on app-date-cell at bounding box center [767, 463] width 195 height 559
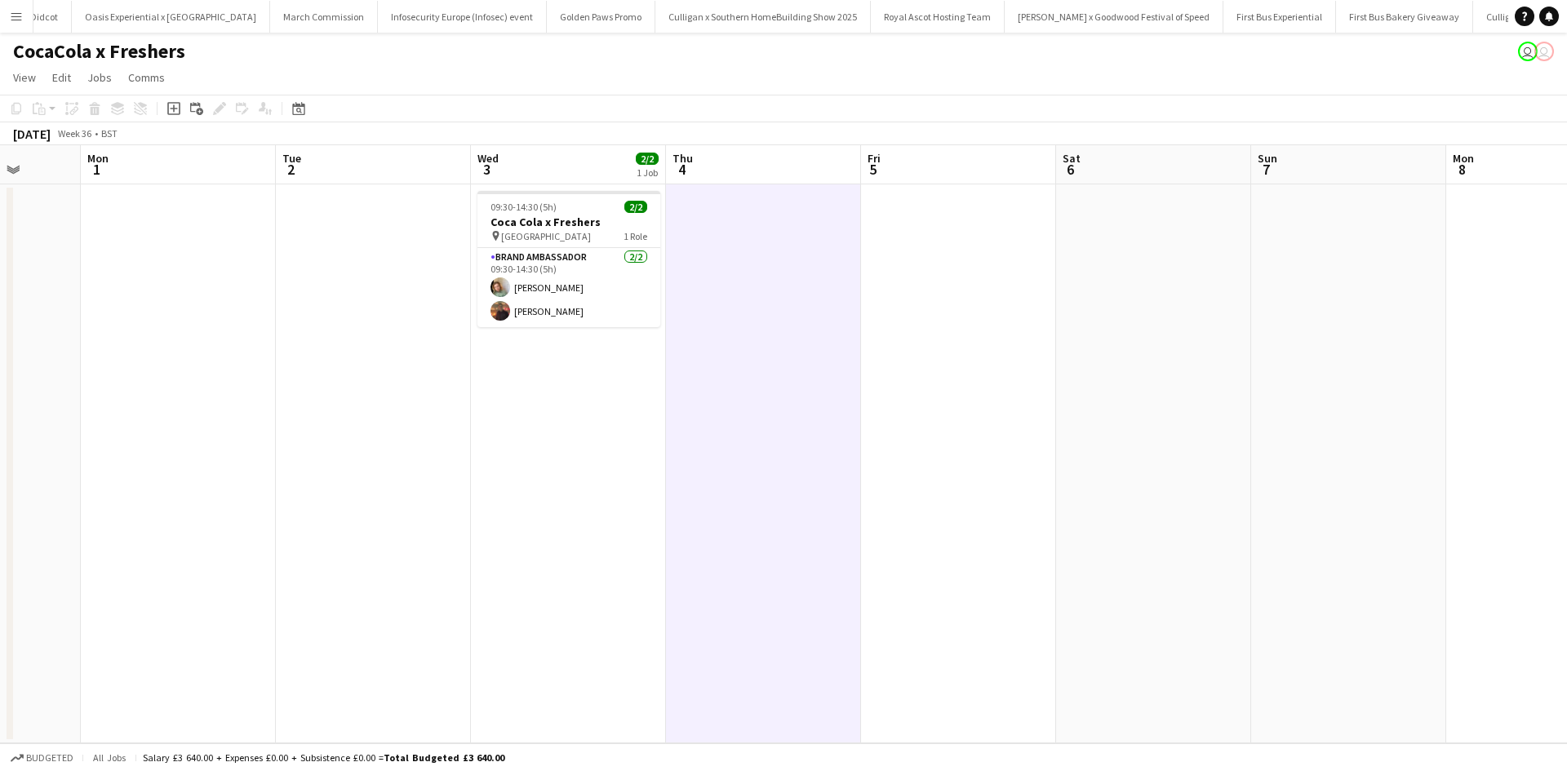
drag, startPoint x: 1004, startPoint y: 459, endPoint x: 458, endPoint y: 472, distance: 546.1
click at [462, 471] on app-calendar-viewport "Fri 29 Sat 30 Sun 31 Mon 1 Tue 2 Wed 3 2/2 1 Job Thu 4 Fri 5 Sat 6 Sun 7 Mon 8 …" at bounding box center [783, 444] width 1567 height 598
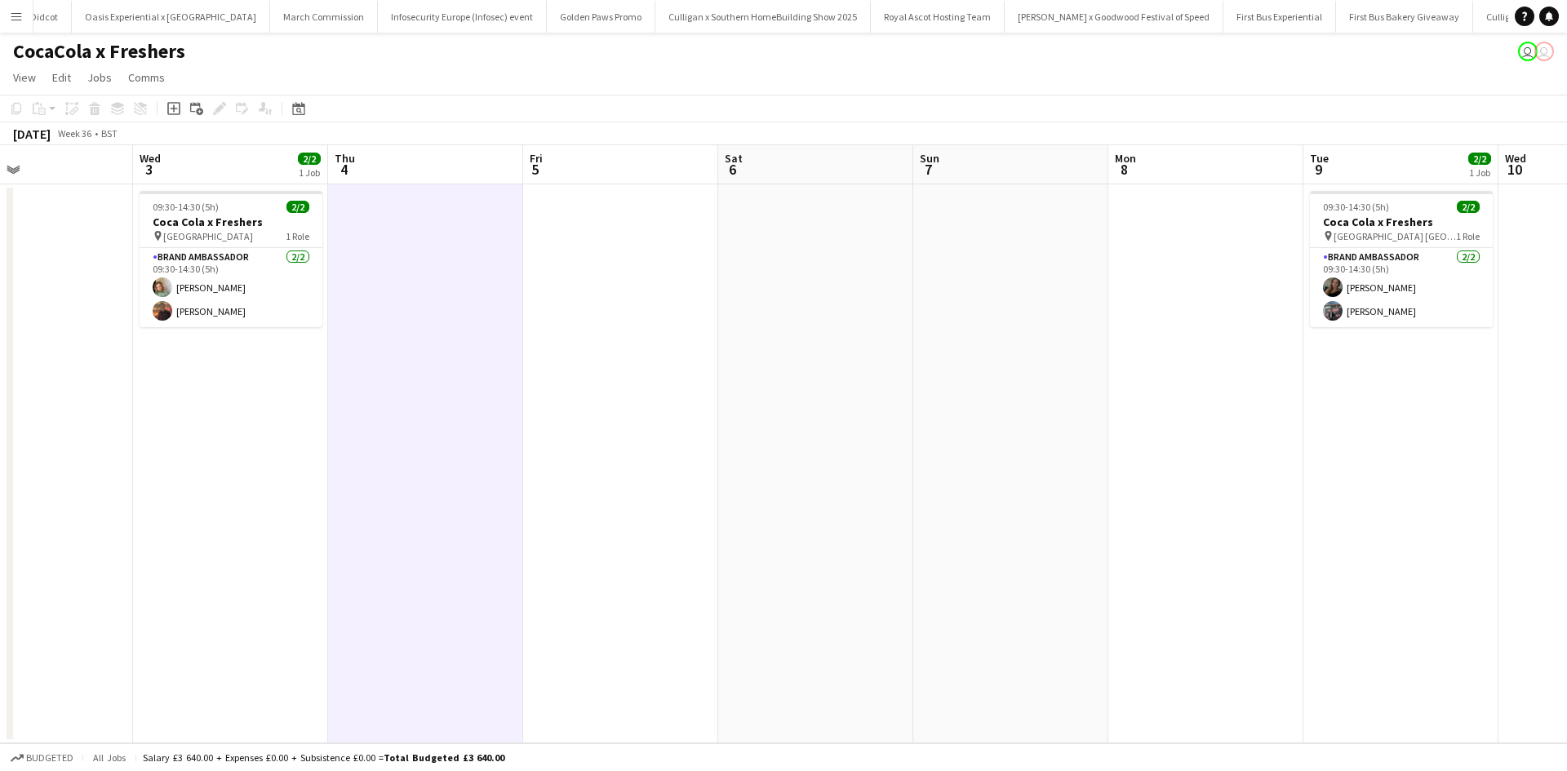
drag, startPoint x: 1236, startPoint y: 535, endPoint x: 960, endPoint y: 517, distance: 277.2
click at [963, 519] on app-calendar-viewport "Sun 31 Mon 1 Tue 2 Wed 3 2/2 1 Job Thu 4 Fri 5 Sat 6 Sun 7 Mon 8 Tue 9 2/2 1 Jo…" at bounding box center [783, 444] width 1567 height 598
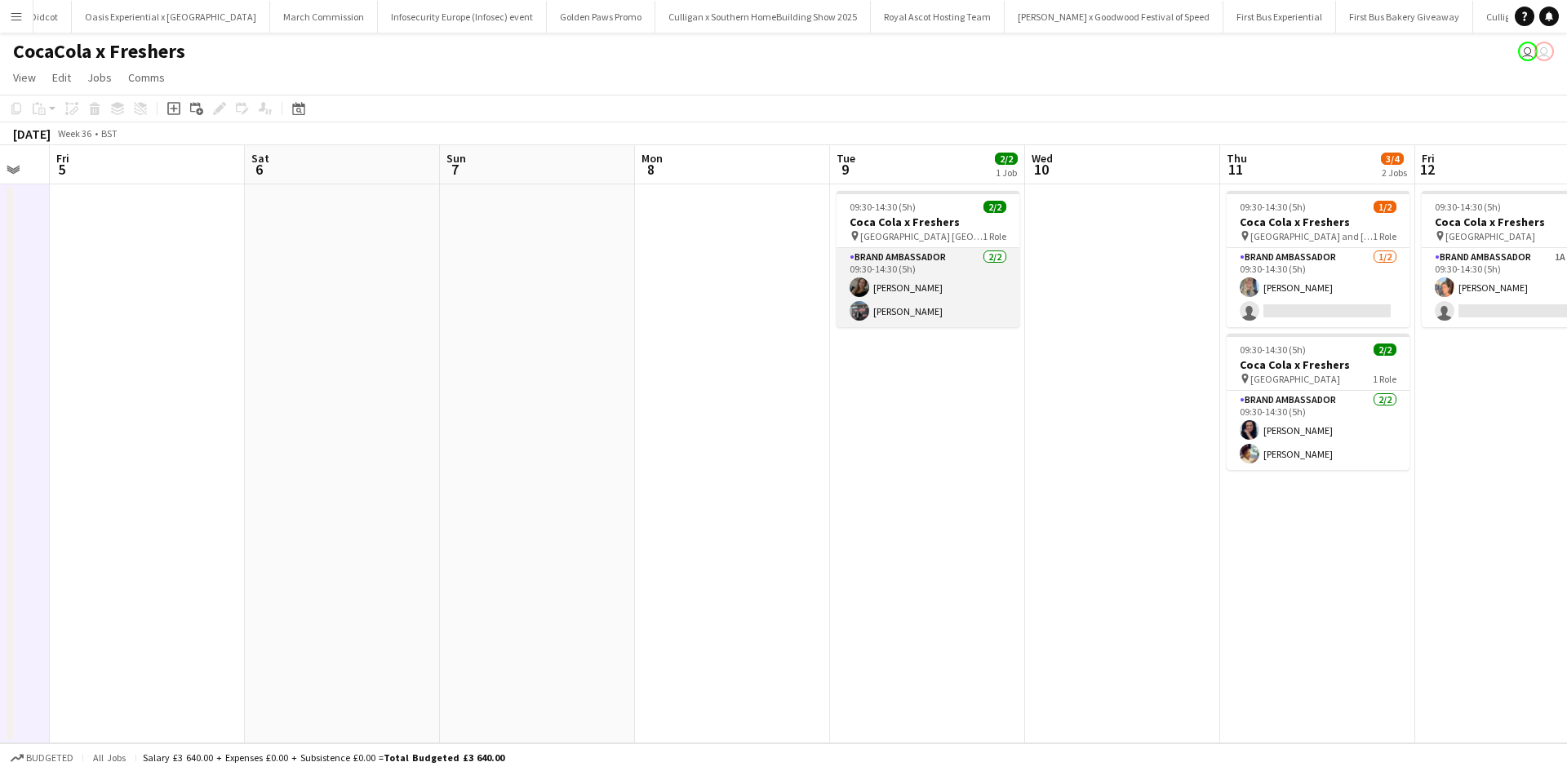
click at [929, 317] on app-card-role "Brand Ambassador 2/2 09:30-14:30 (5h) Kim Andrews Sudhanshu Singh" at bounding box center [927, 287] width 183 height 79
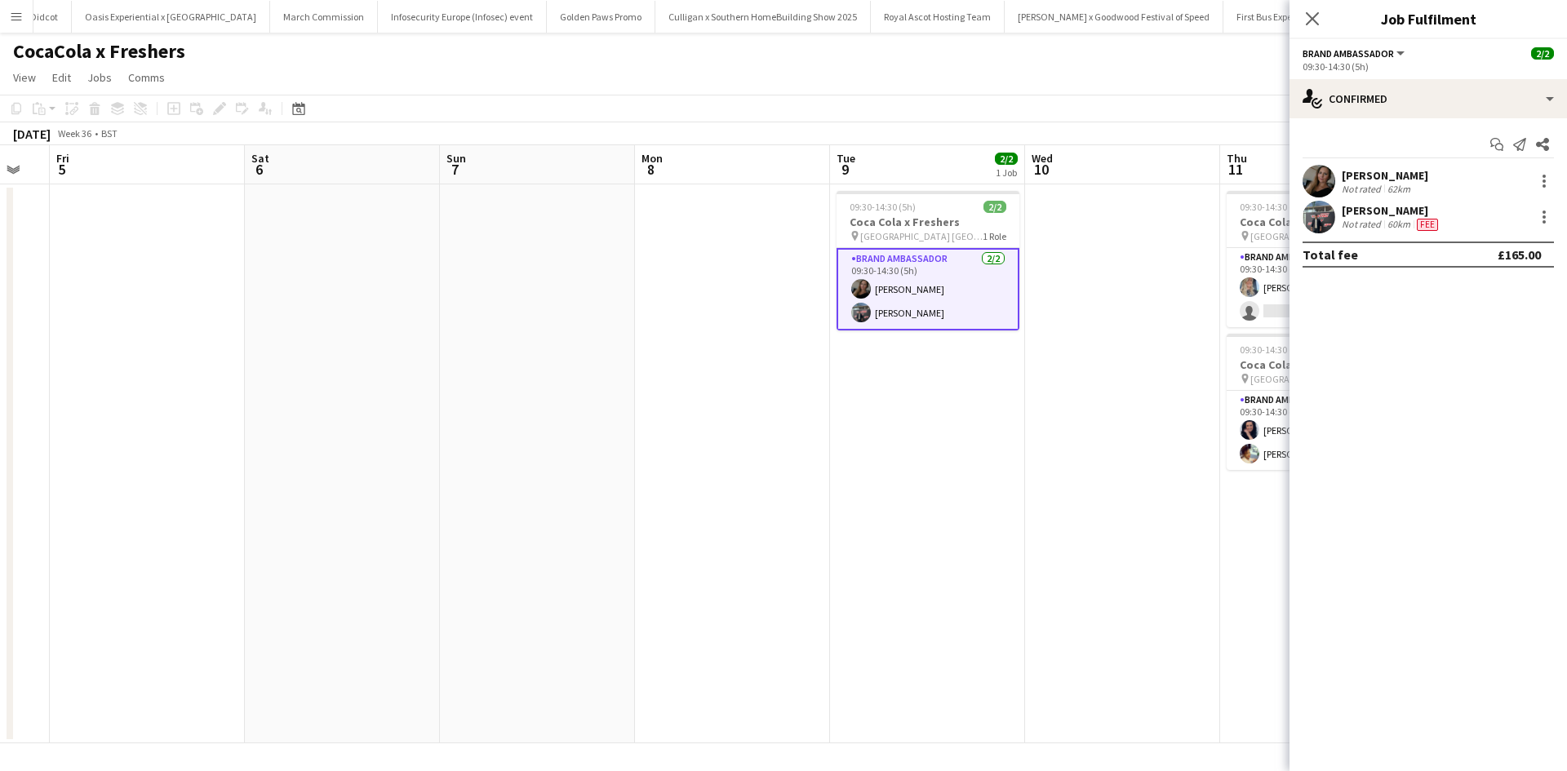
click at [1355, 178] on div "Kim Andrews" at bounding box center [1385, 175] width 86 height 15
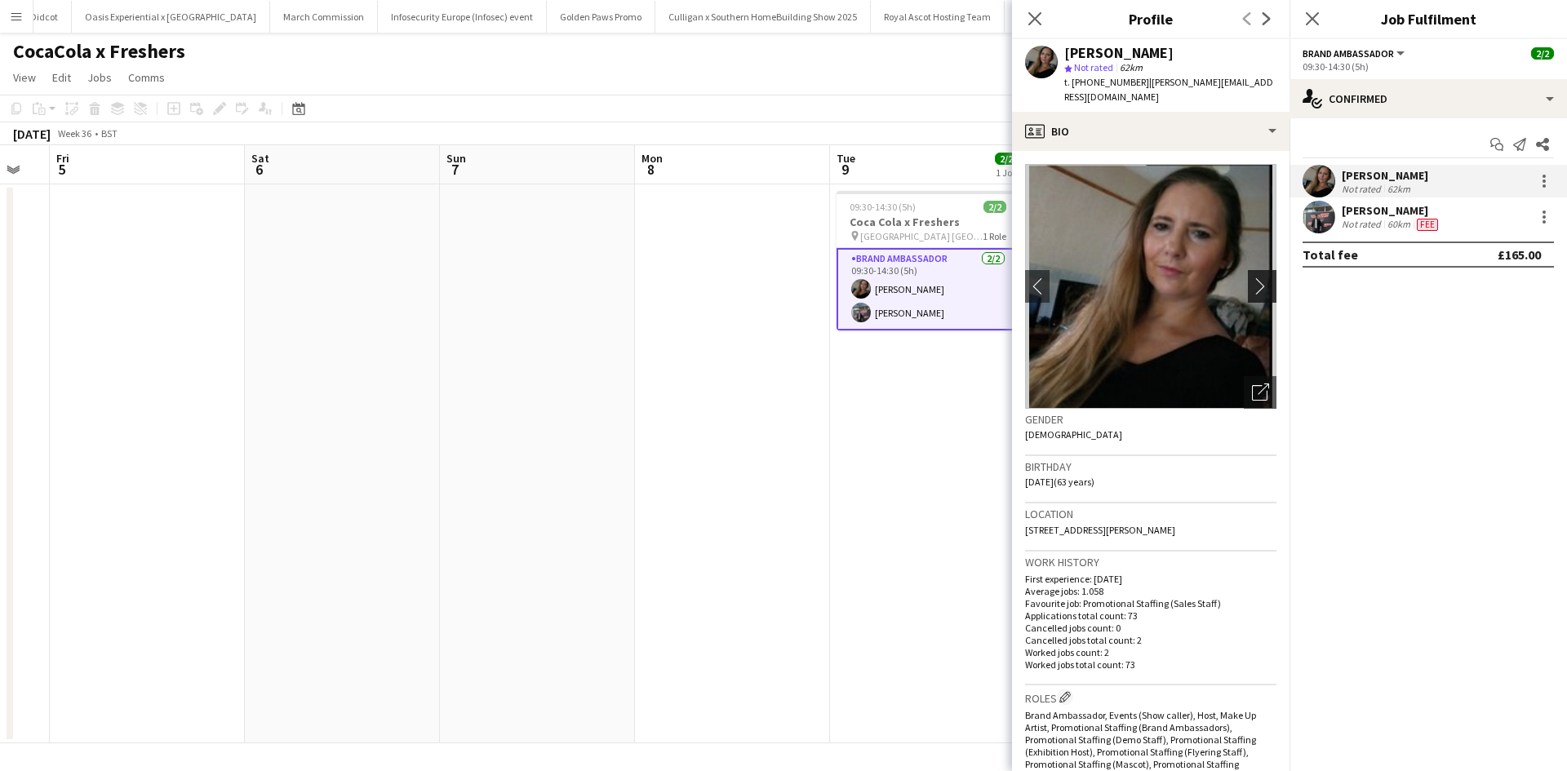
click at [1253, 277] on app-icon "chevron-right" at bounding box center [1264, 285] width 25 height 17
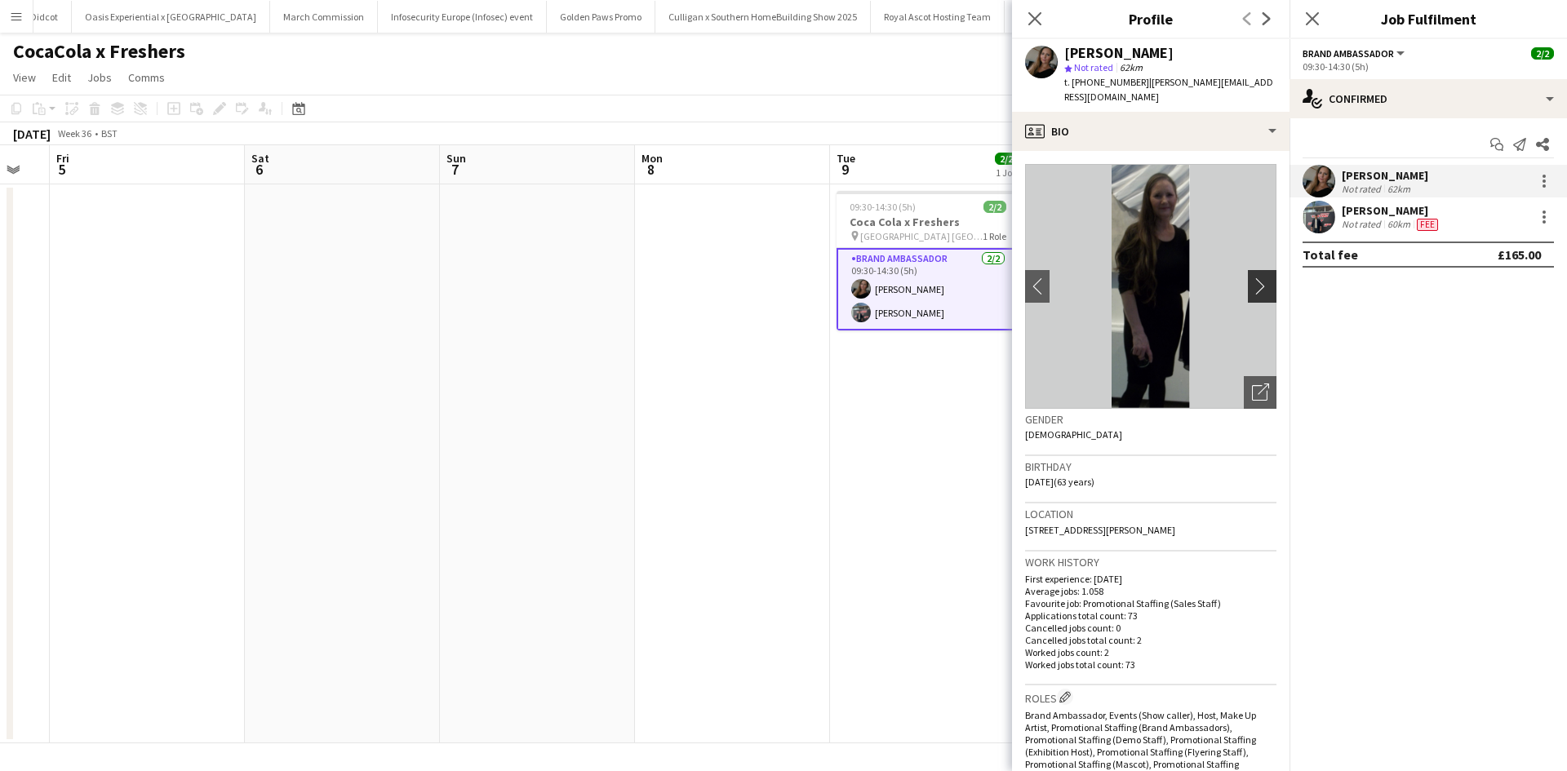
click at [1253, 277] on app-icon "chevron-right" at bounding box center [1264, 285] width 25 height 17
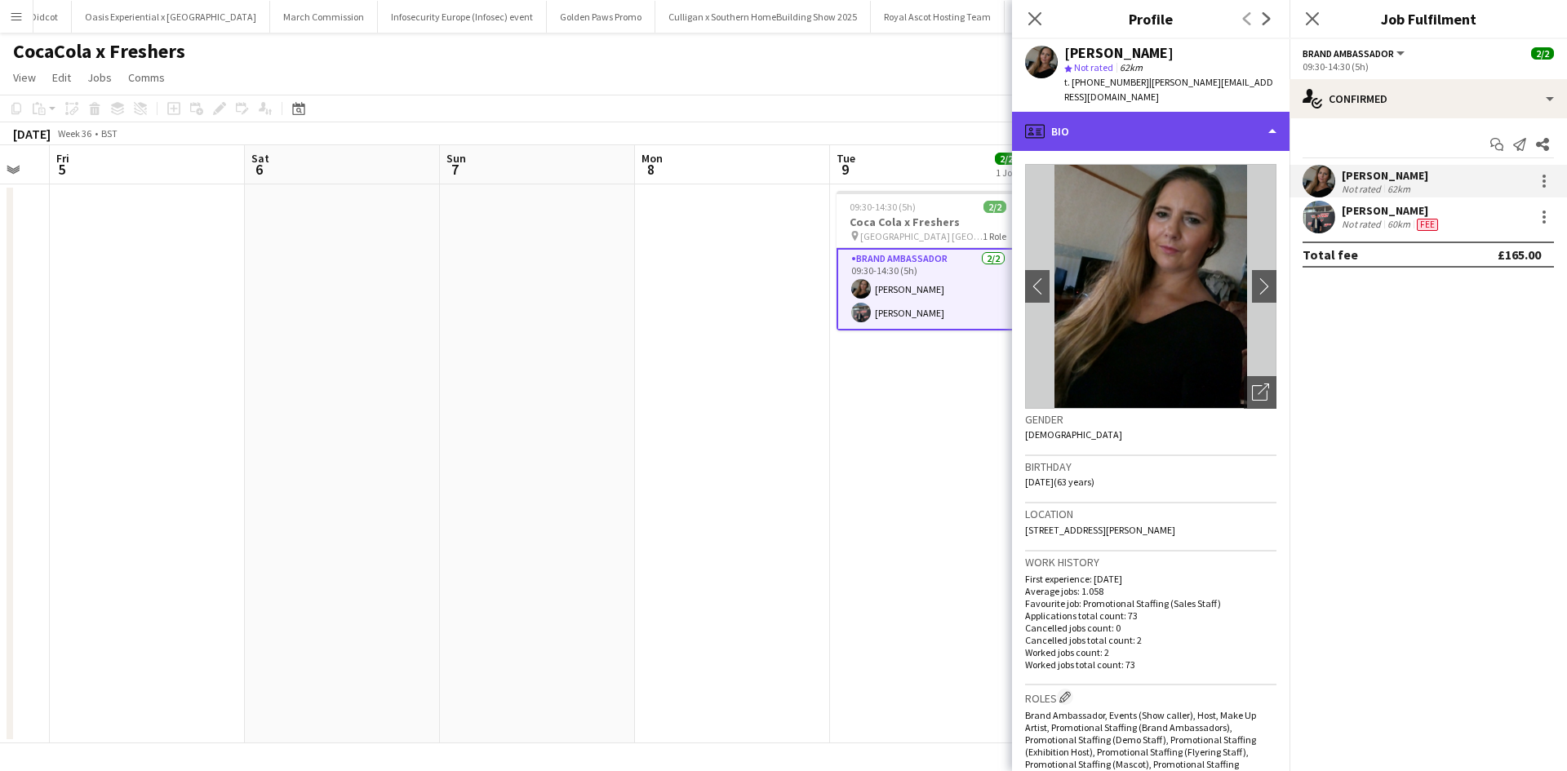
click at [1147, 116] on div "profile Bio" at bounding box center [1150, 131] width 277 height 39
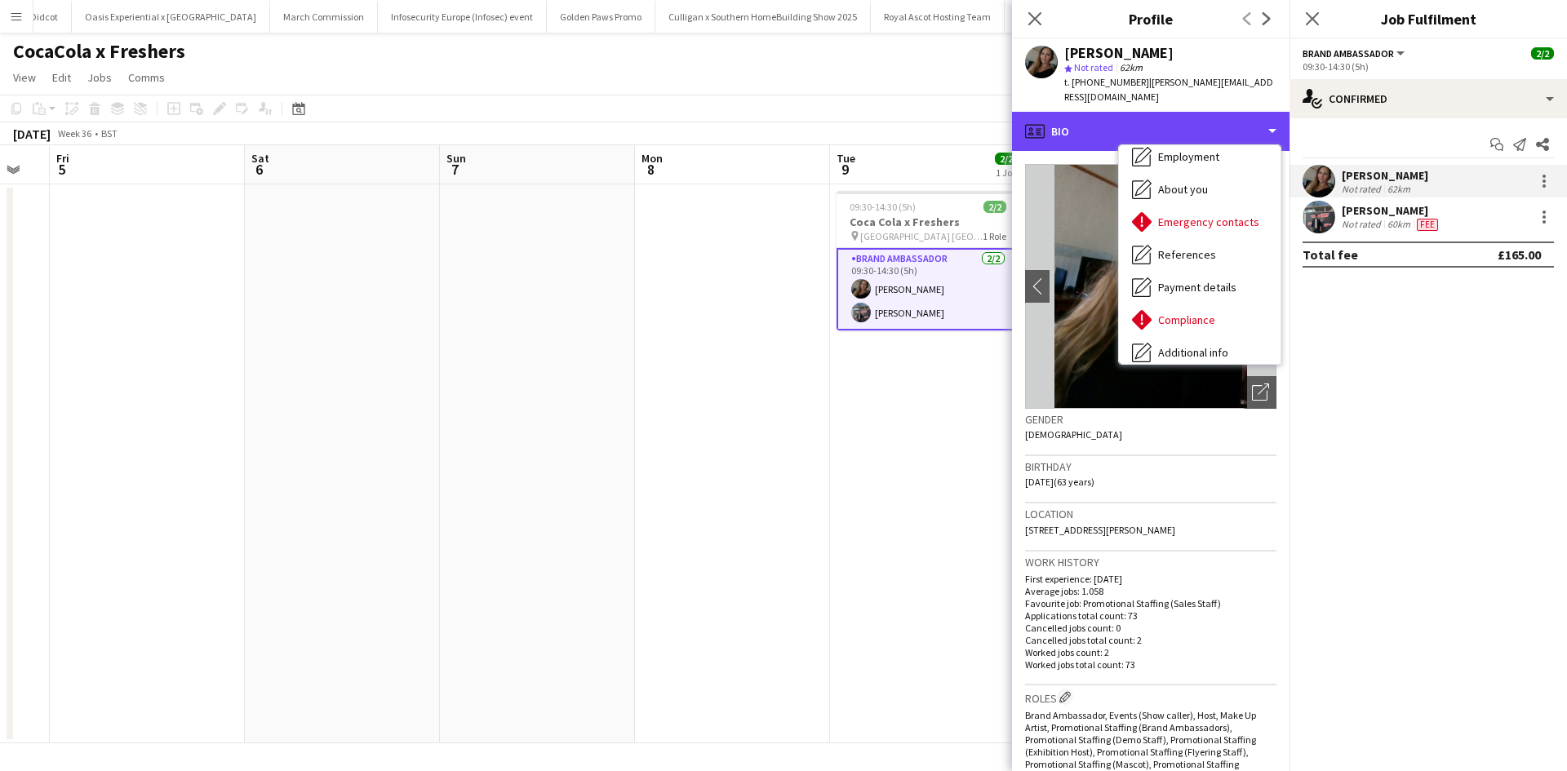
scroll to position [186, 0]
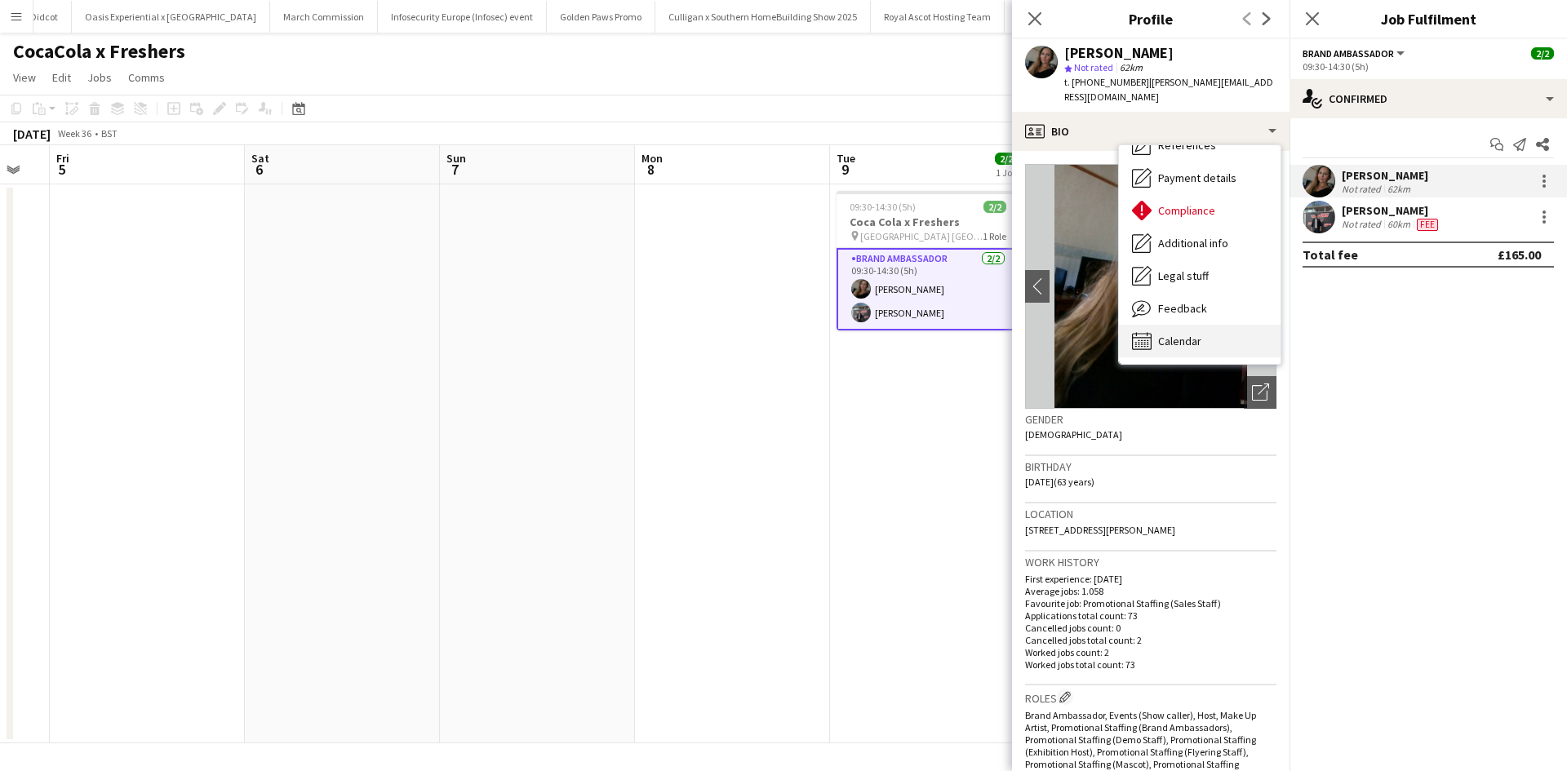
click at [1222, 326] on div "Calendar Calendar" at bounding box center [1200, 341] width 162 height 33
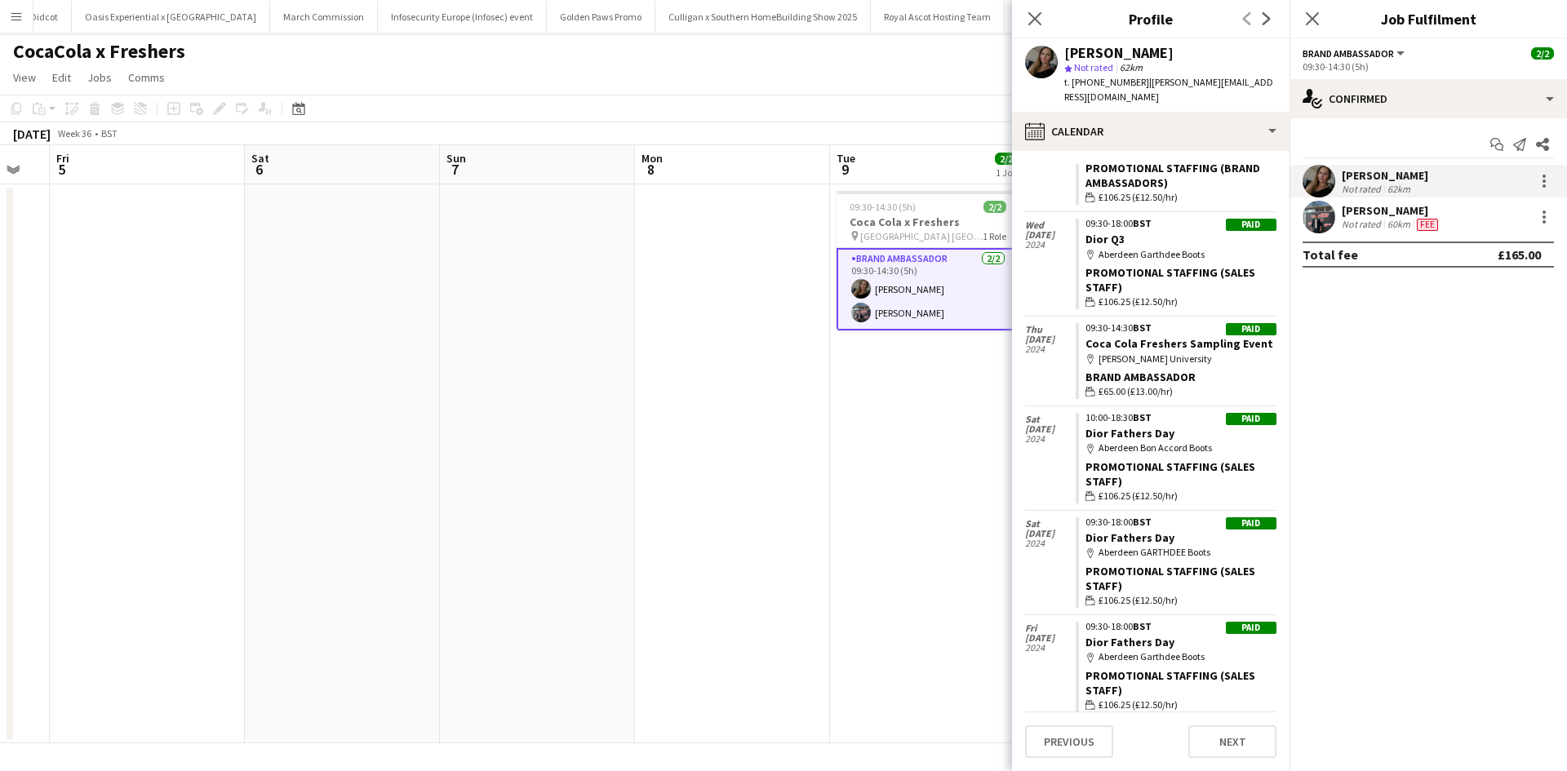
scroll to position [1213, 0]
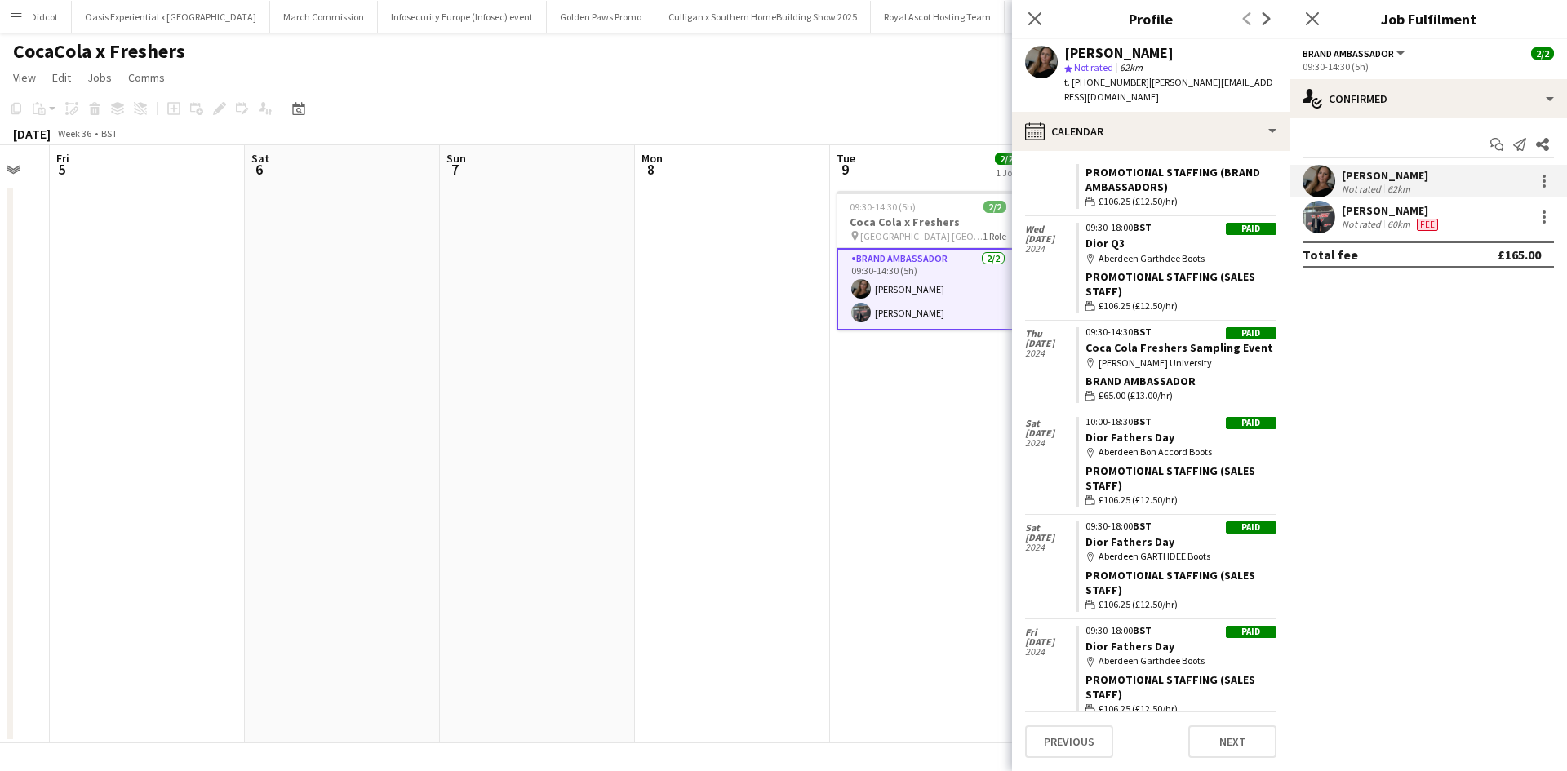
click at [906, 525] on app-date-cell "09:30-14:30 (5h) 2/2 Coca Cola x Freshers pin North East Scotland College Frase…" at bounding box center [927, 463] width 195 height 559
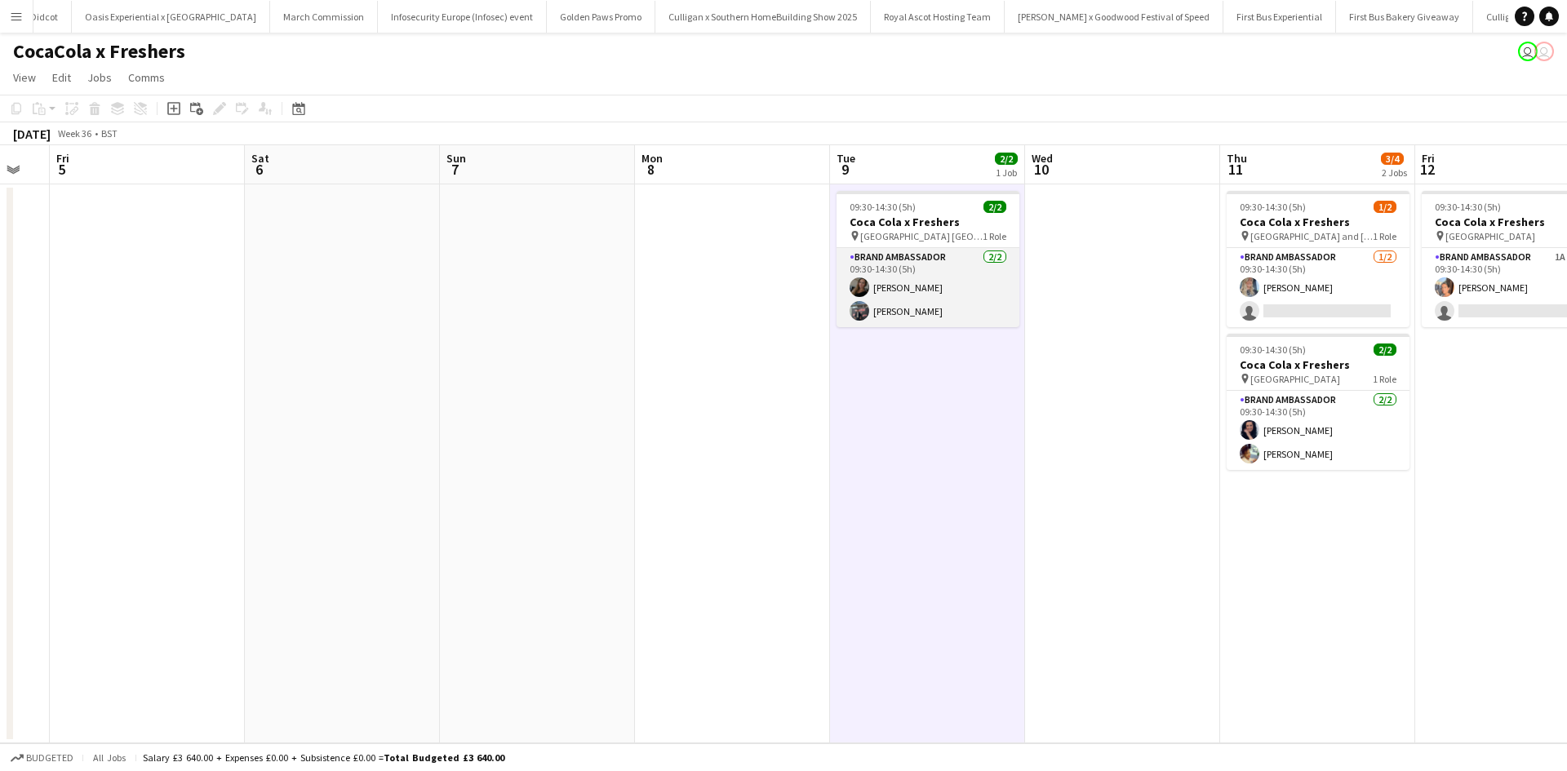
click at [903, 312] on app-card-role "Brand Ambassador 2/2 09:30-14:30 (5h) Kim Andrews Sudhanshu Singh" at bounding box center [927, 287] width 183 height 79
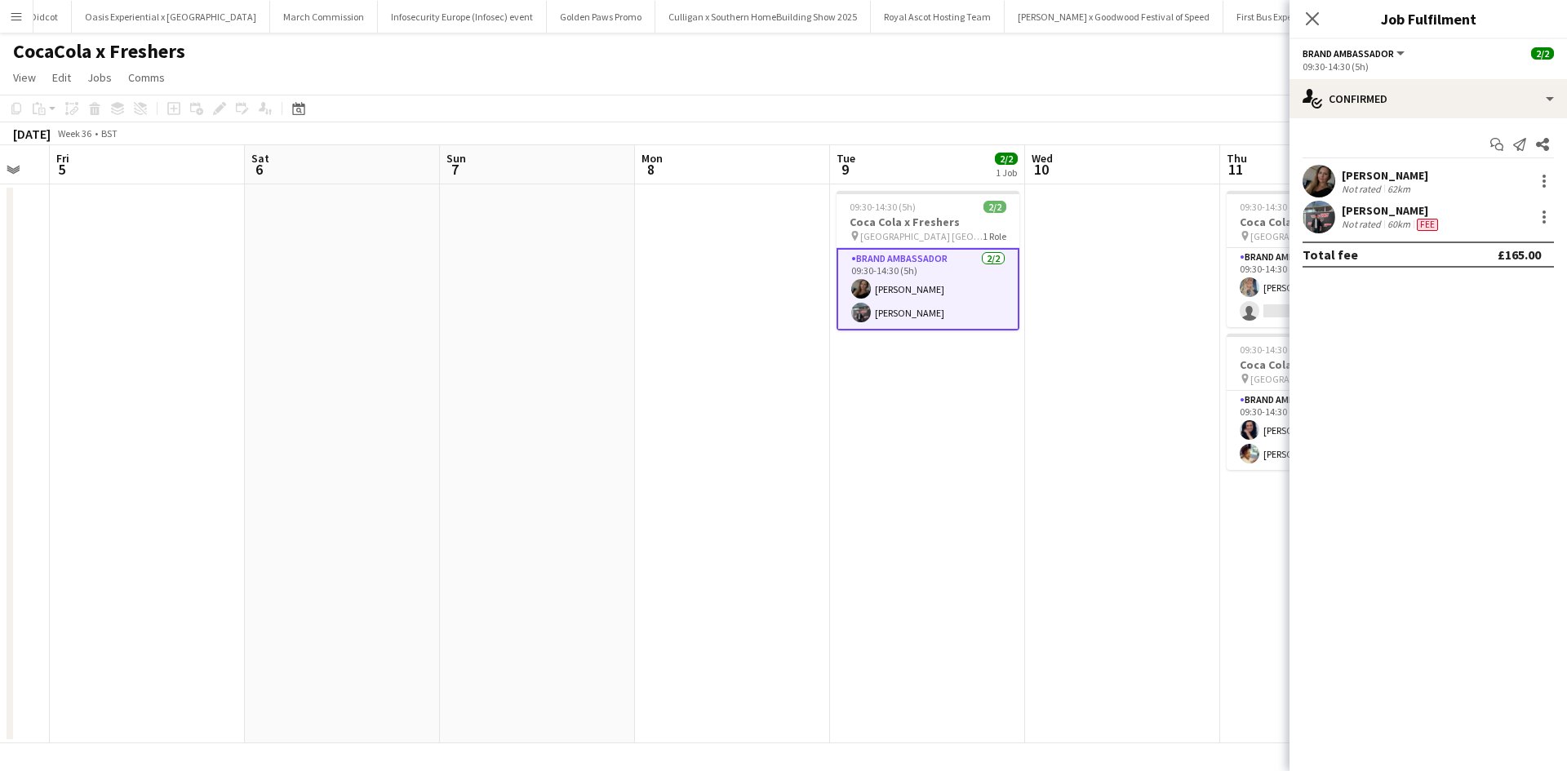
click at [1364, 206] on div "Sudhanshu Singh" at bounding box center [1392, 210] width 100 height 15
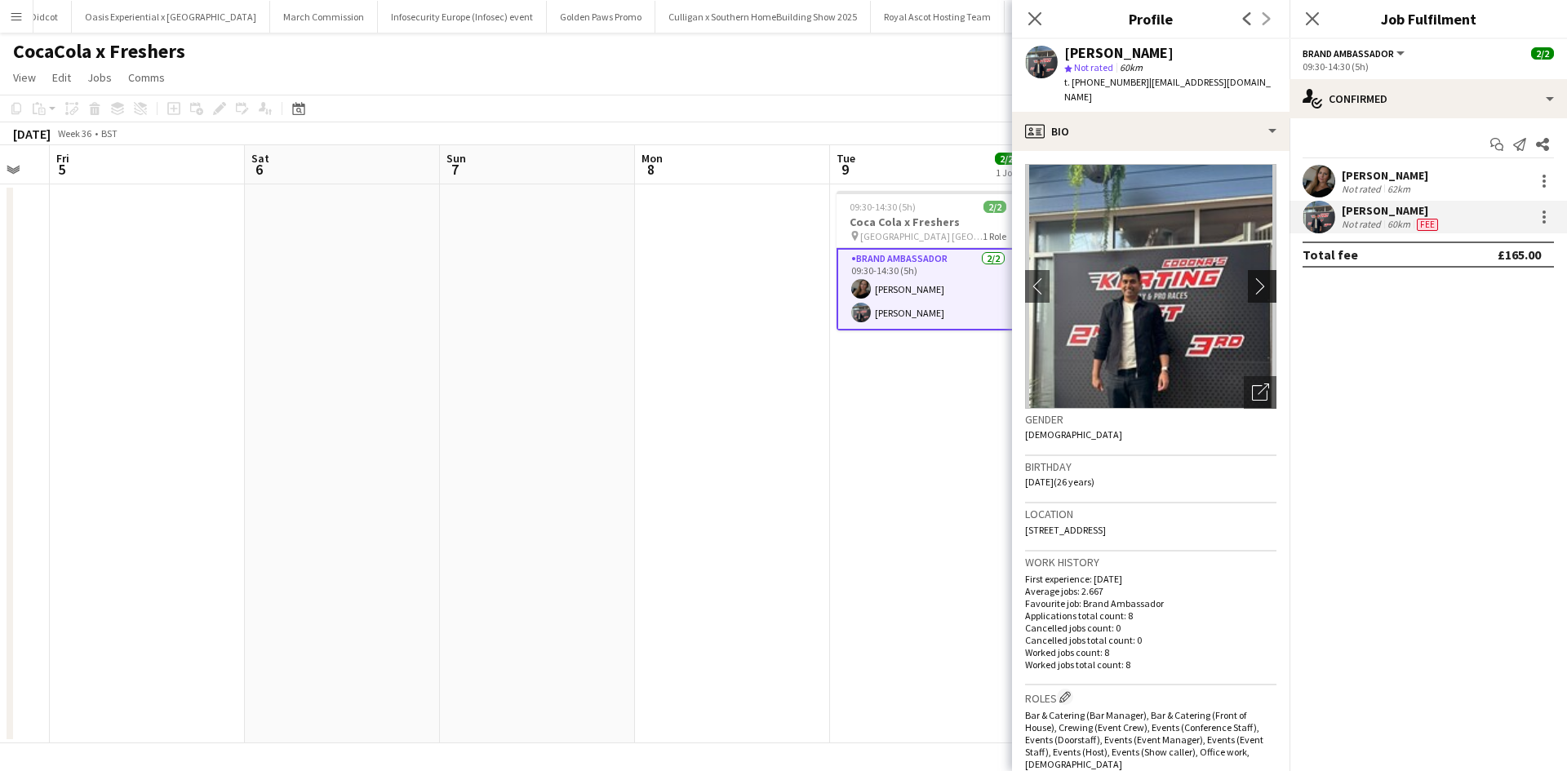
click at [1259, 291] on app-icon "chevron-right" at bounding box center [1264, 285] width 25 height 17
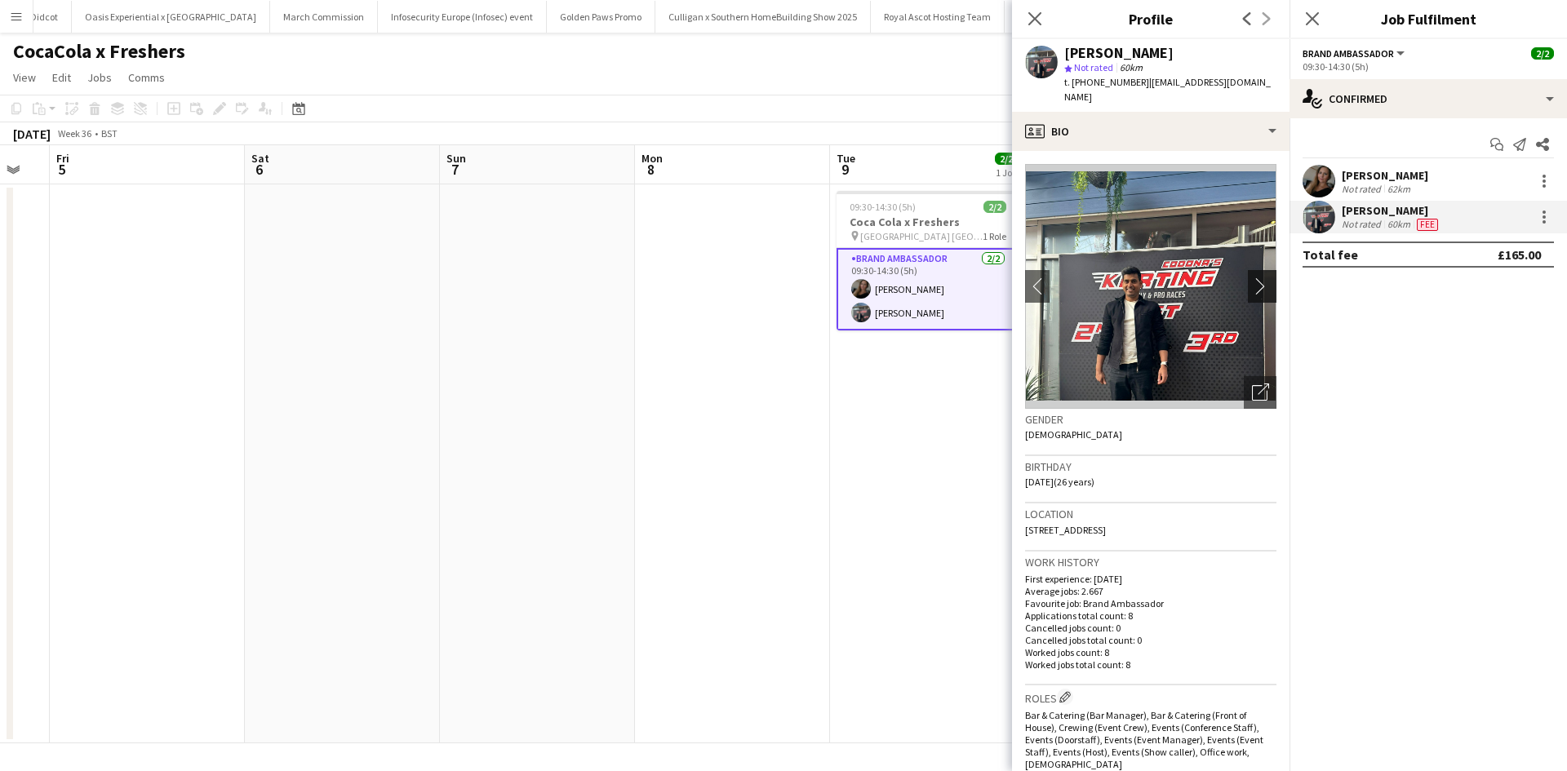
click at [1258, 291] on app-icon "chevron-right" at bounding box center [1264, 285] width 25 height 17
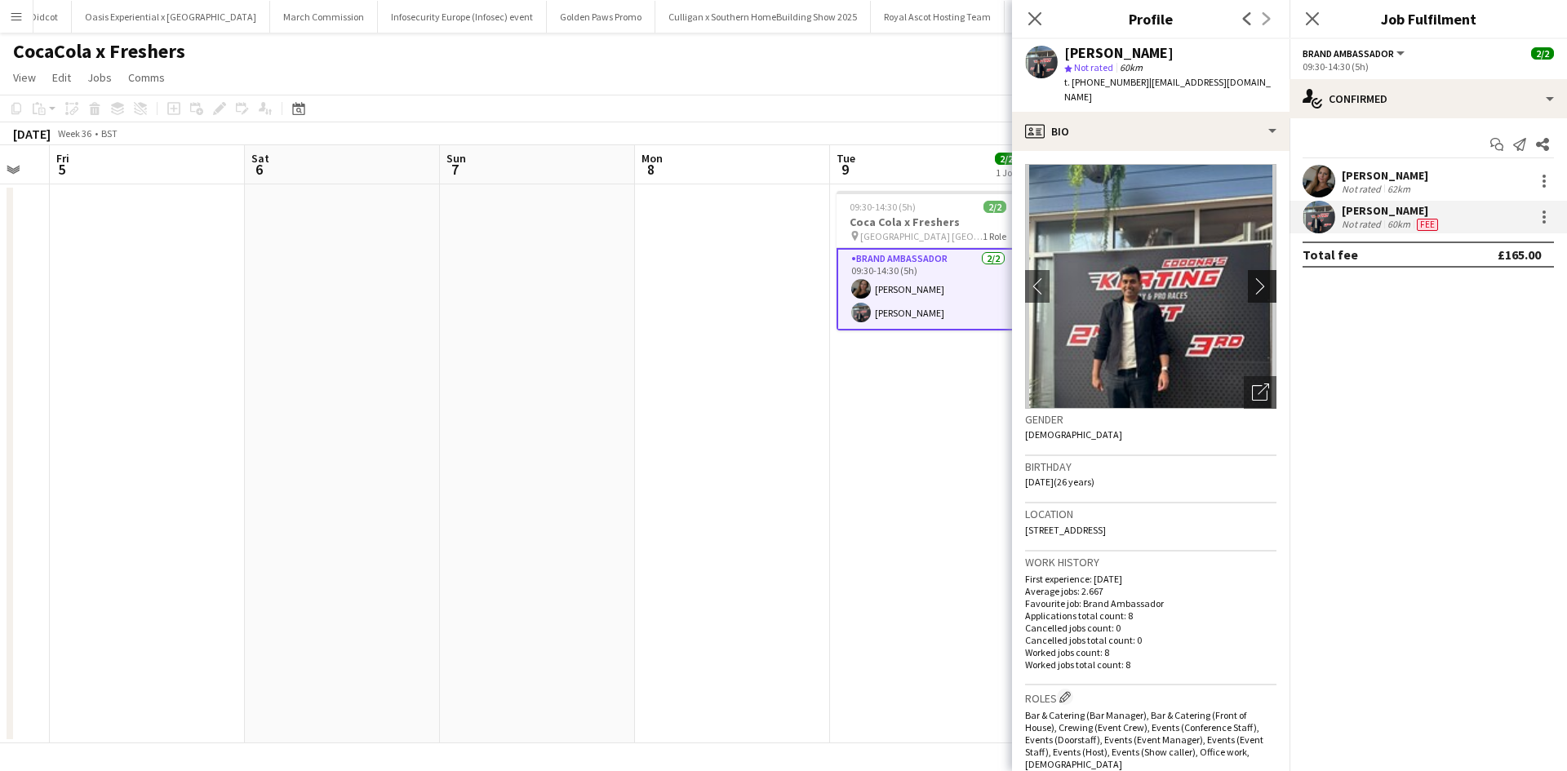
click at [1258, 291] on app-icon "chevron-right" at bounding box center [1264, 285] width 25 height 17
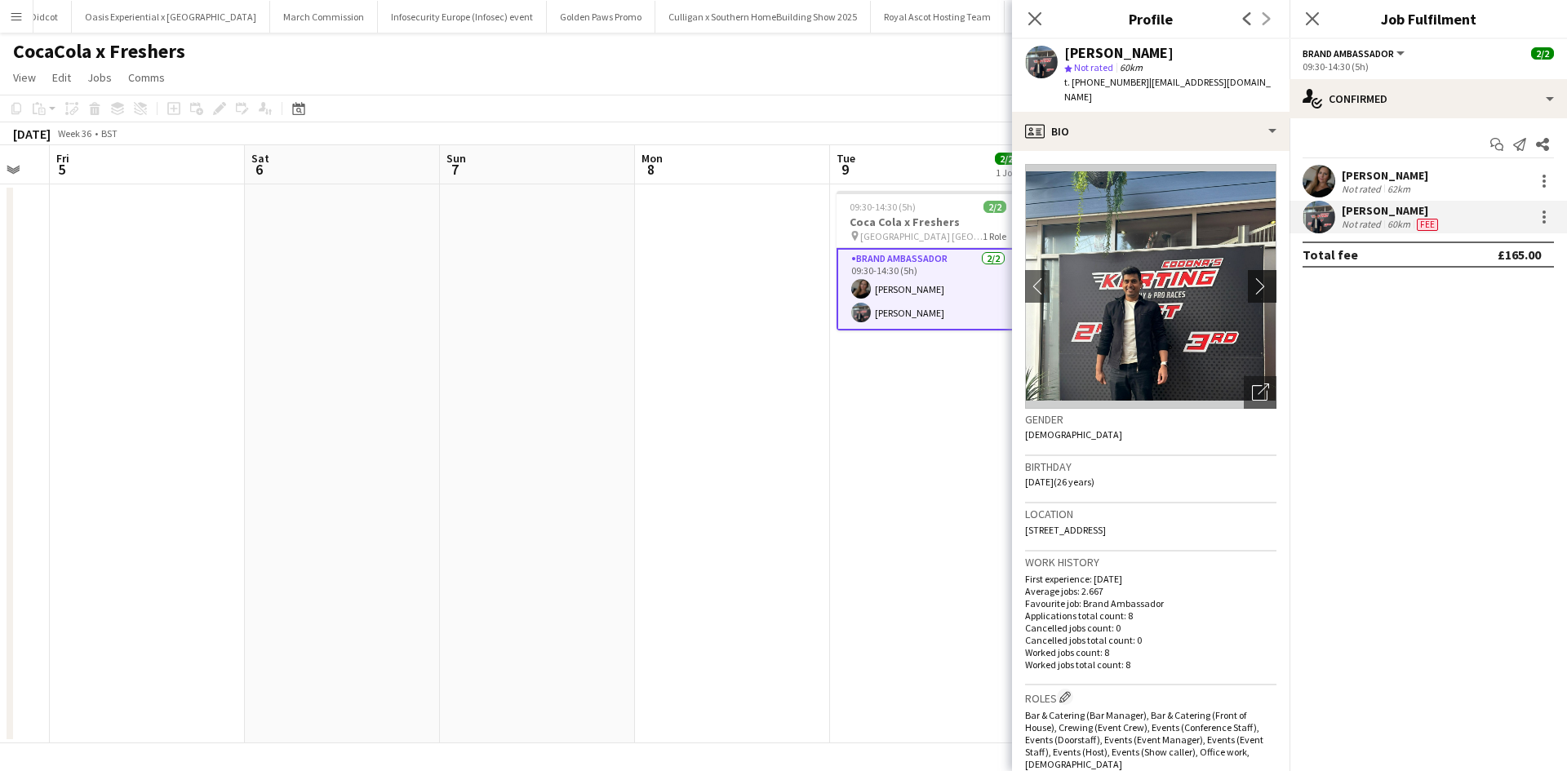
click at [1258, 291] on app-icon "chevron-right" at bounding box center [1264, 285] width 25 height 17
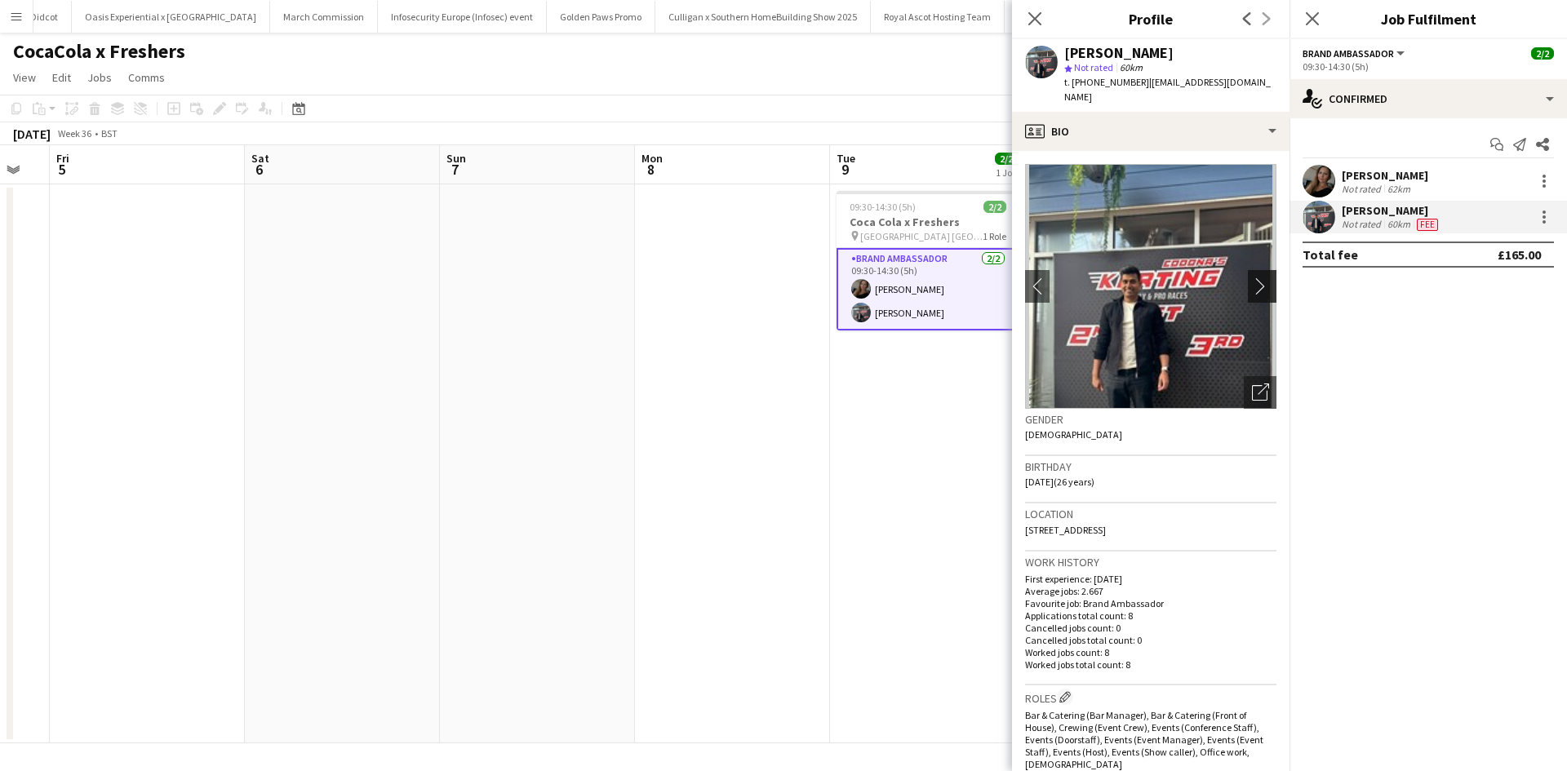
click at [1257, 291] on app-icon "chevron-right" at bounding box center [1264, 285] width 25 height 17
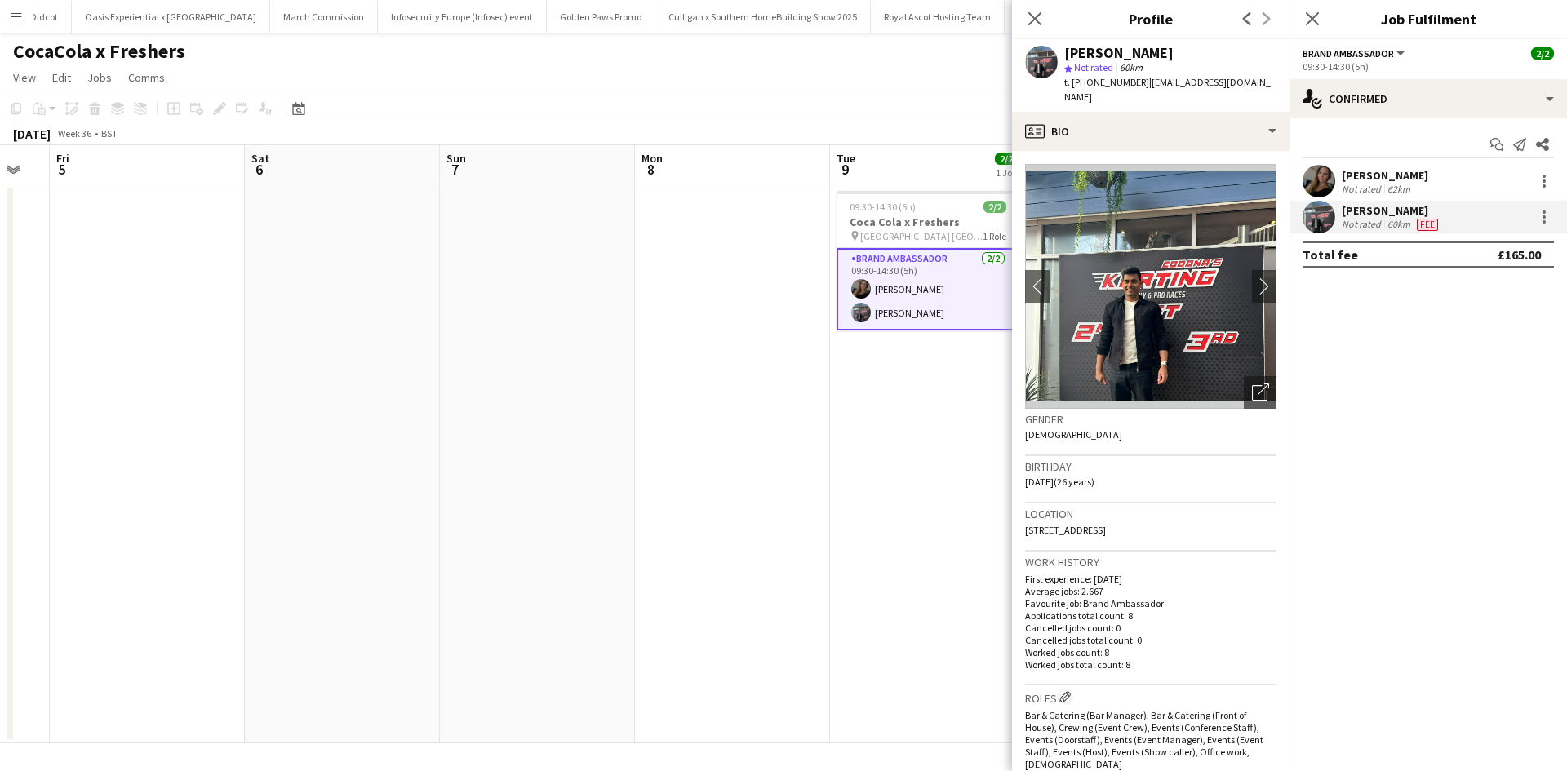
drag, startPoint x: 1067, startPoint y: 53, endPoint x: 1184, endPoint y: 55, distance: 116.7
click at [1184, 55] on div "Sudhanshu Singh" at bounding box center [1170, 53] width 212 height 15
copy div "Sudhanshu Singh"
click at [775, 472] on app-date-cell at bounding box center [732, 463] width 195 height 559
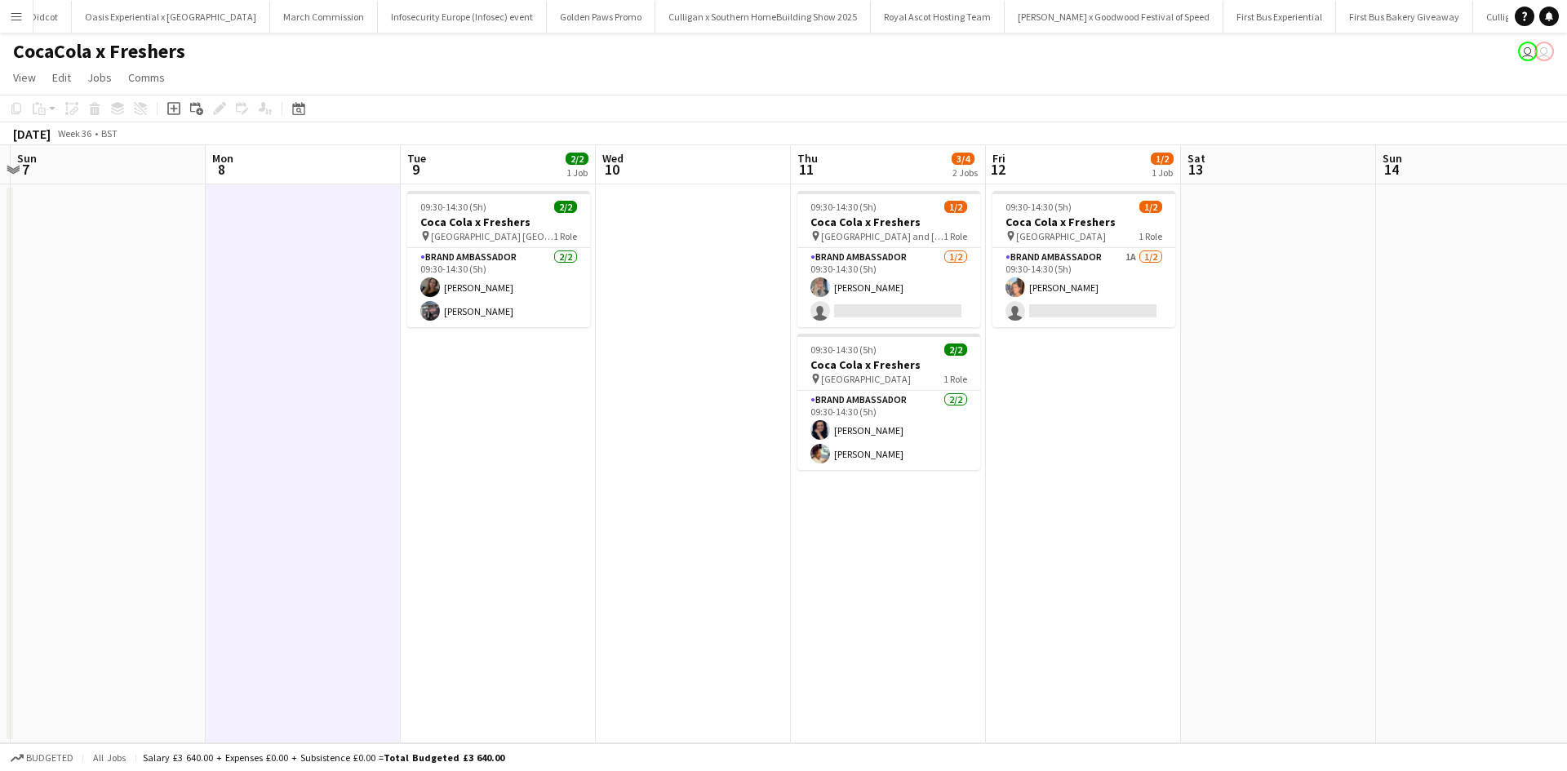
drag, startPoint x: 1133, startPoint y: 551, endPoint x: 642, endPoint y: 477, distance: 496.8
click at [651, 478] on app-calendar-viewport "Thu 4 Fri 5 Sat 6 Sun 7 Mon 8 Tue 9 2/2 1 Job Wed 10 Thu 11 3/4 2 Jobs Fri 12 1…" at bounding box center [783, 444] width 1567 height 598
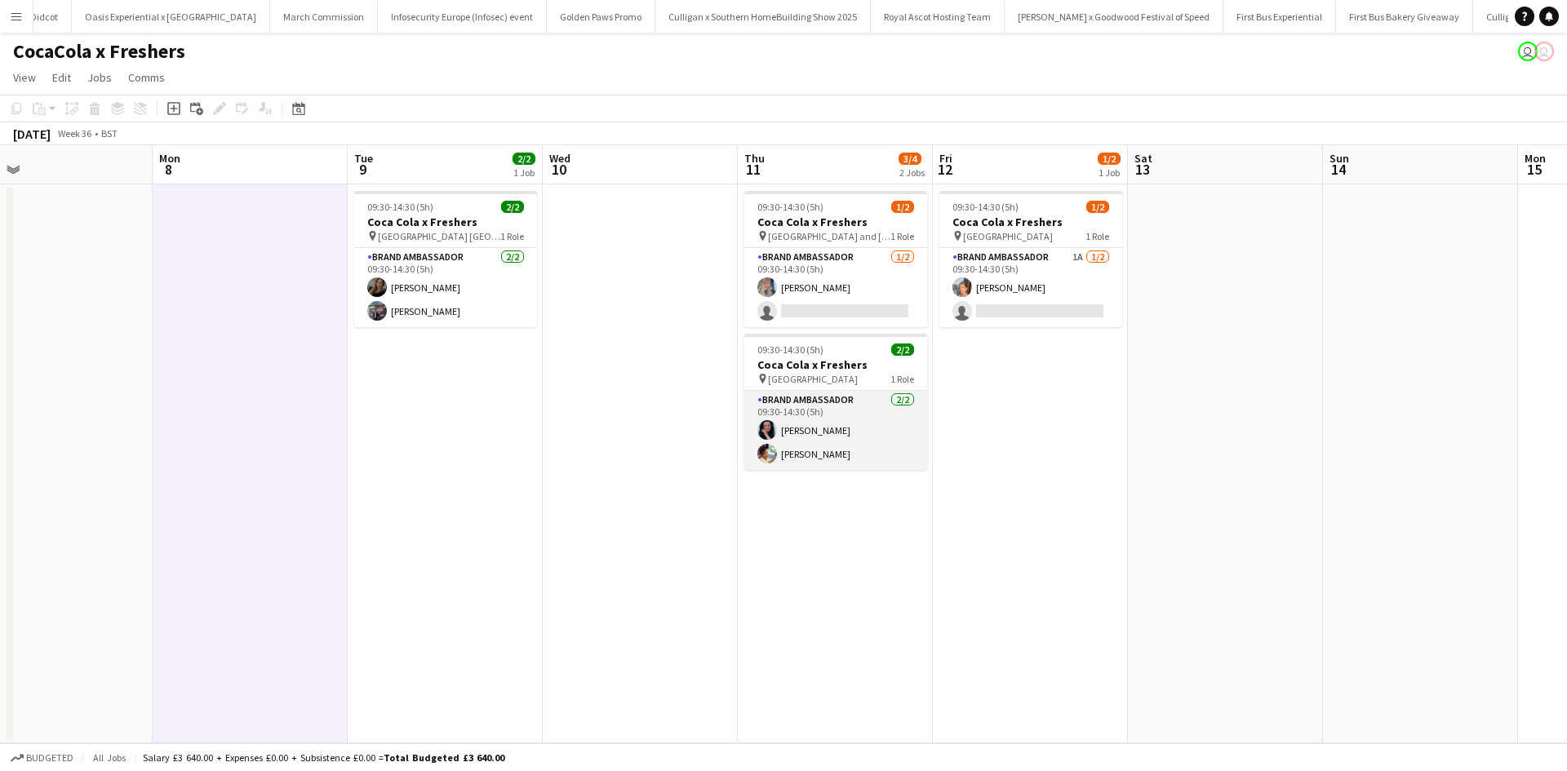
click at [797, 425] on app-card-role "Brand Ambassador 2/2 09:30-14:30 (5h) Lisa Jones emma bailey" at bounding box center [835, 430] width 183 height 79
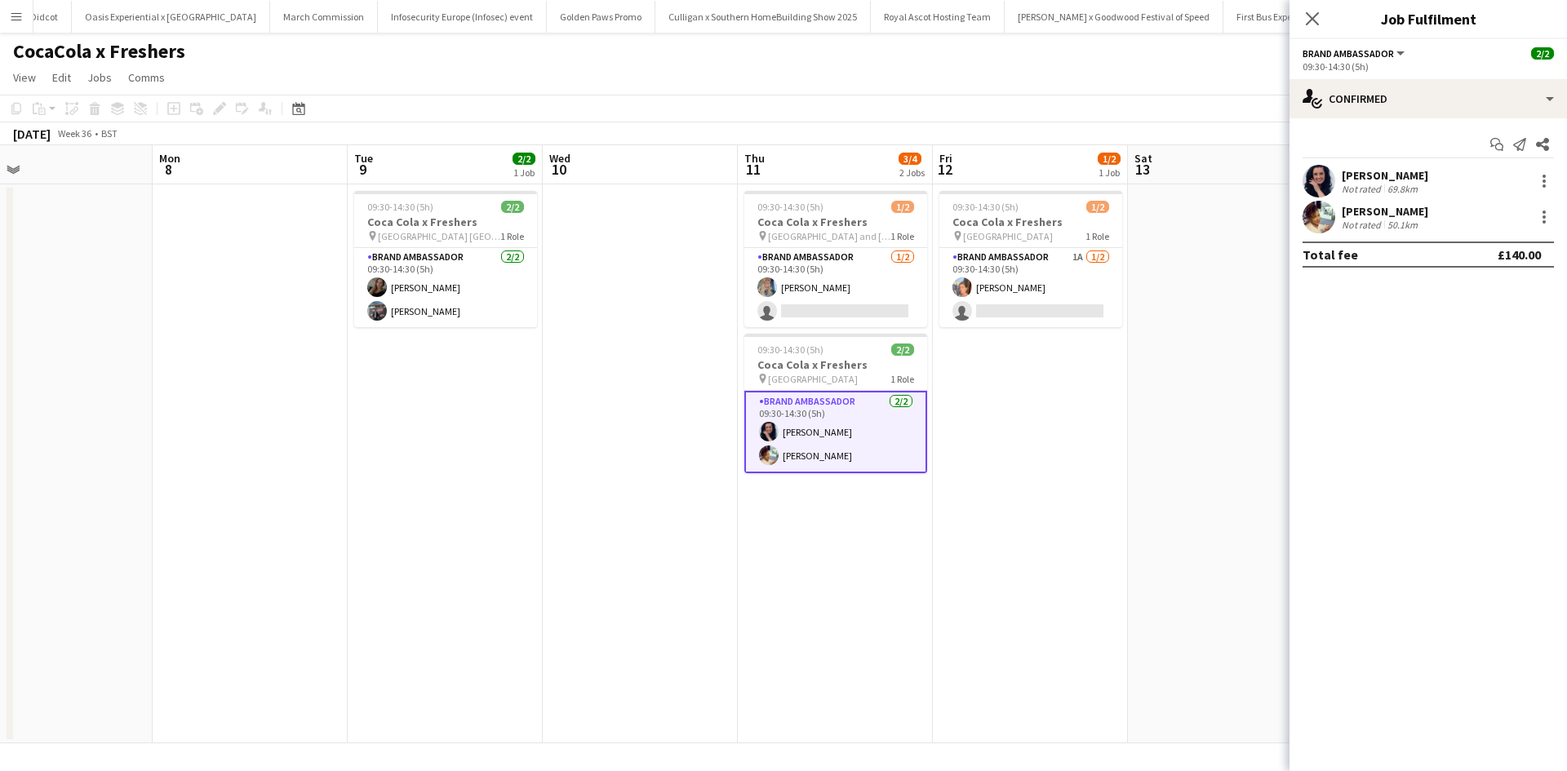
click at [1371, 175] on div "Lisa Jones" at bounding box center [1385, 175] width 86 height 15
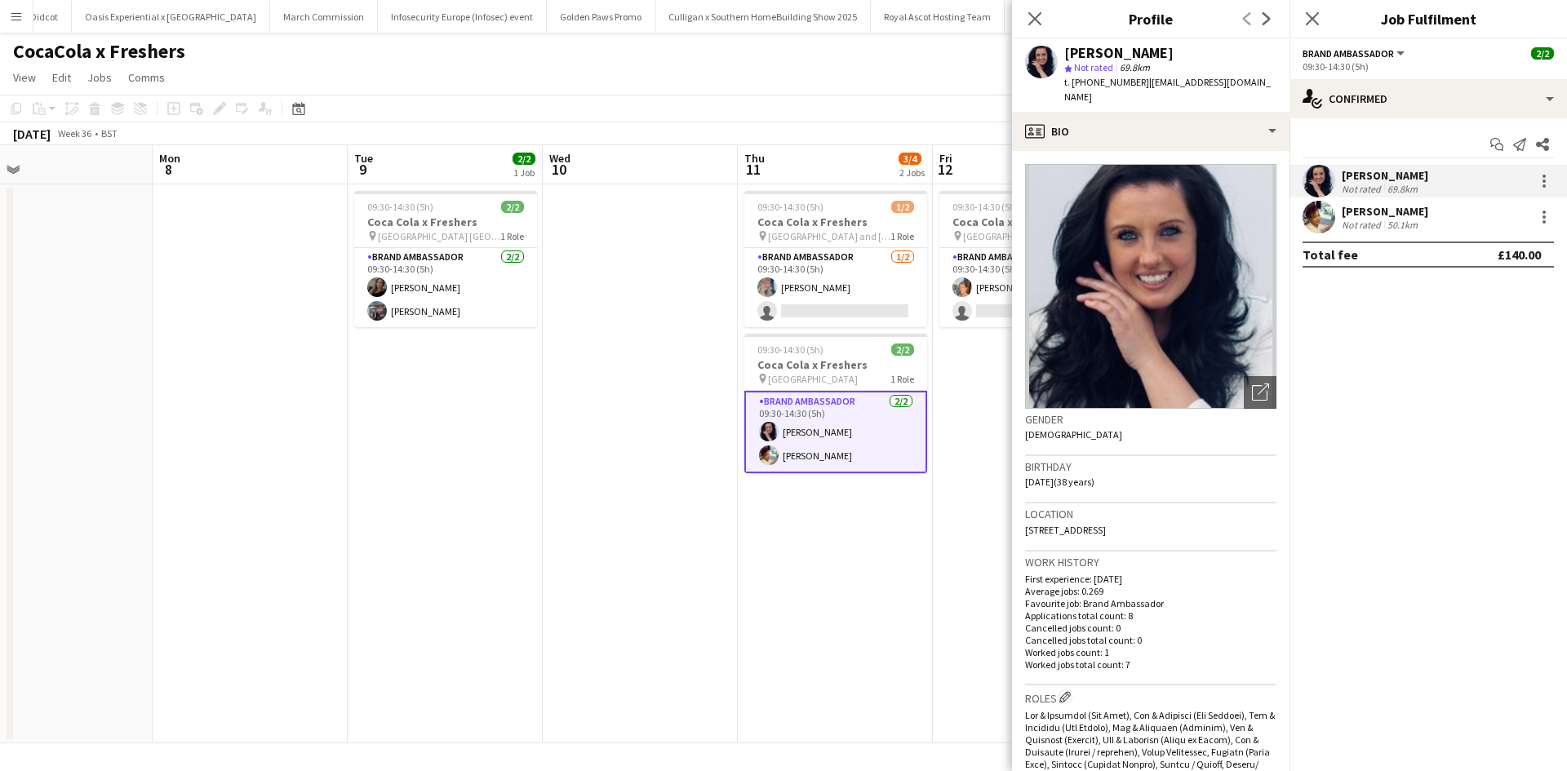
click at [1390, 212] on div "emma bailey" at bounding box center [1385, 211] width 86 height 15
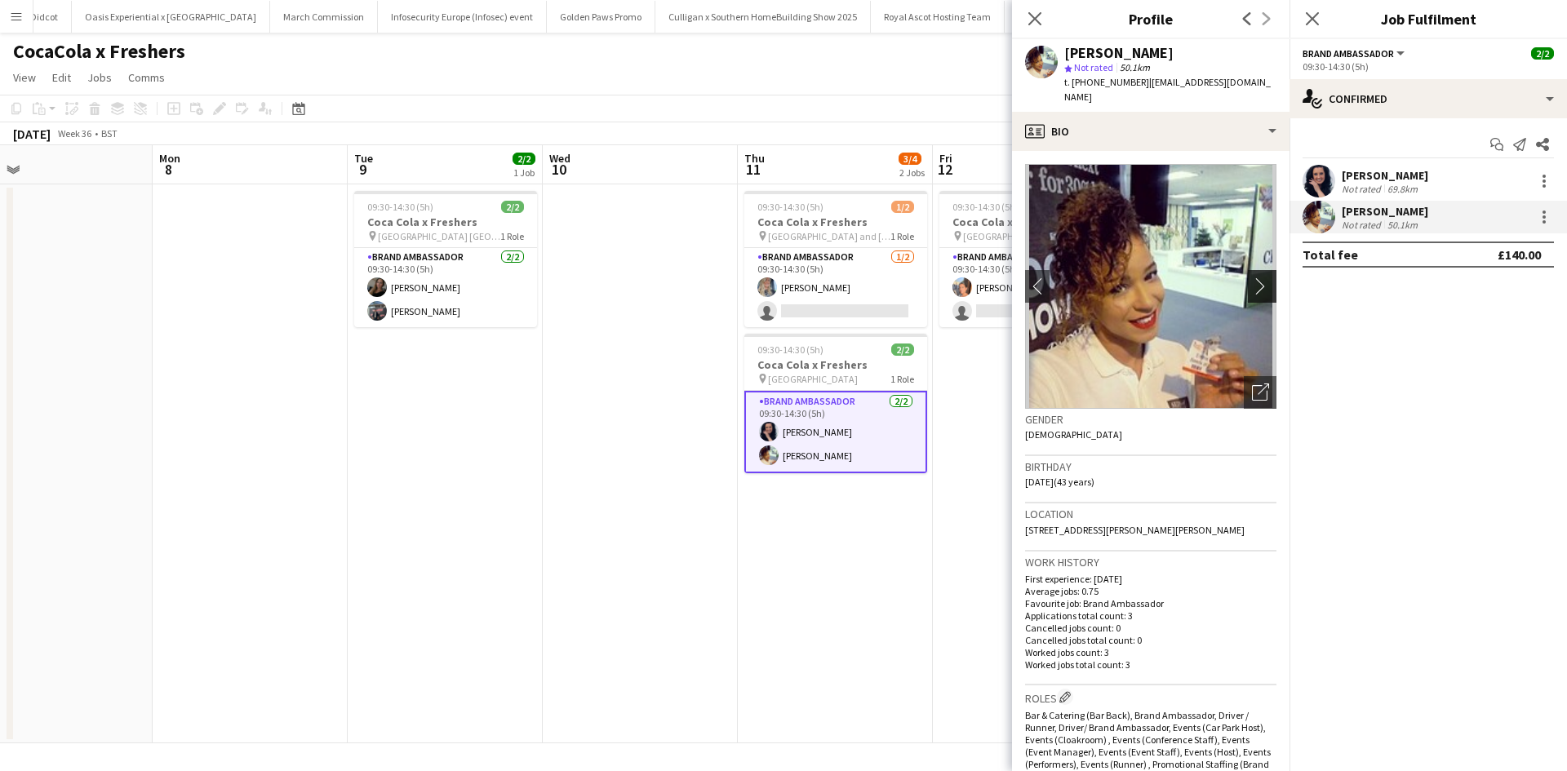
click at [1252, 277] on app-icon "chevron-right" at bounding box center [1264, 285] width 25 height 17
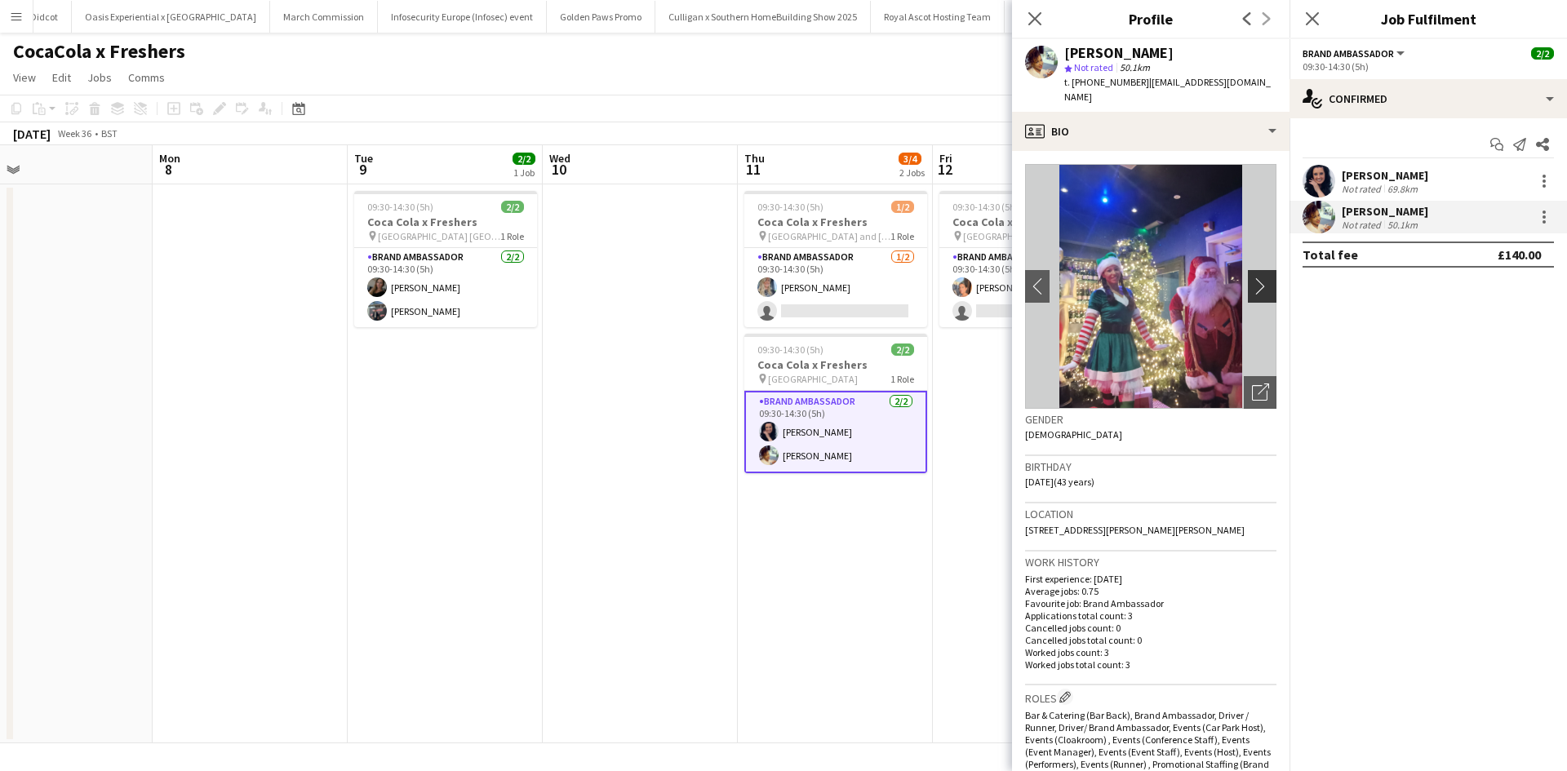
click at [1252, 277] on app-icon "chevron-right" at bounding box center [1264, 285] width 25 height 17
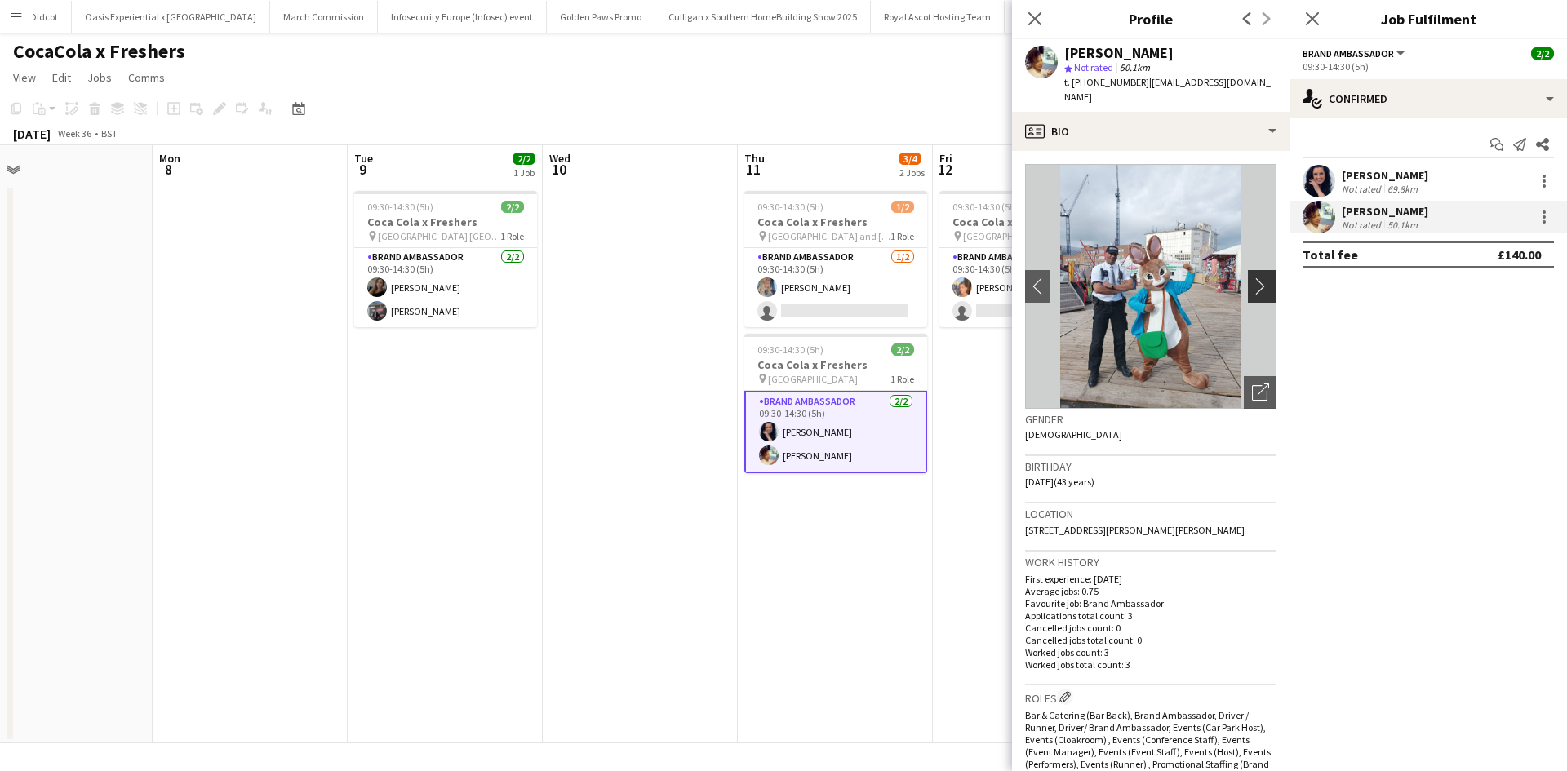
click at [1252, 277] on app-icon "chevron-right" at bounding box center [1264, 285] width 25 height 17
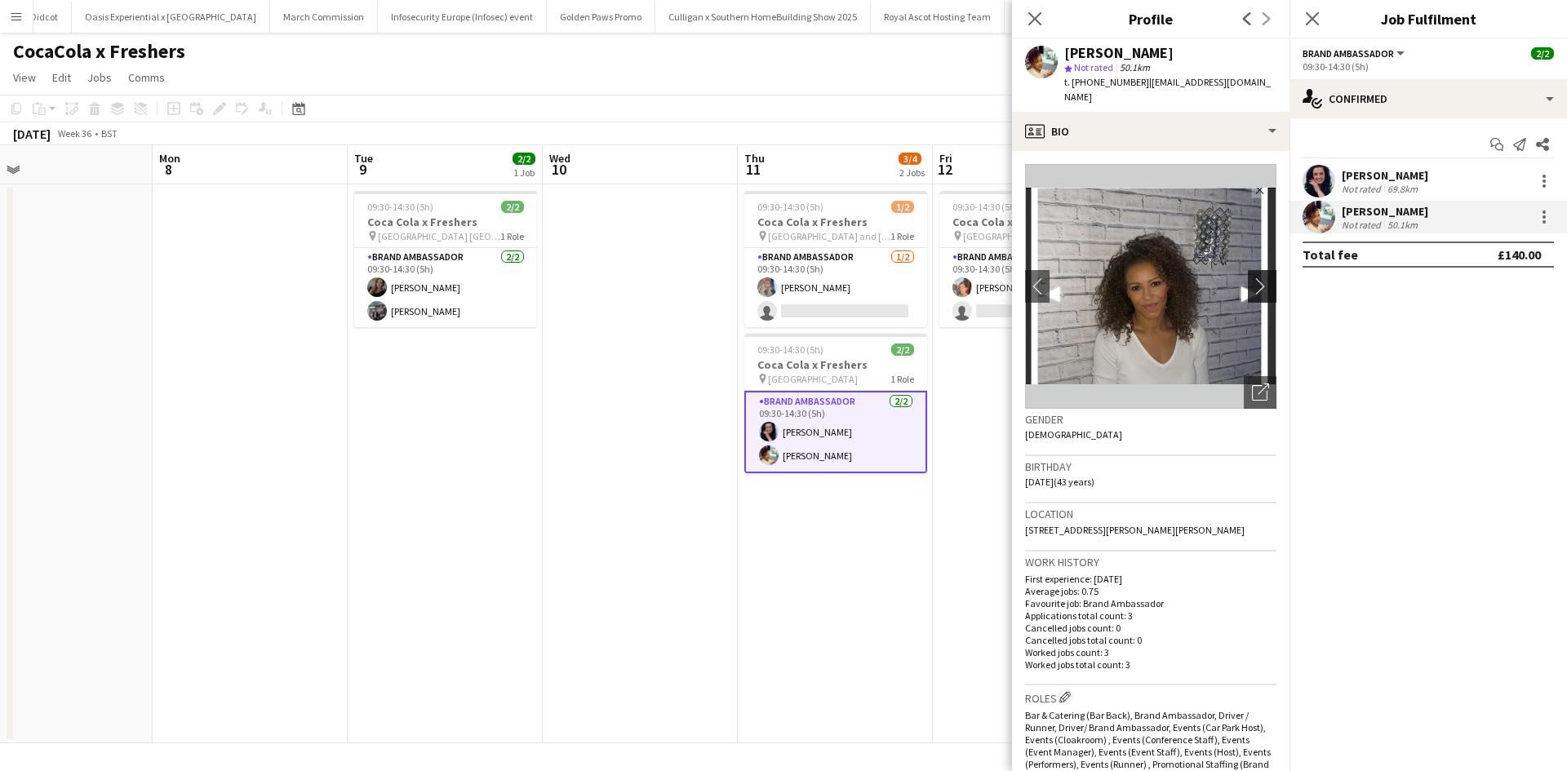
click at [1252, 277] on app-icon "chevron-right" at bounding box center [1264, 285] width 25 height 17
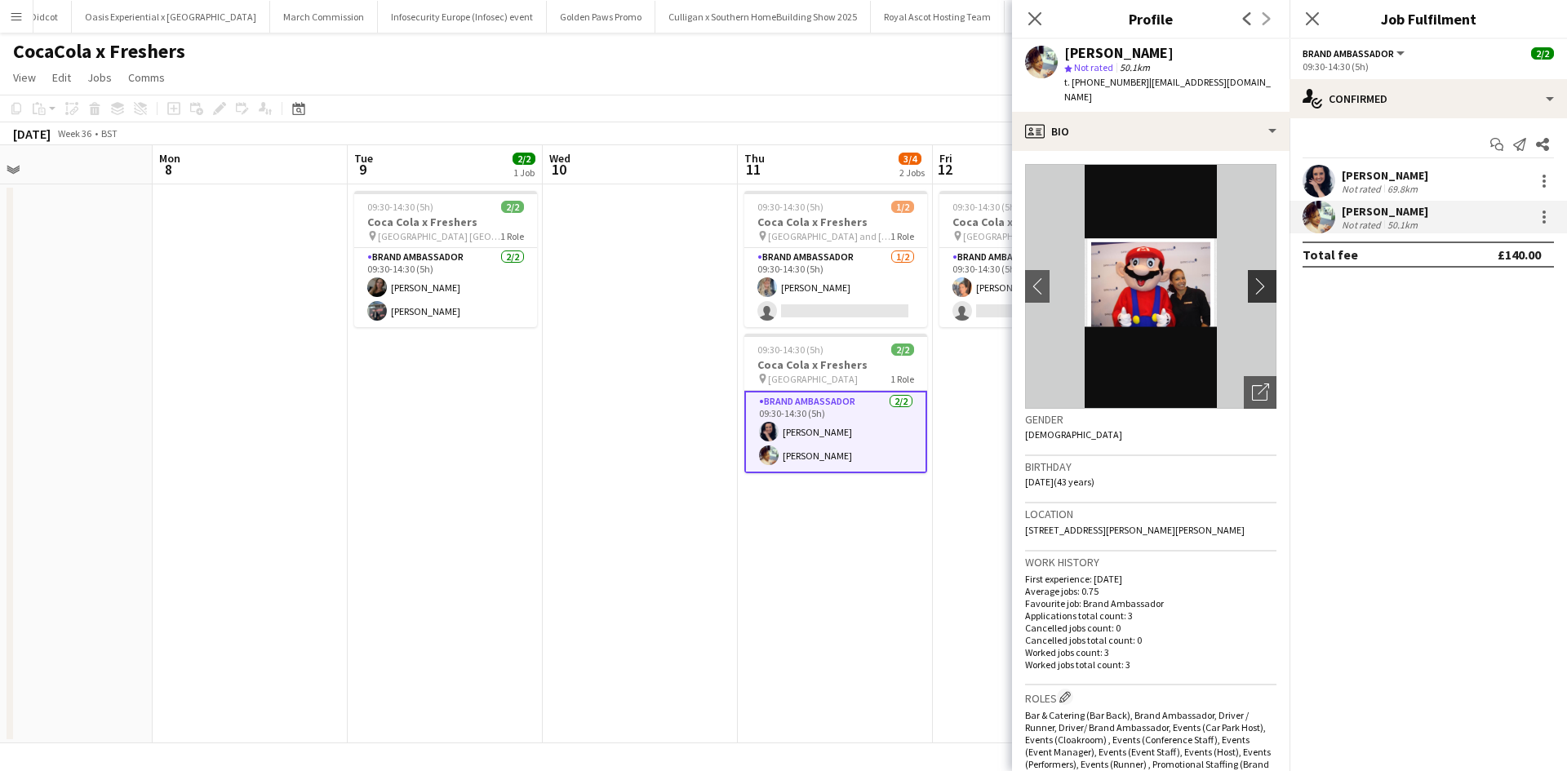
click at [1252, 277] on app-icon "chevron-right" at bounding box center [1264, 285] width 25 height 17
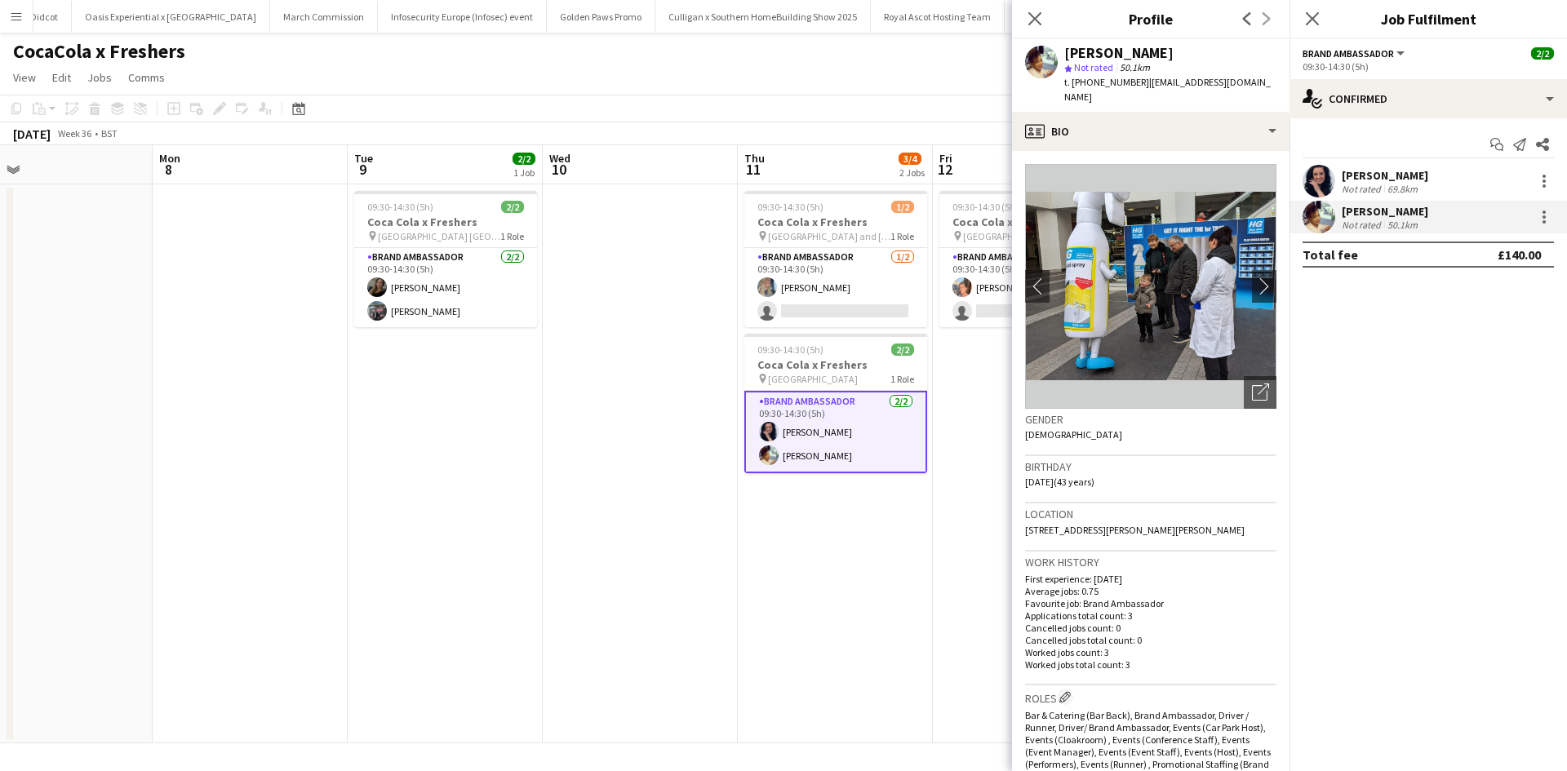
click at [1023, 271] on app-crew-profile-bio "chevron-left chevron-right Open photos pop-in Gender Female Birthday 24-08-1981…" at bounding box center [1150, 461] width 277 height 620
click at [1039, 277] on app-icon "chevron-left" at bounding box center [1037, 285] width 25 height 17
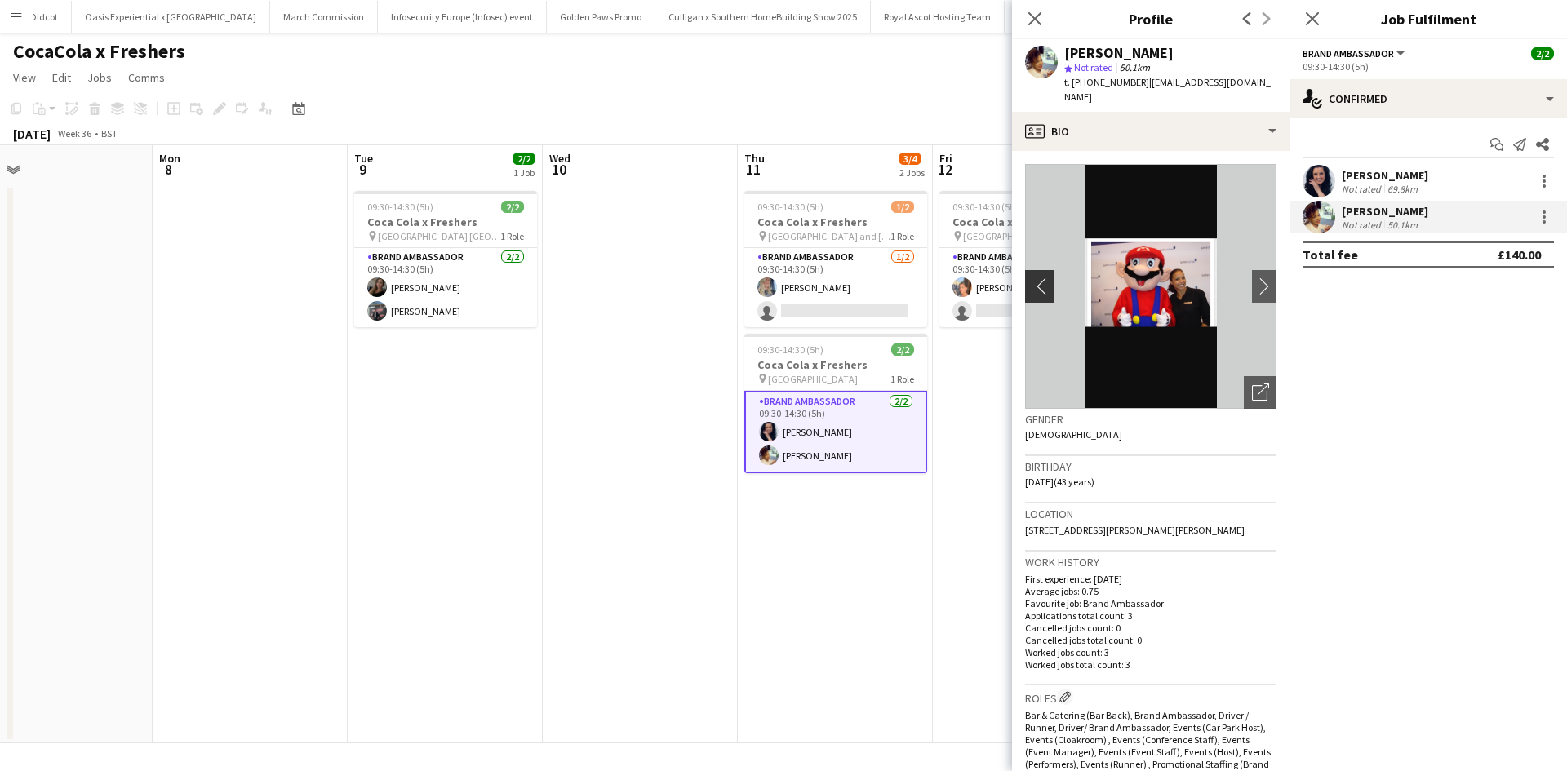
click at [1039, 277] on app-icon "chevron-left" at bounding box center [1037, 285] width 25 height 17
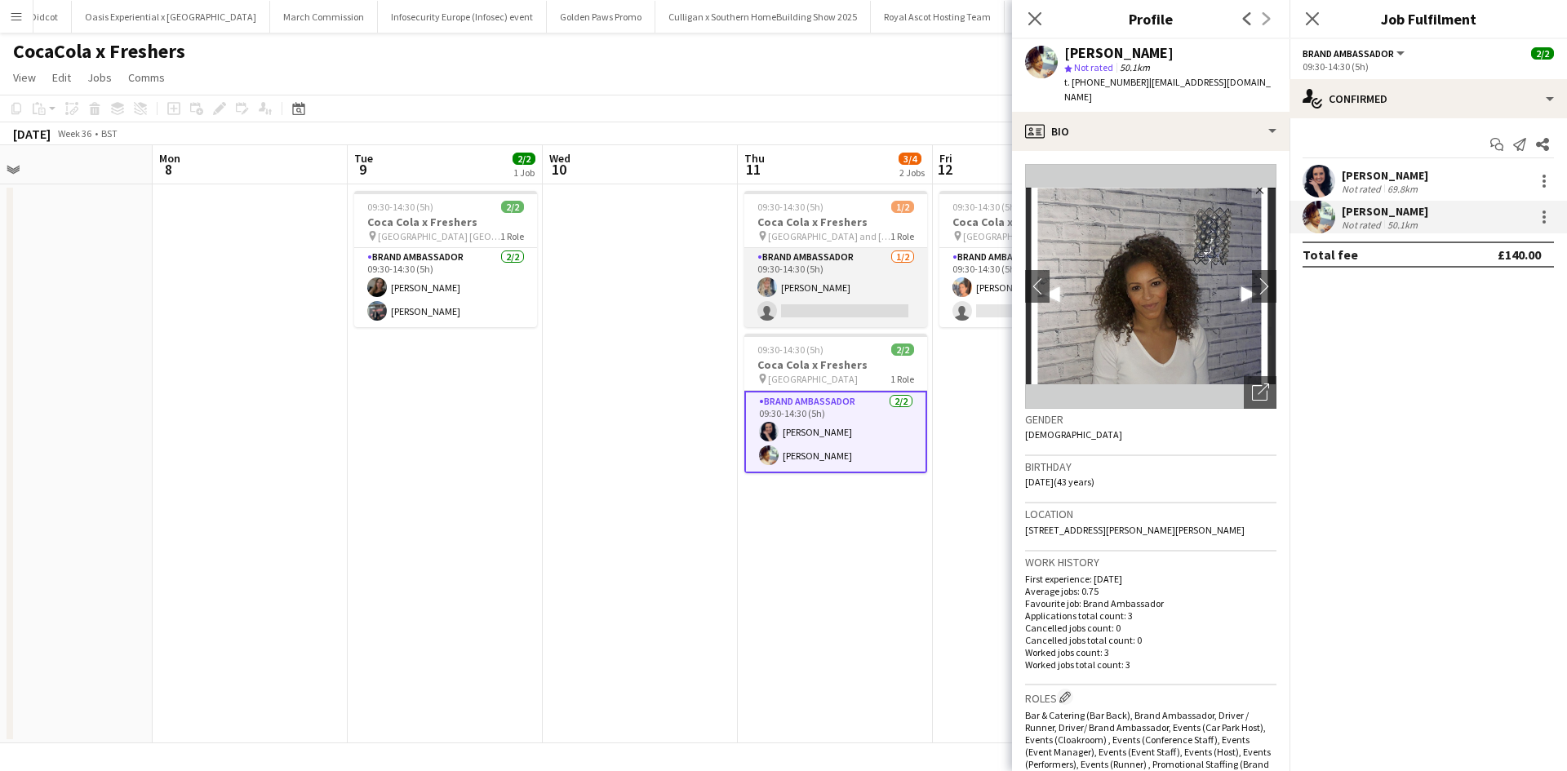
click at [837, 284] on app-card-role "Brand Ambassador 1/2 09:30-14:30 (5h) Daniella Barnes single-neutral-actions" at bounding box center [835, 287] width 183 height 79
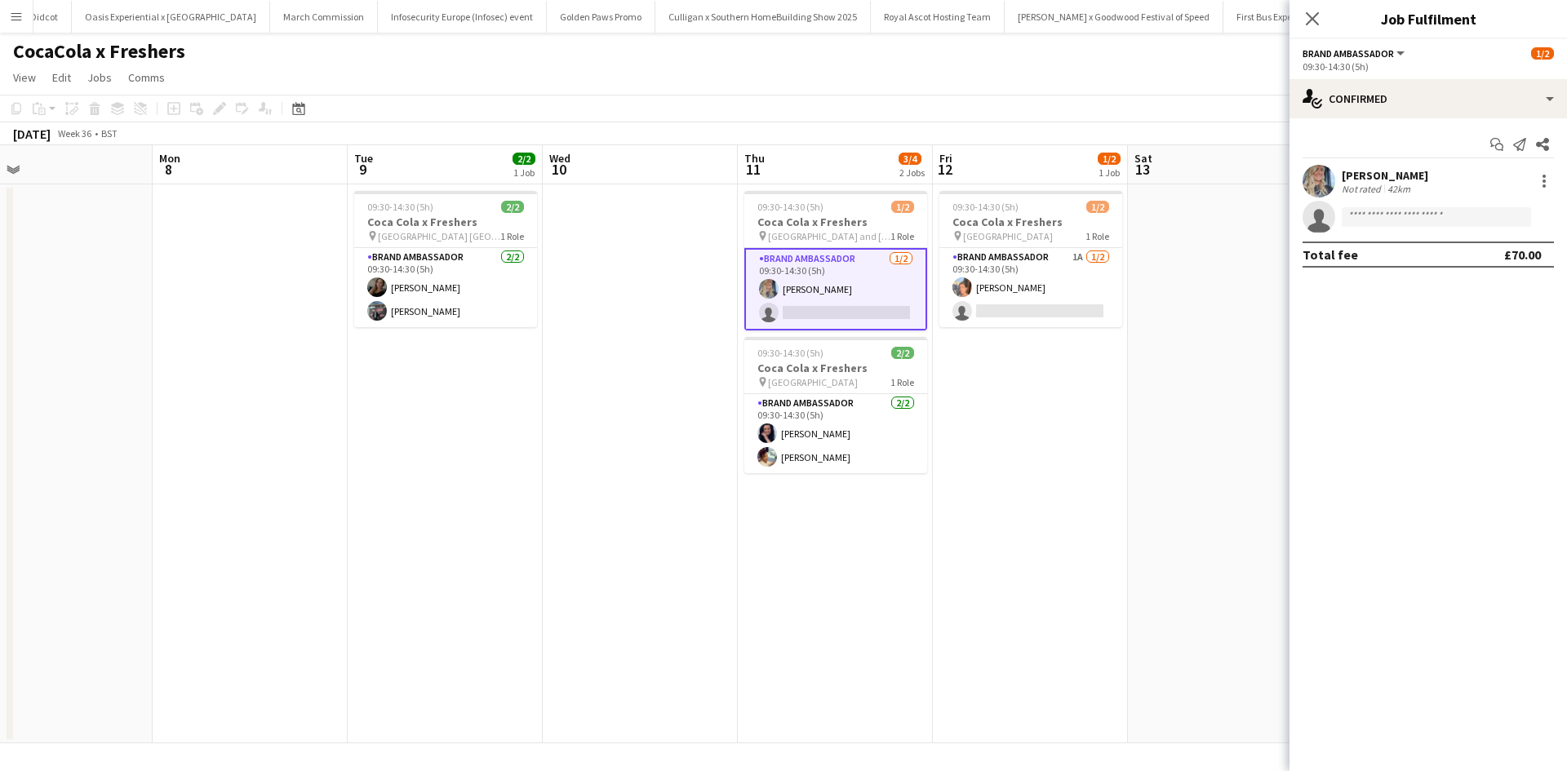
click at [1363, 175] on div "Daniella Barnes" at bounding box center [1385, 175] width 86 height 15
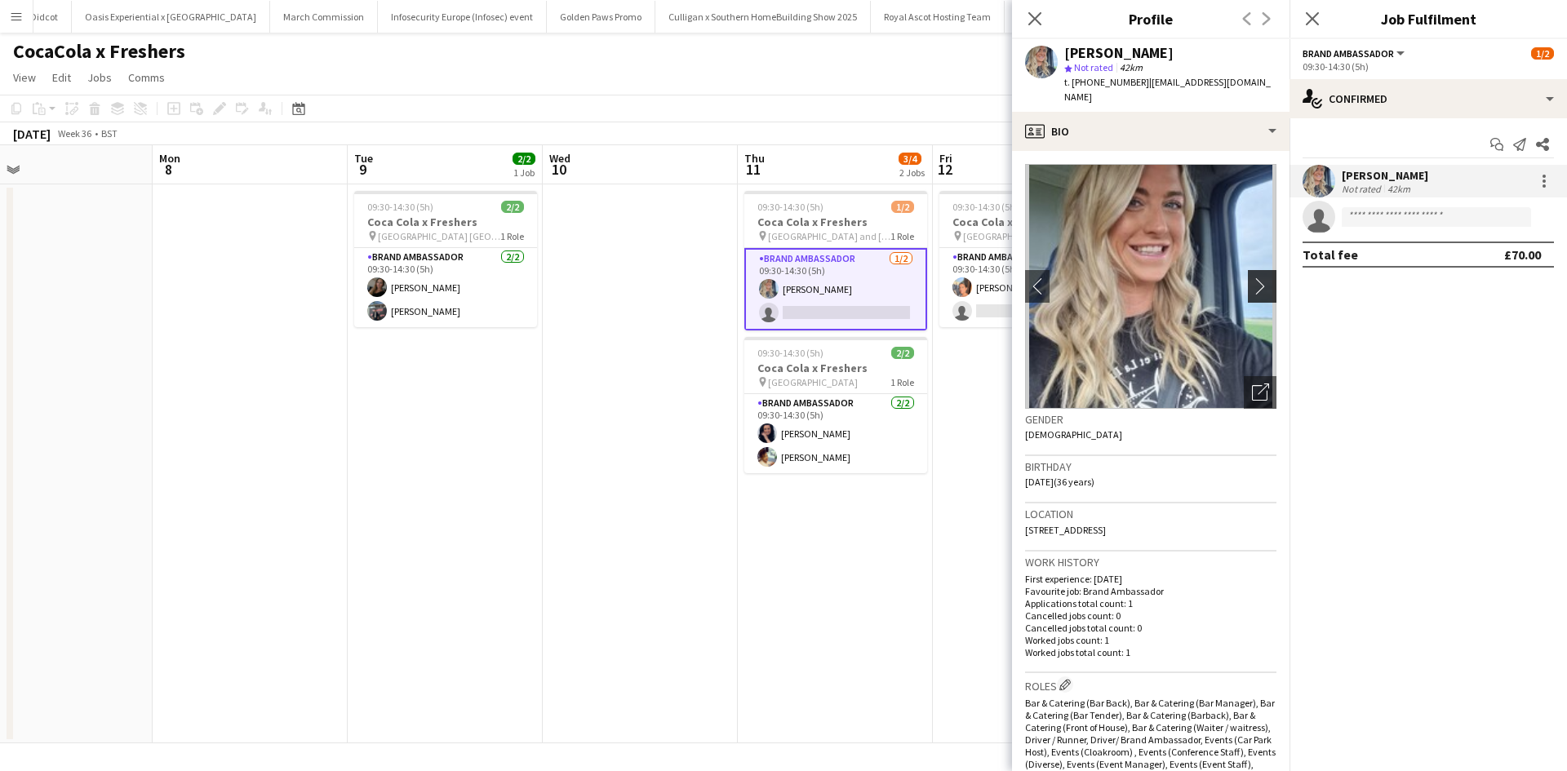
click at [1252, 277] on app-icon "chevron-right" at bounding box center [1264, 285] width 25 height 17
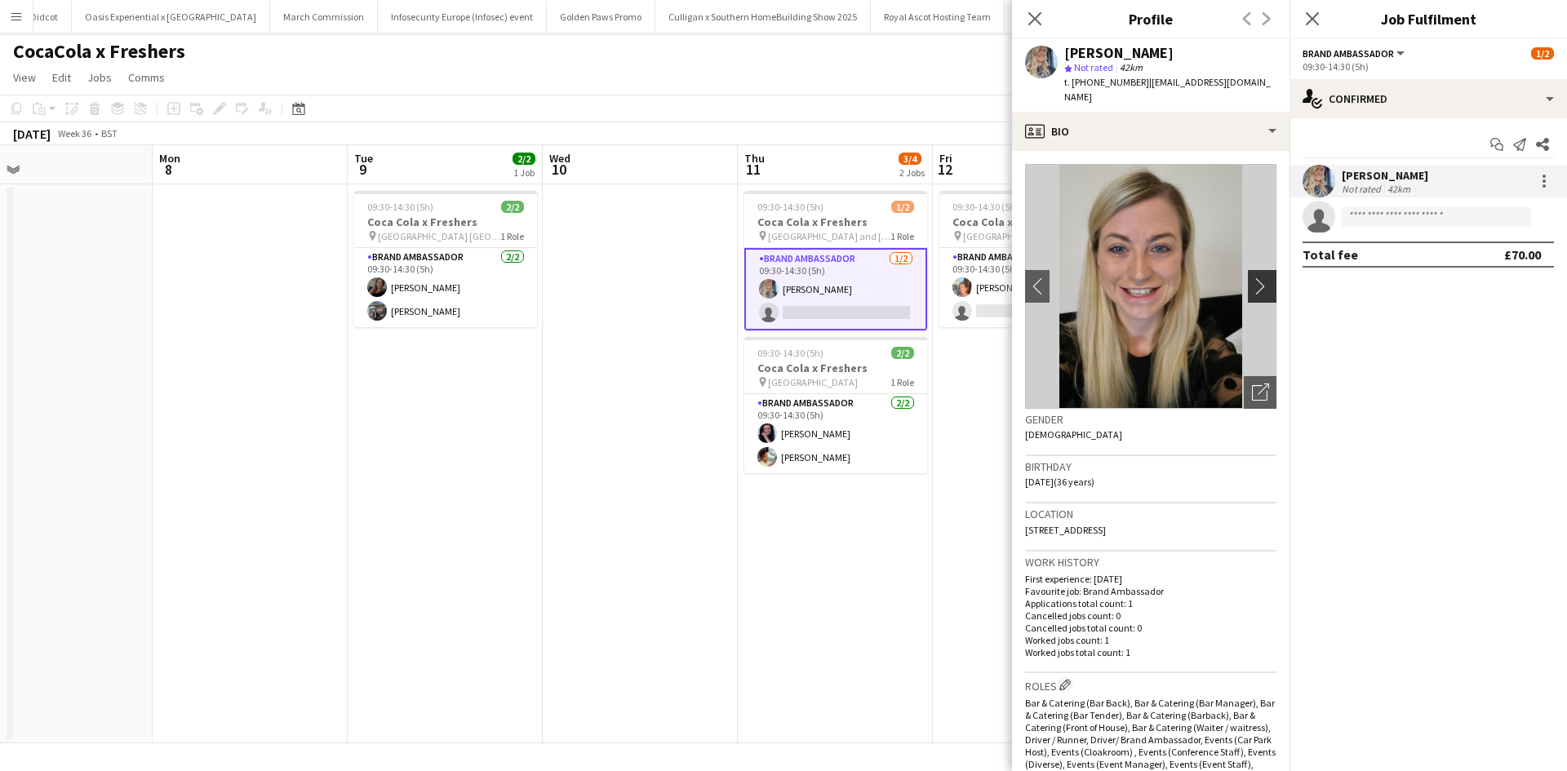
click at [1252, 277] on app-icon "chevron-right" at bounding box center [1264, 285] width 25 height 17
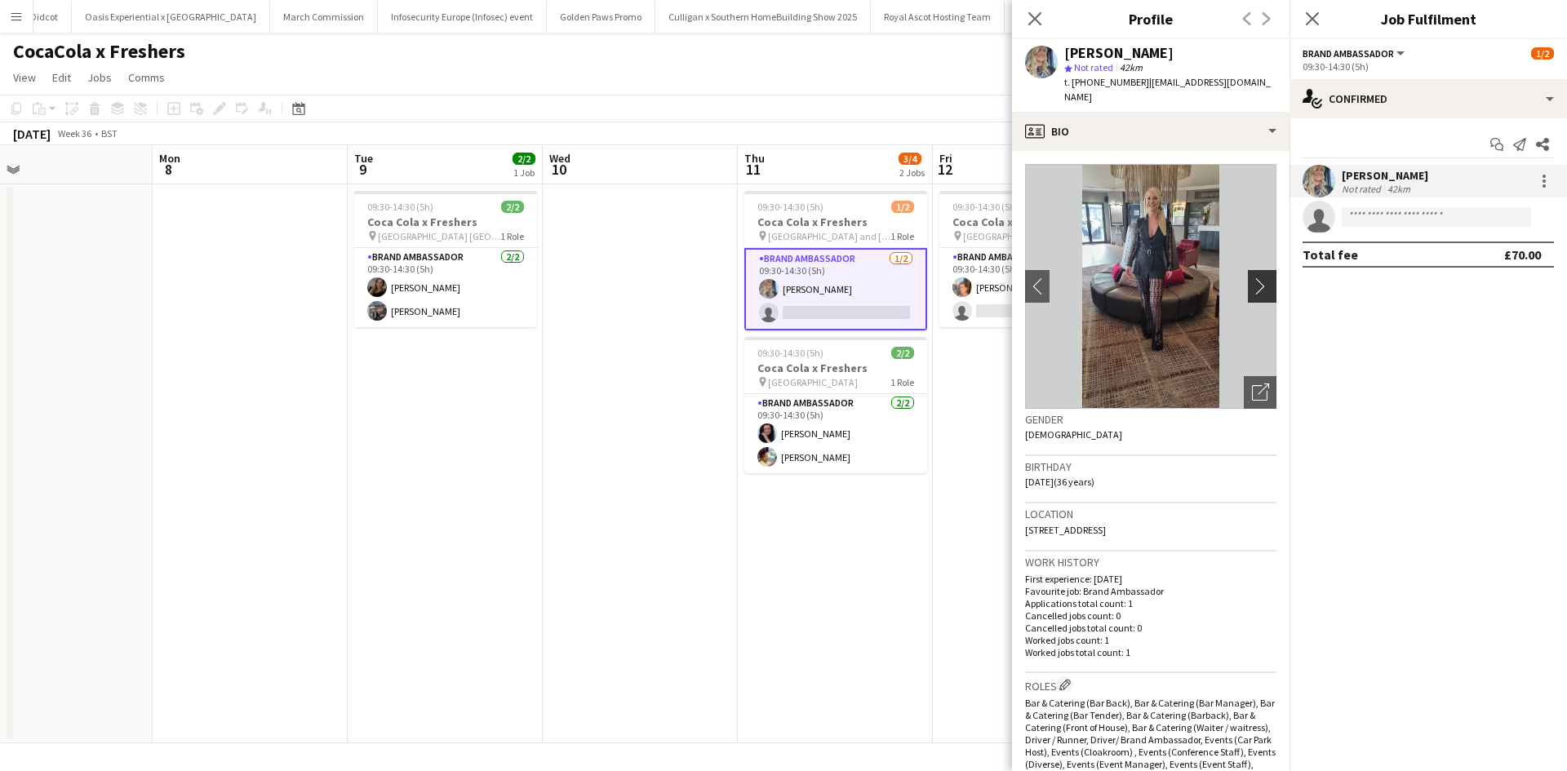
click at [1252, 277] on app-icon "chevron-right" at bounding box center [1264, 285] width 25 height 17
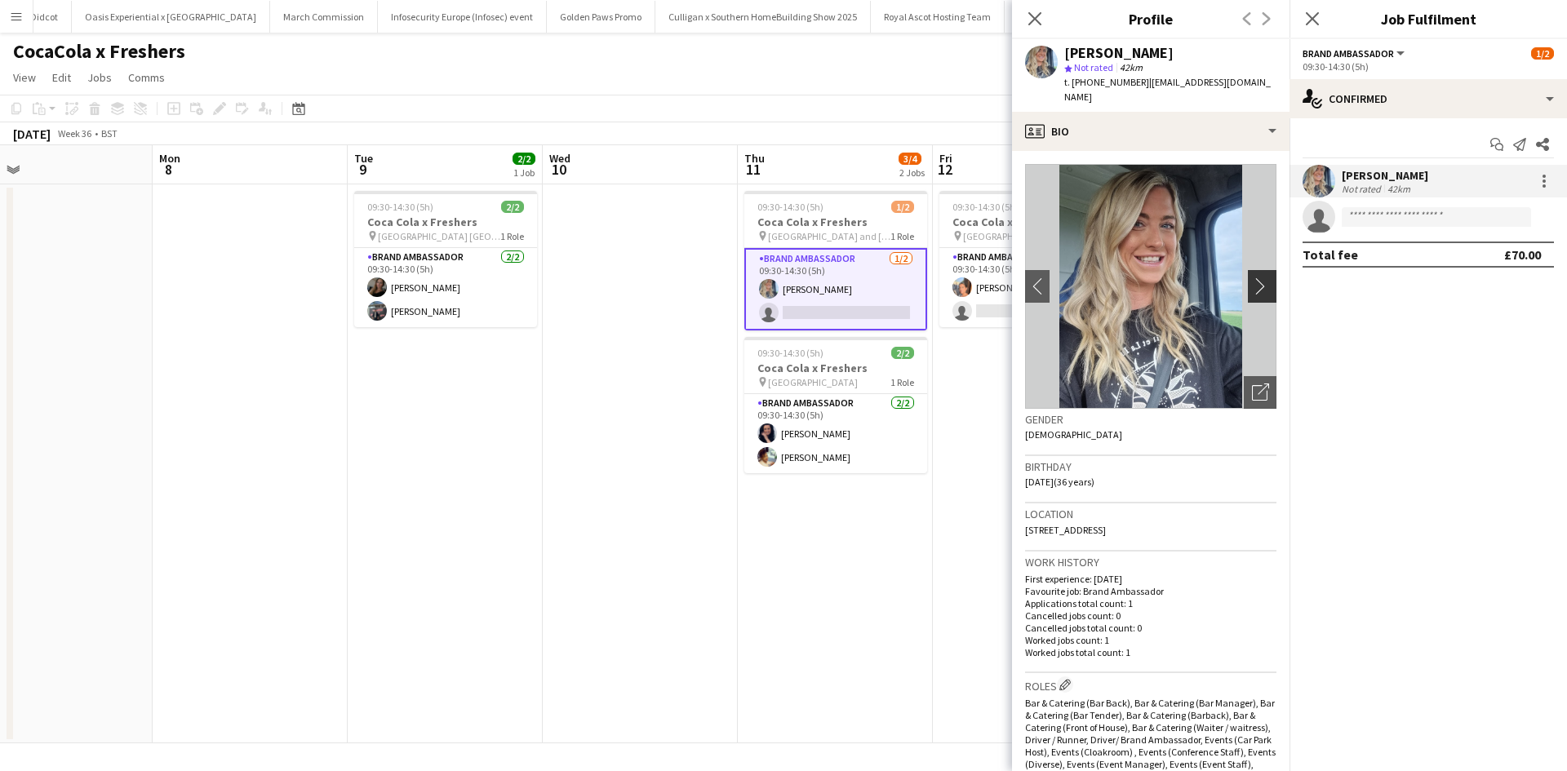
click at [1252, 277] on app-icon "chevron-right" at bounding box center [1264, 285] width 25 height 17
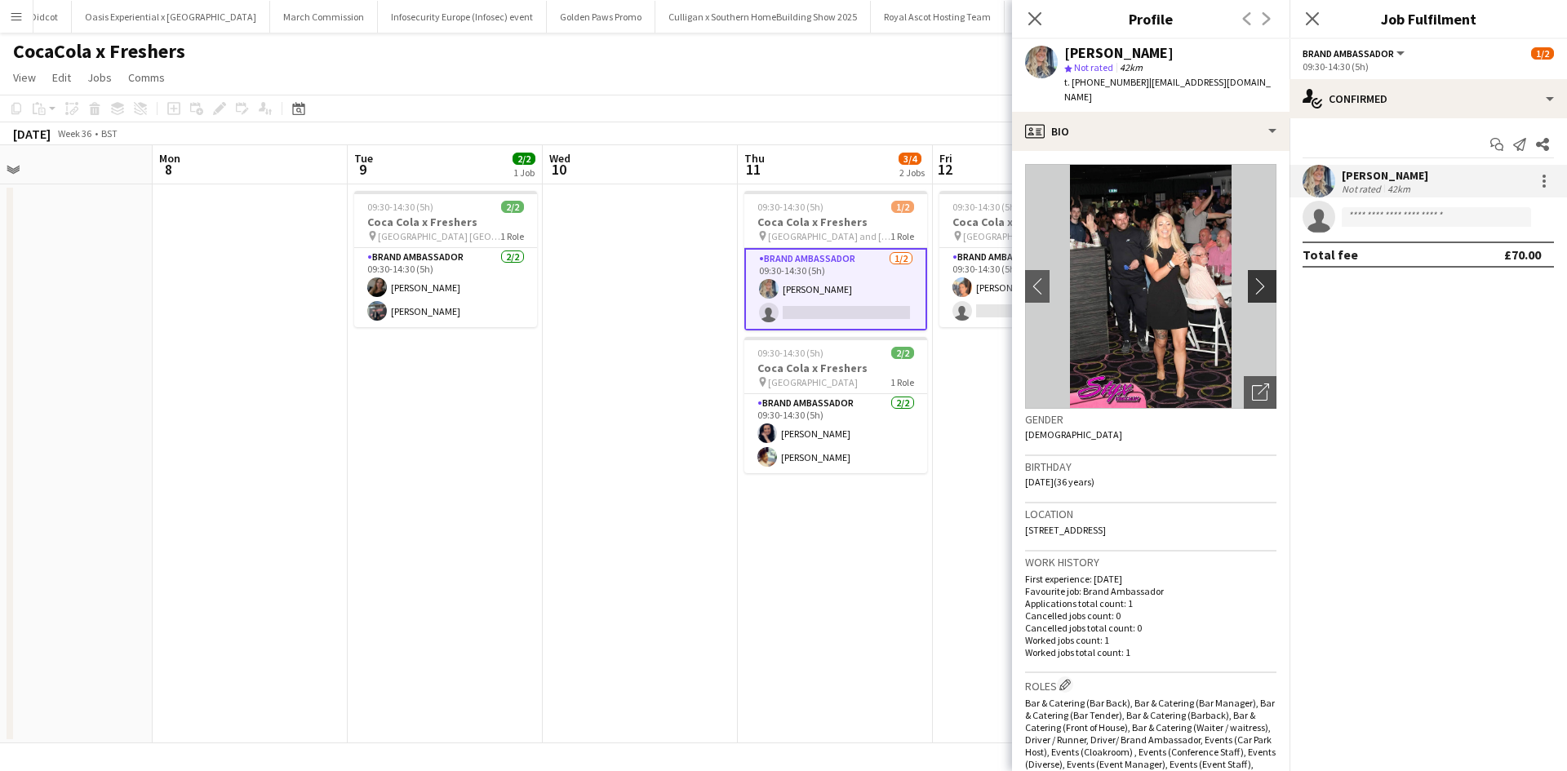
click at [1252, 277] on app-icon "chevron-right" at bounding box center [1264, 285] width 25 height 17
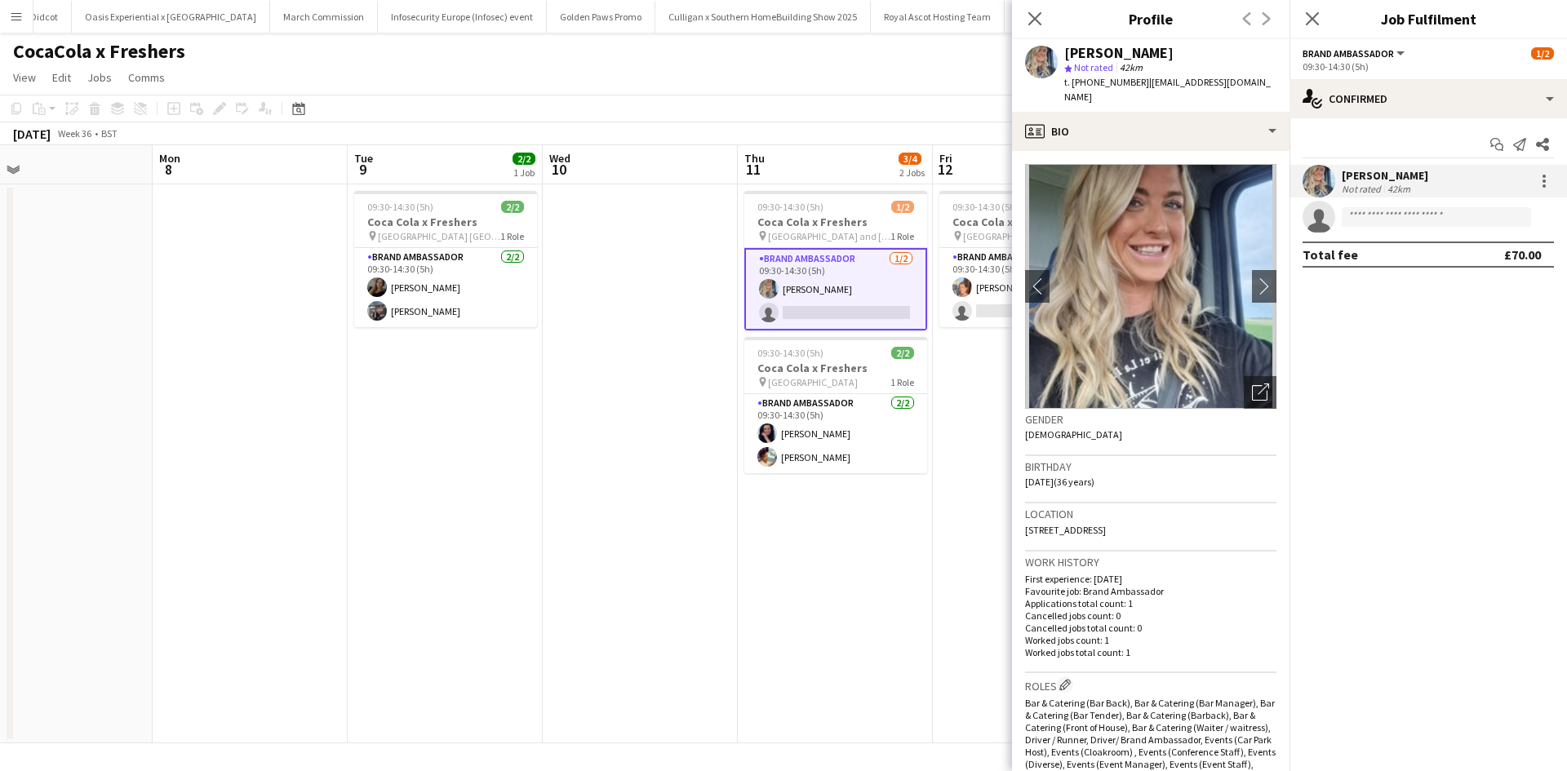
click at [668, 304] on app-date-cell at bounding box center [640, 463] width 195 height 559
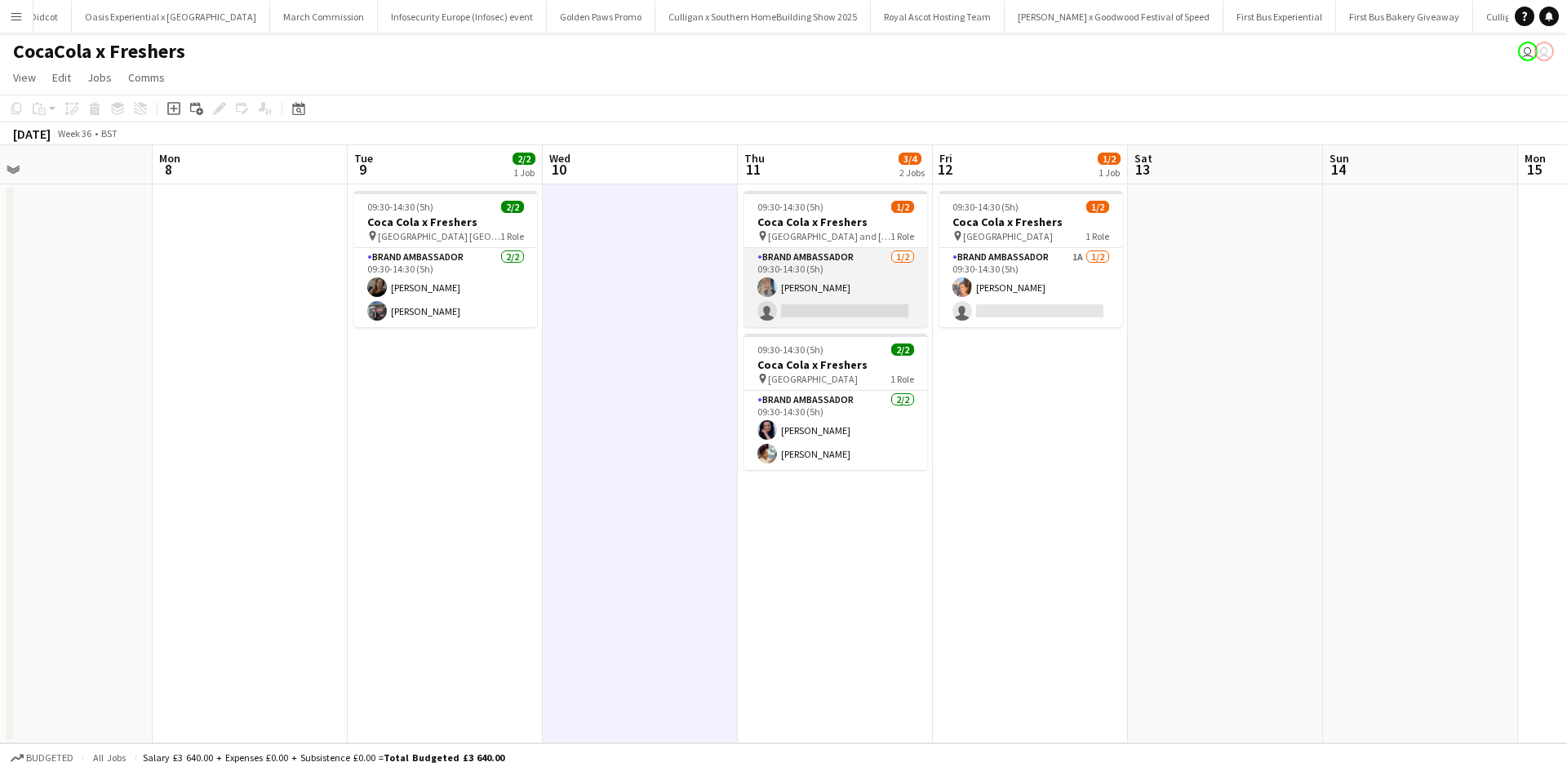
click at [838, 280] on app-card-role "Brand Ambassador 1/2 09:30-14:30 (5h) Daniella Barnes single-neutral-actions" at bounding box center [835, 287] width 183 height 79
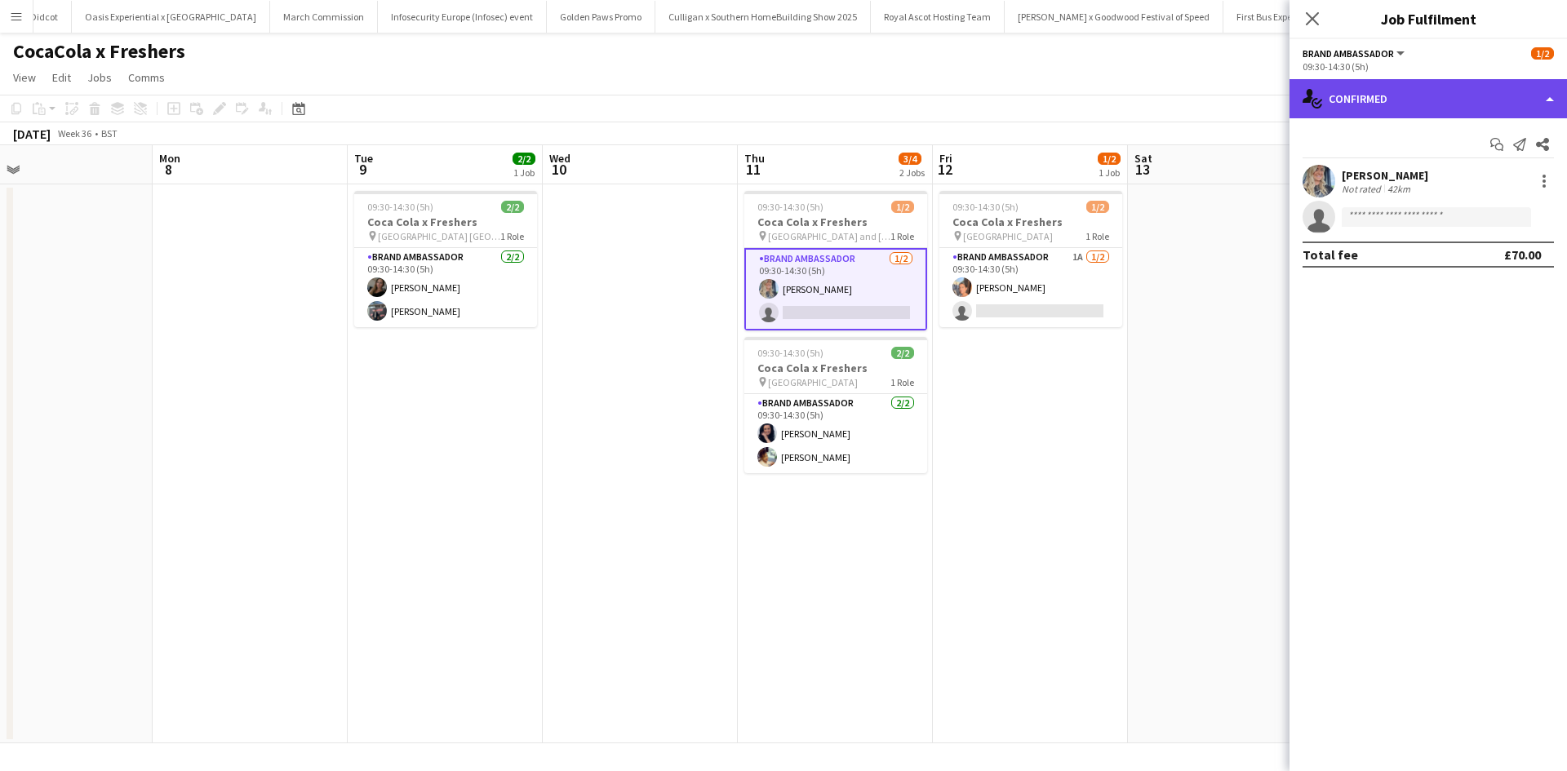
click at [1477, 80] on div "single-neutral-actions-check-2 Confirmed" at bounding box center [1427, 98] width 277 height 39
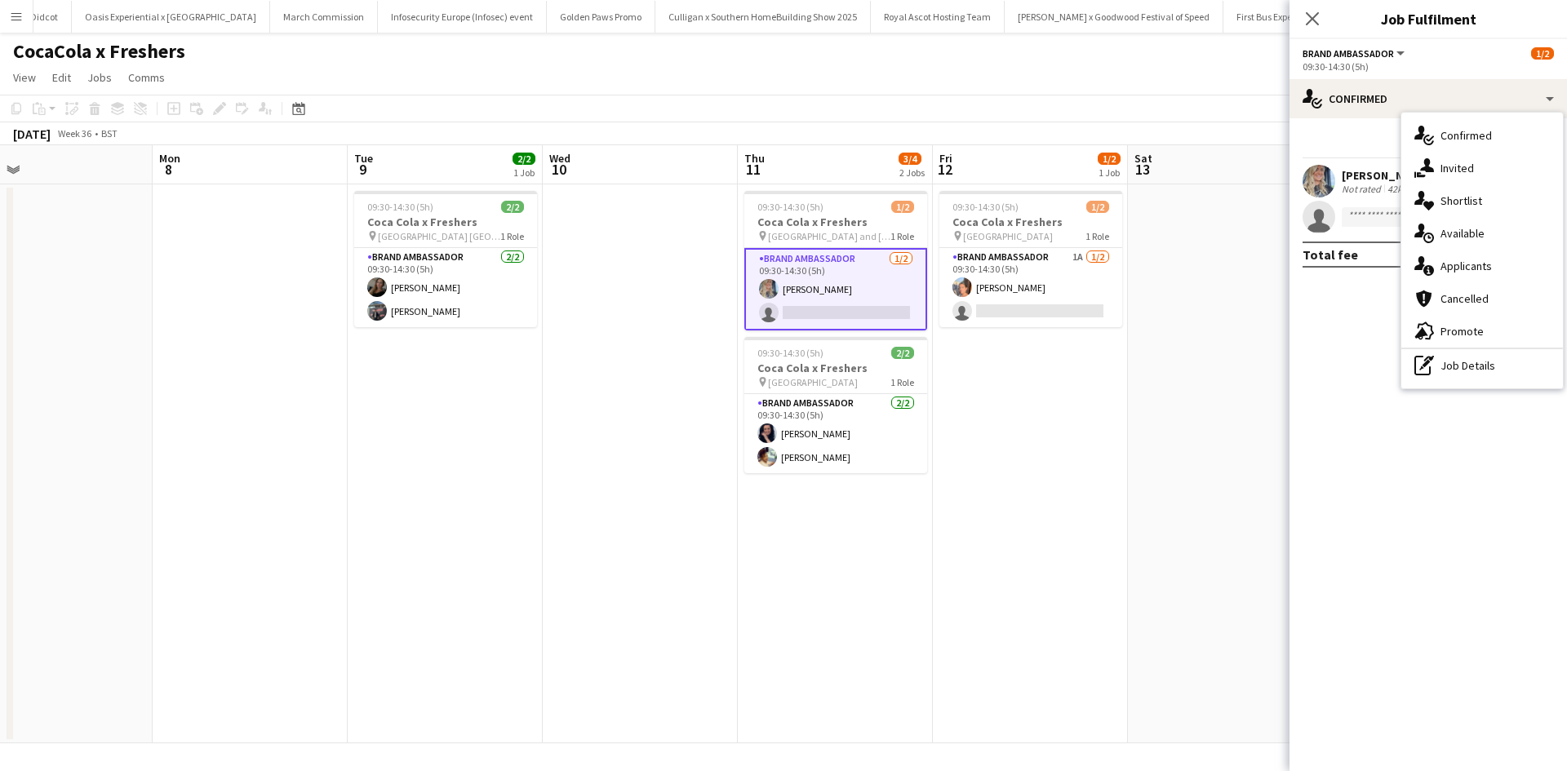
click at [1493, 363] on div "pen-write Job Details" at bounding box center [1482, 365] width 162 height 33
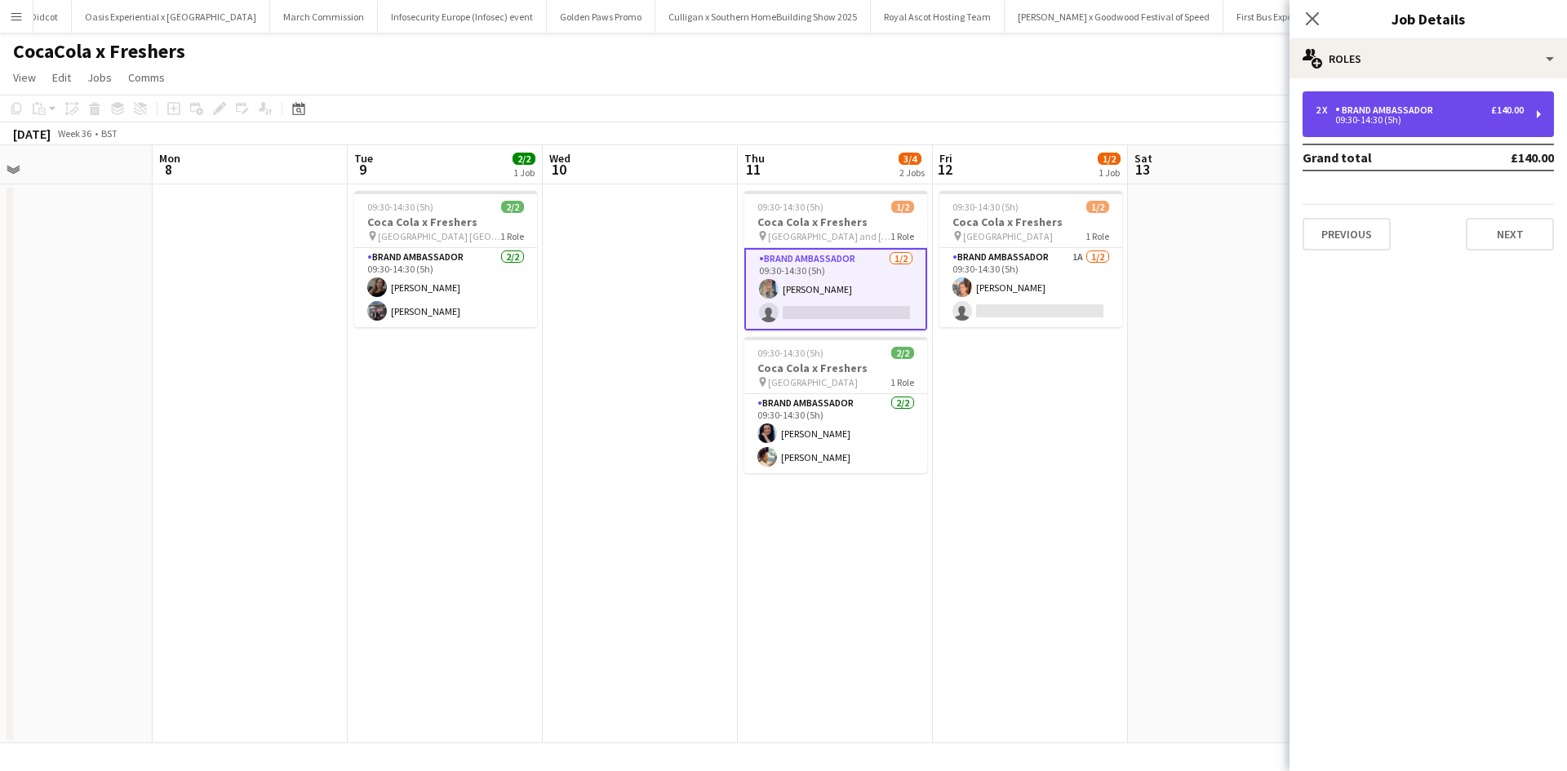
click at [1431, 113] on div "Brand Ambassador" at bounding box center [1387, 109] width 104 height 11
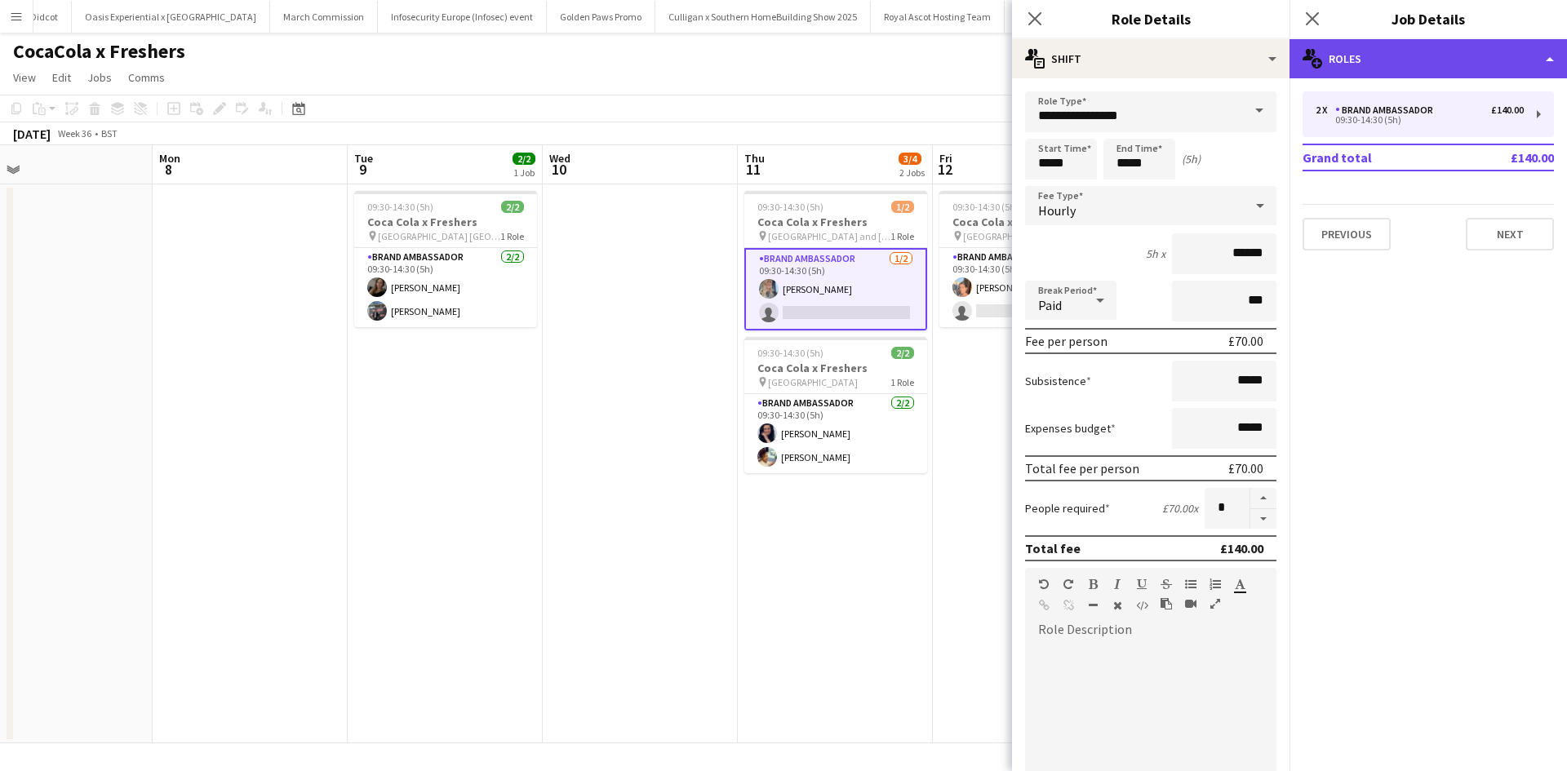
click at [1413, 69] on div "multiple-users-add Roles" at bounding box center [1427, 58] width 277 height 39
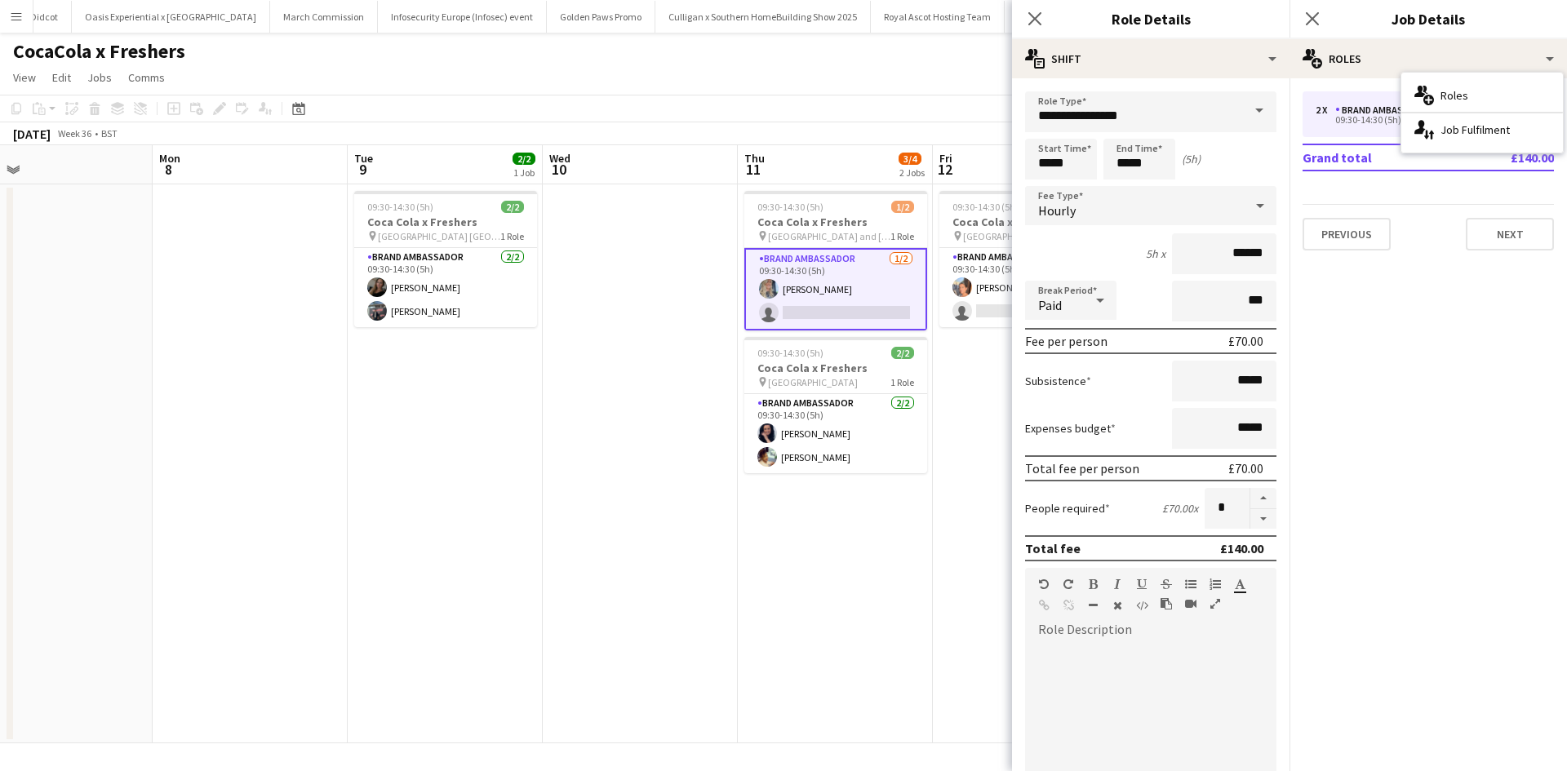
click at [947, 95] on app-toolbar "Copy Paste Paste Ctrl+V Paste with crew Ctrl+Shift+V Paste linked Job Delete Gr…" at bounding box center [783, 109] width 1567 height 28
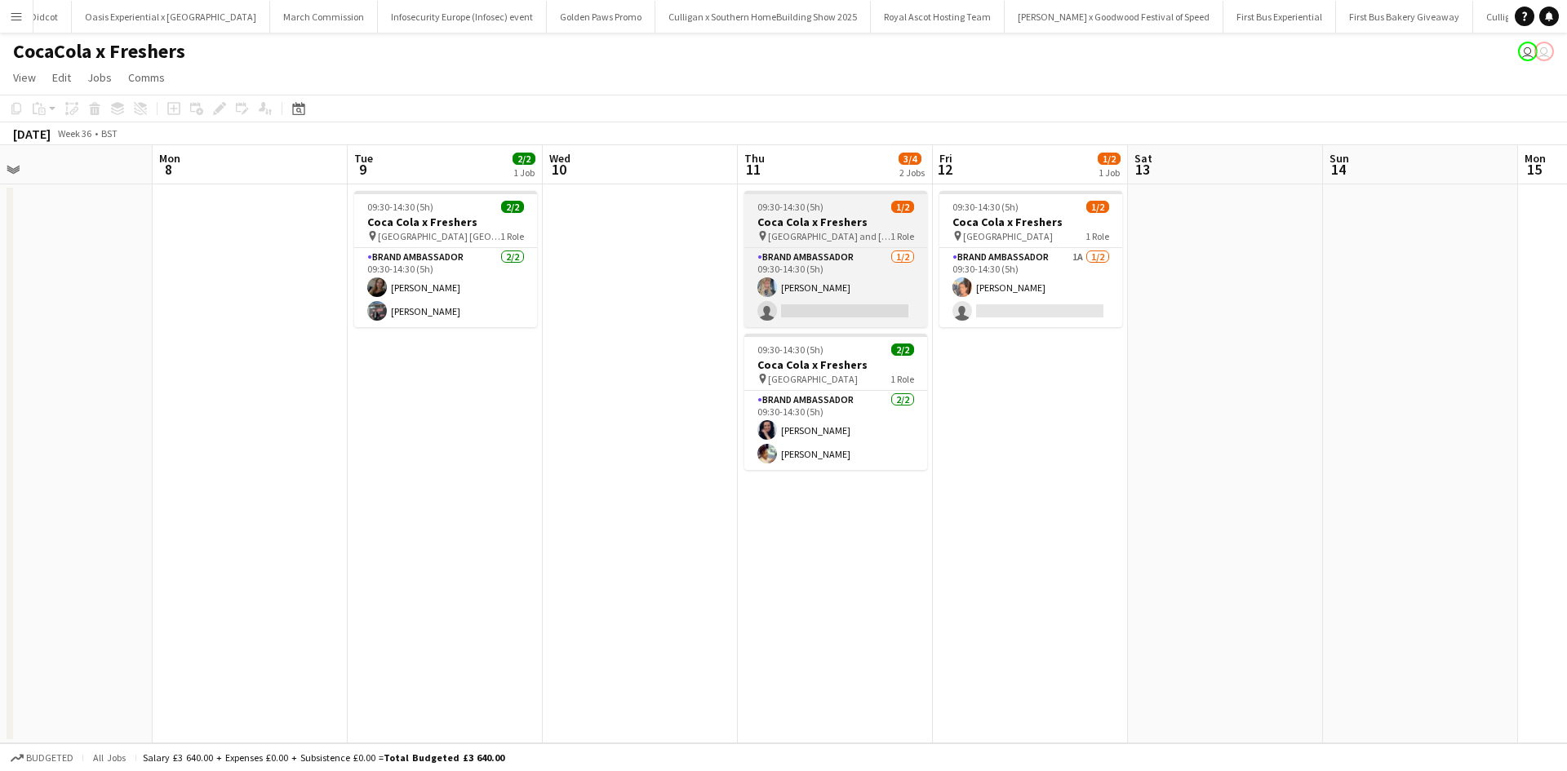
click at [867, 215] on h3 "Coca Cola x Freshers" at bounding box center [835, 222] width 183 height 15
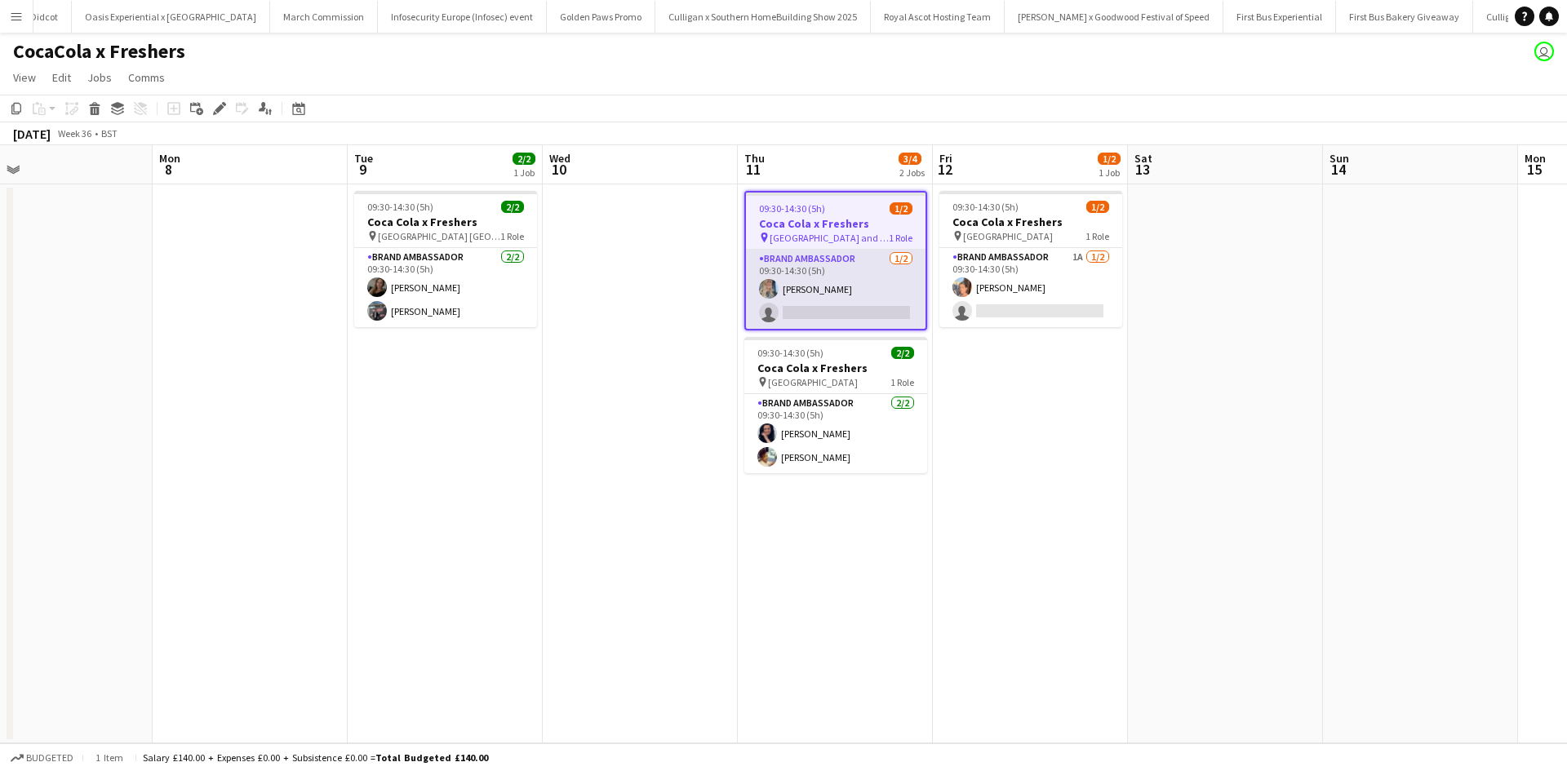
click at [889, 270] on app-card-role "Brand Ambassador 1/2 09:30-14:30 (5h) Daniella Barnes single-neutral-actions" at bounding box center [836, 289] width 180 height 79
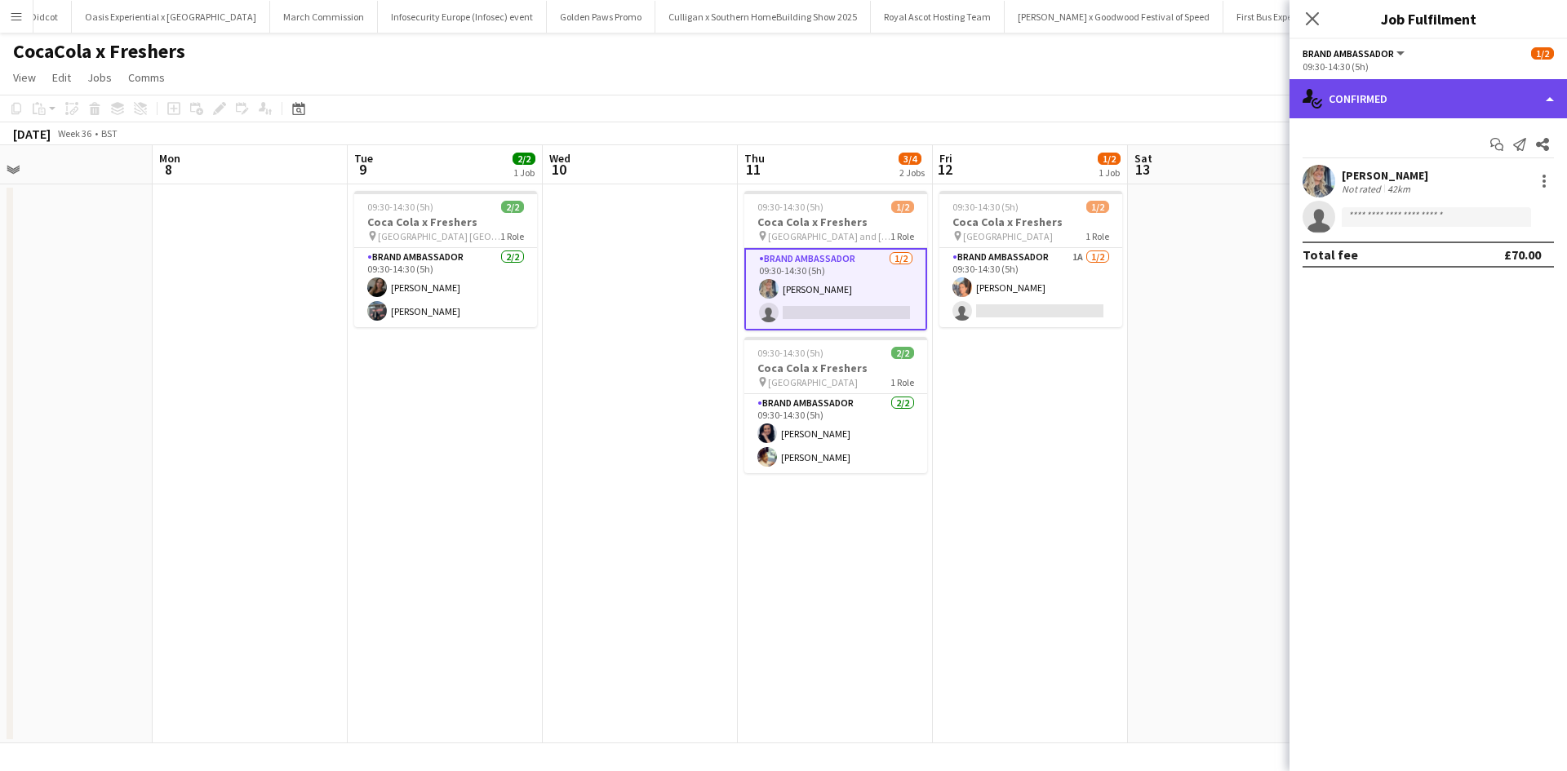
click at [1430, 110] on div "single-neutral-actions-check-2 Confirmed" at bounding box center [1427, 98] width 277 height 39
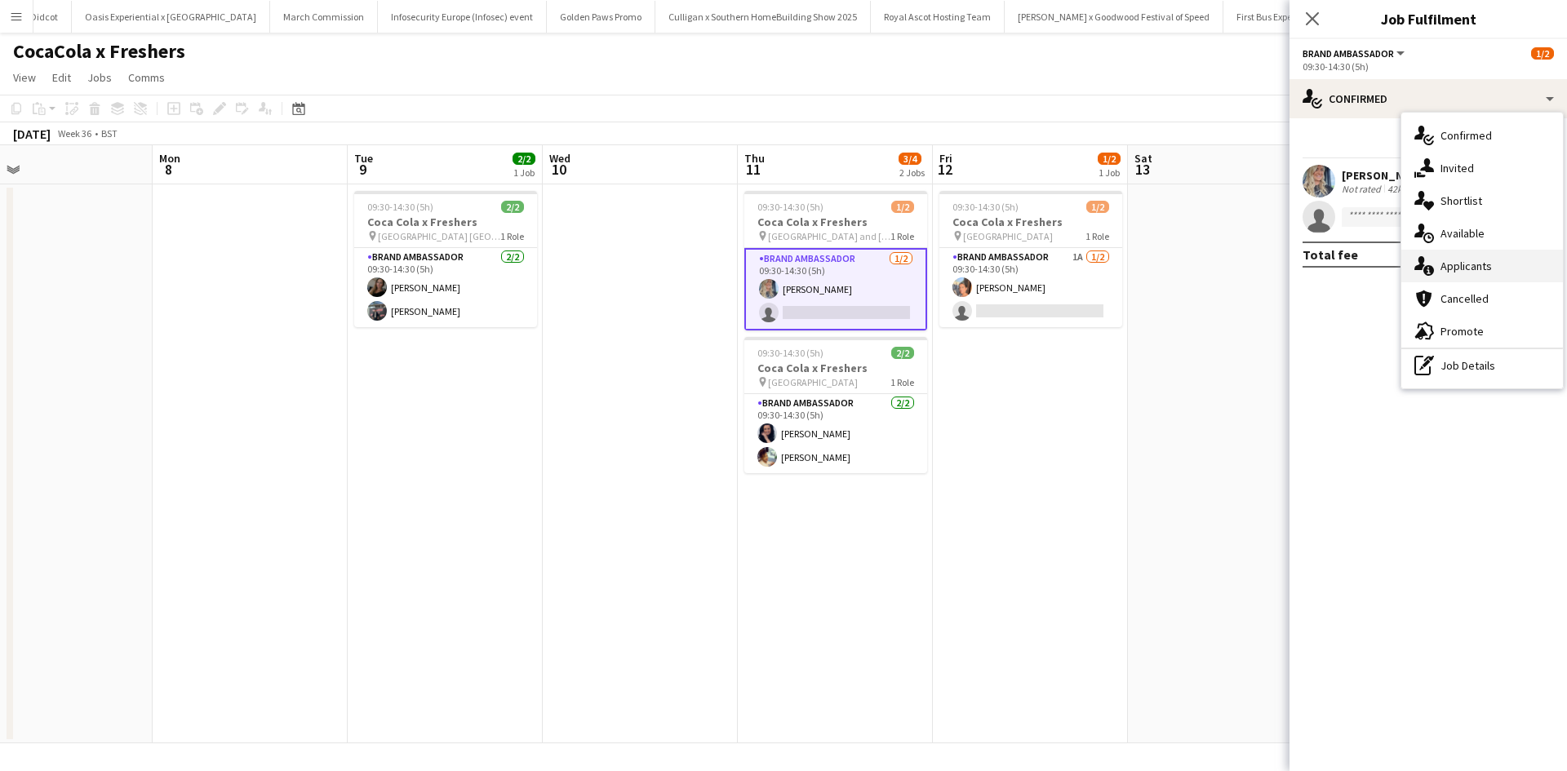
click at [1495, 268] on div "single-neutral-actions-information Applicants" at bounding box center [1482, 266] width 162 height 33
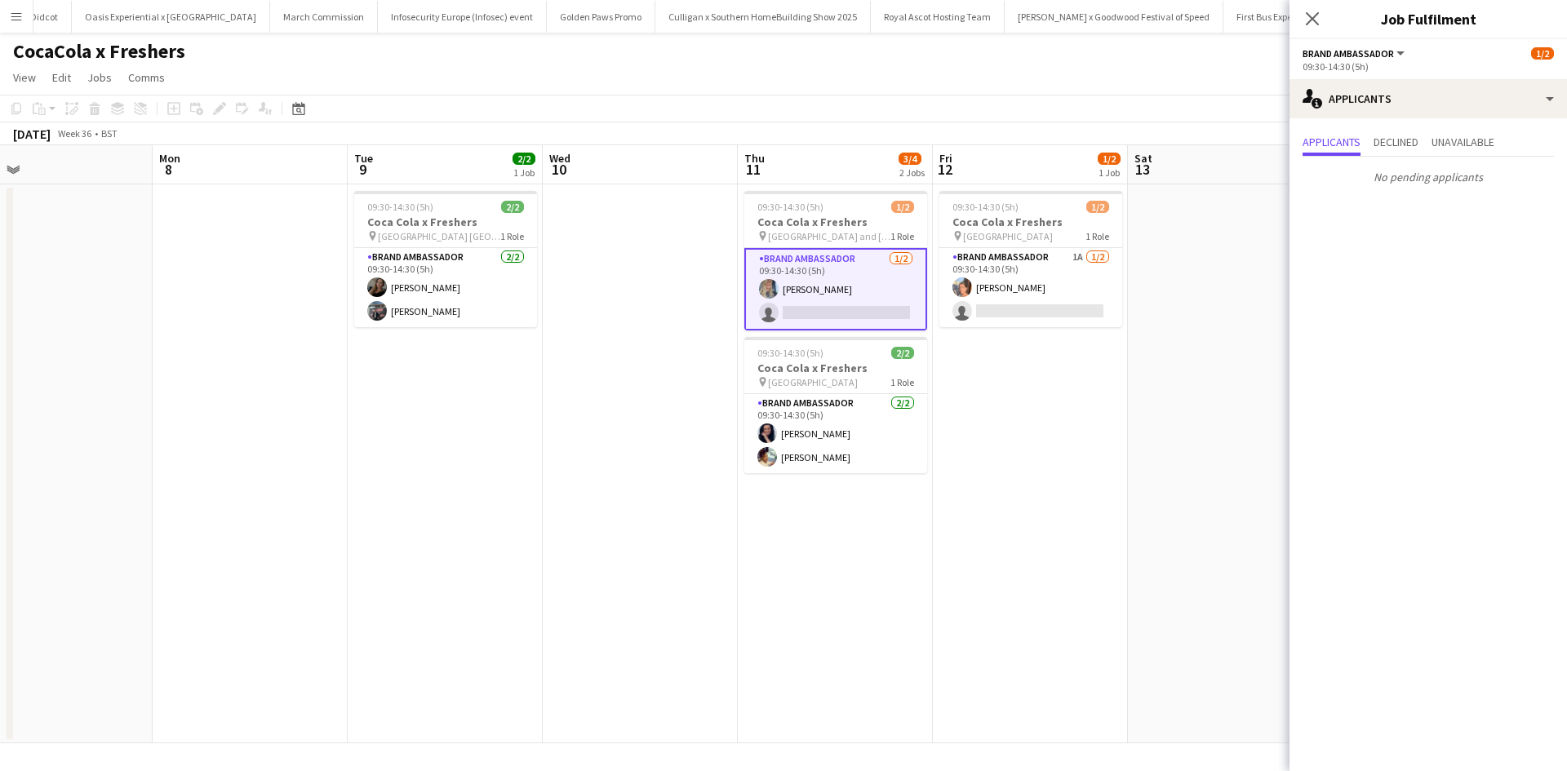
click at [1188, 495] on app-date-cell at bounding box center [1225, 463] width 195 height 559
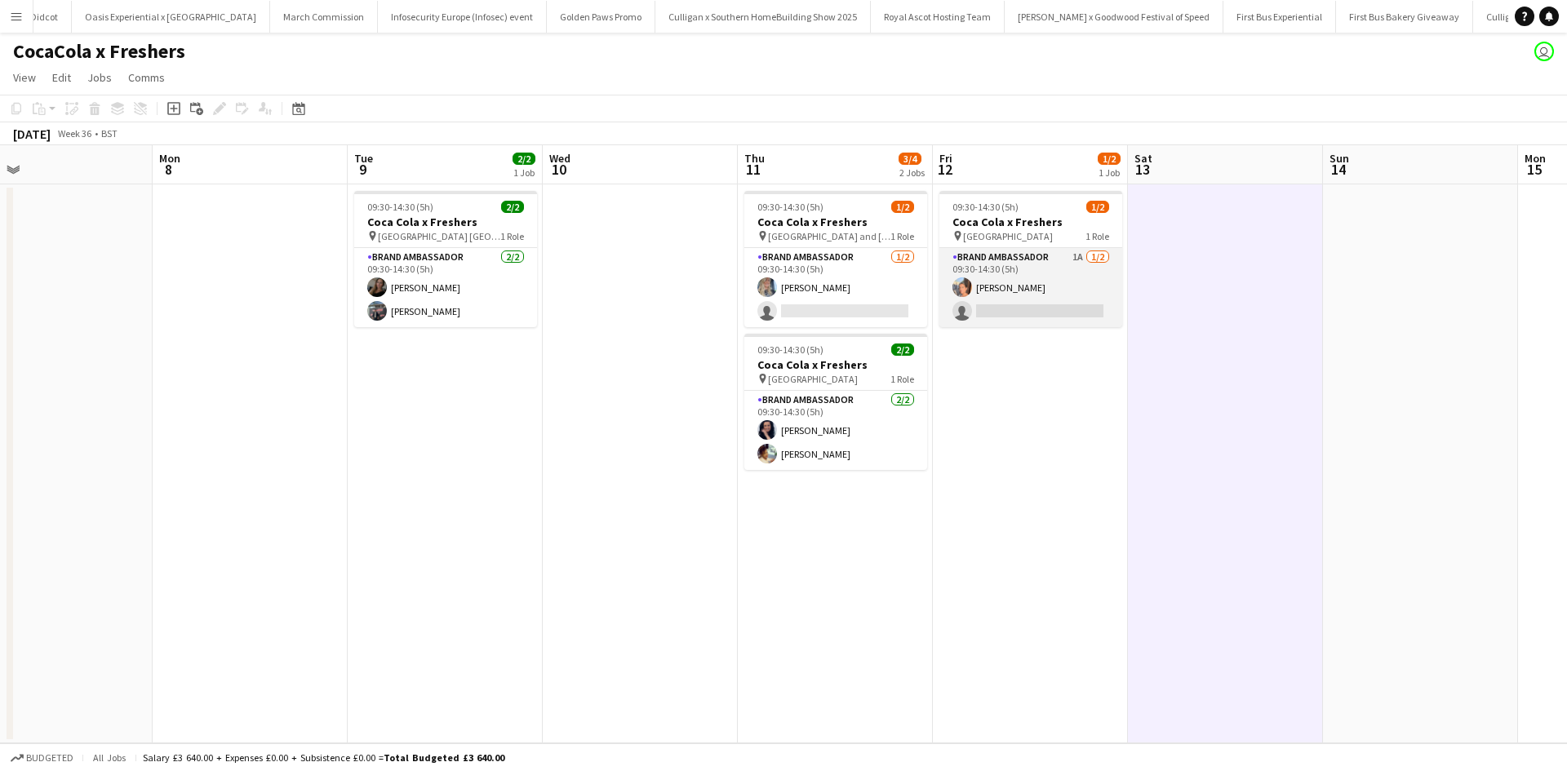
click at [1054, 281] on app-card-role "Brand Ambassador 1A 1/2 09:30-14:30 (5h) Aisha Patel single-neutral-actions" at bounding box center [1030, 287] width 183 height 79
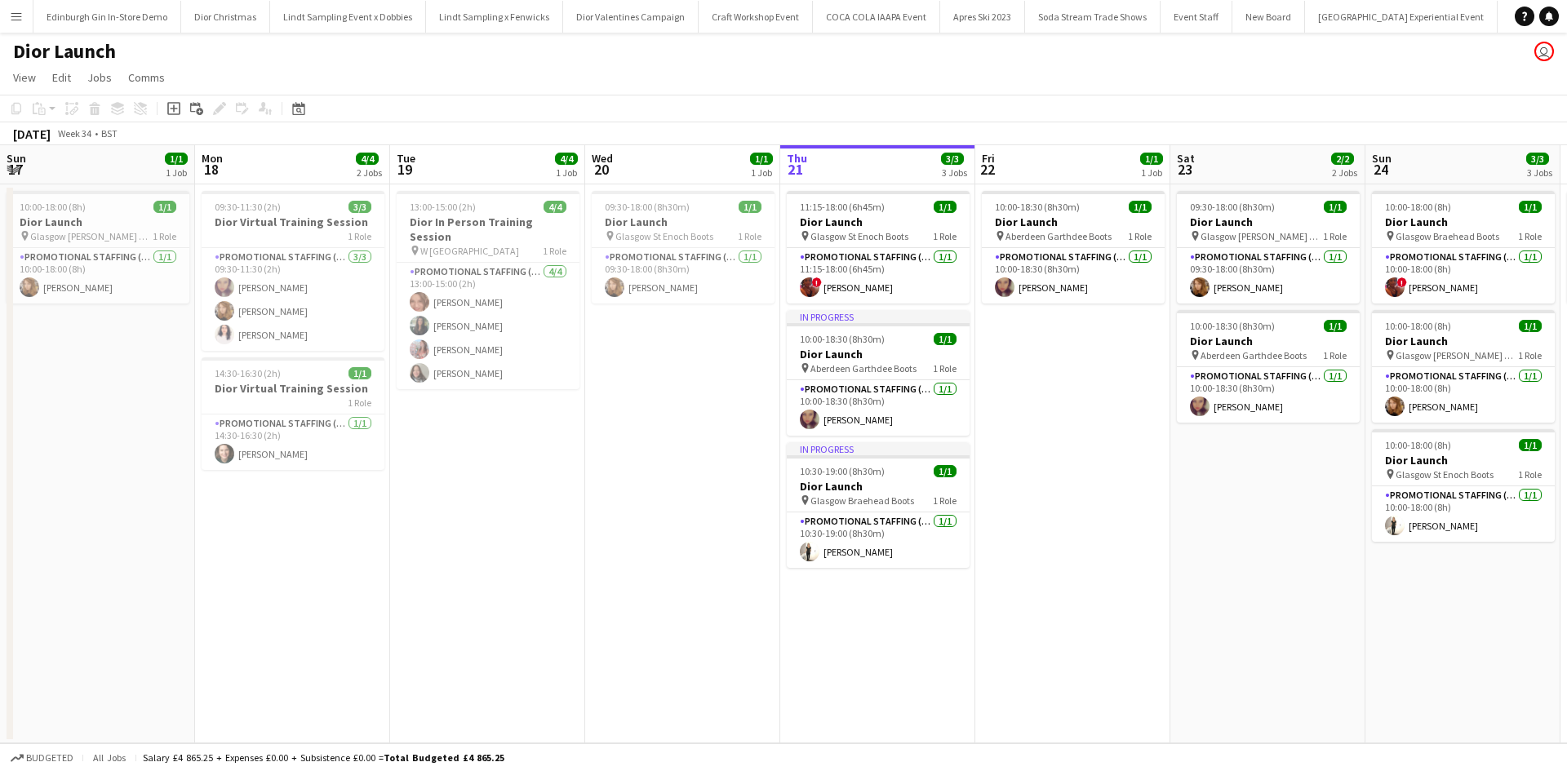
scroll to position [0, 390]
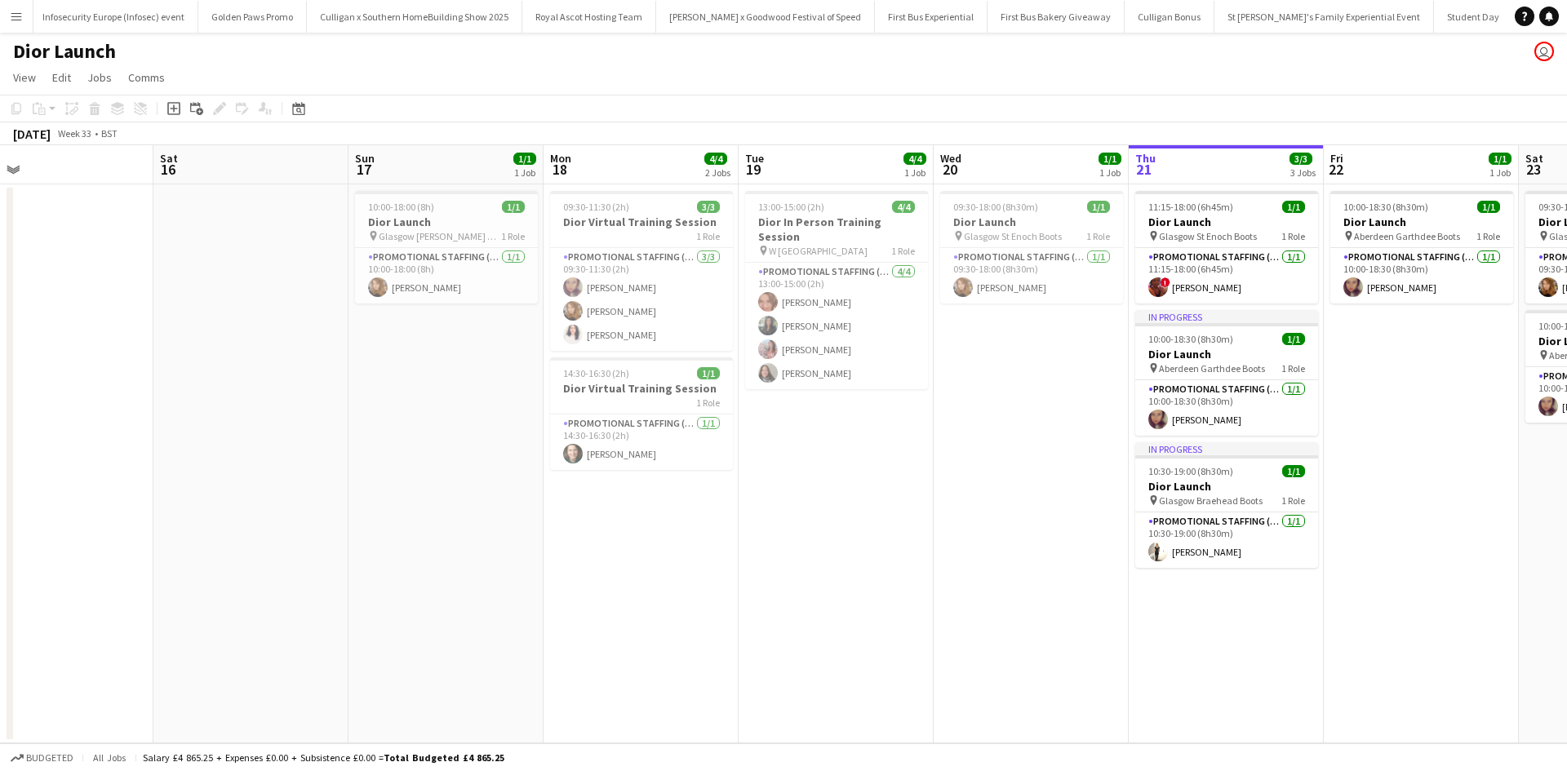
drag, startPoint x: 358, startPoint y: 528, endPoint x: 1380, endPoint y: 631, distance: 1026.8
click at [1140, 530] on app-calendar-viewport "Wed 13 Thu 14 Fri 15 Sat 16 Sun 17 1/1 1 Job Mon 18 4/4 2 Jobs Tue 19 4/4 1 Job…" at bounding box center [783, 444] width 1567 height 598
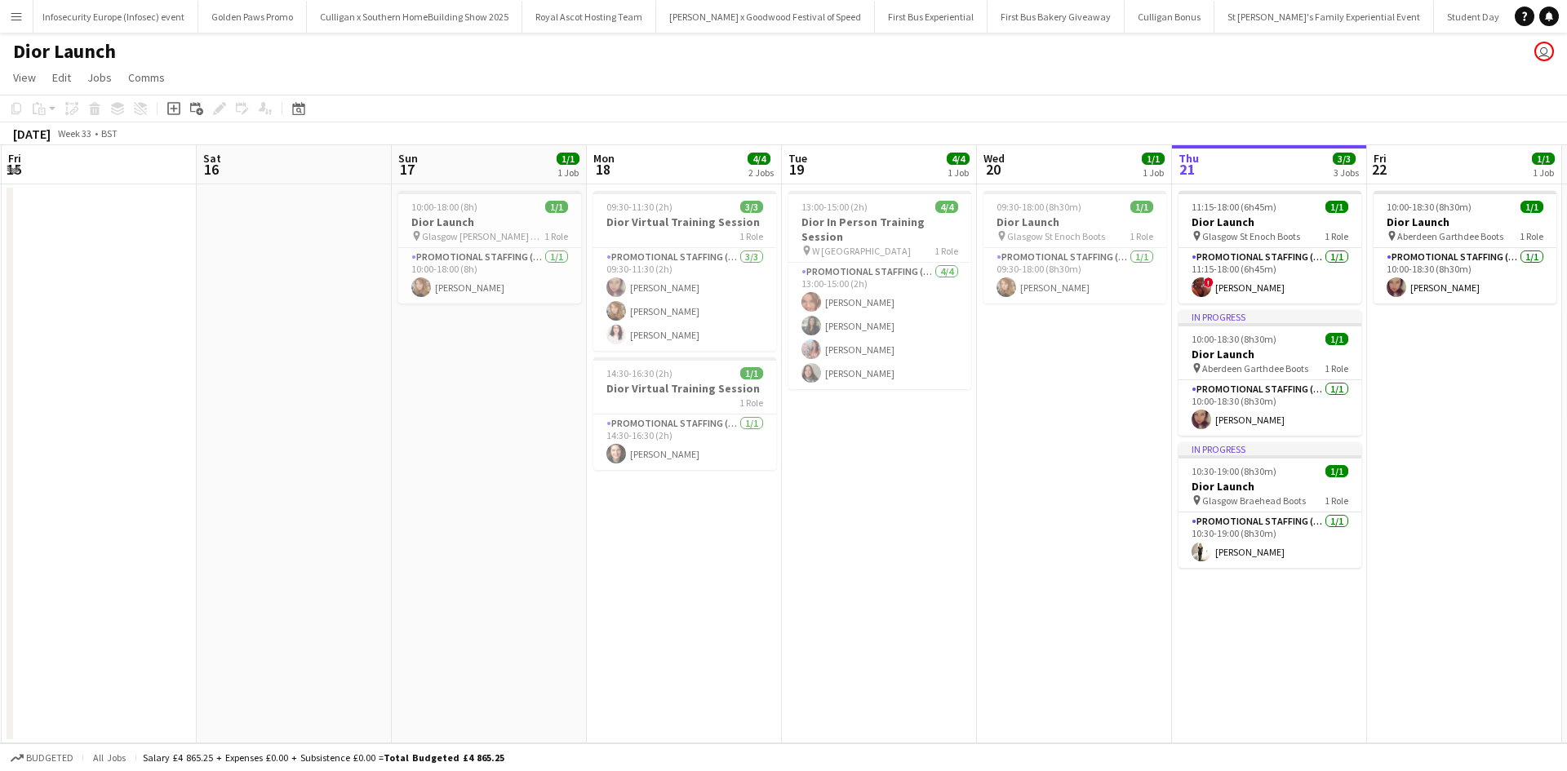
click at [1071, 560] on app-date-cell "09:30-18:00 (8h30m) 1/1 Dior Launch pin Glasgow St Enoch Boots 1 Role Promotion…" at bounding box center [1074, 463] width 195 height 559
